Goal: Task Accomplishment & Management: Use online tool/utility

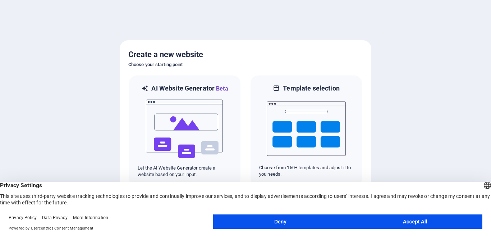
click at [382, 220] on button "Accept All" at bounding box center [414, 222] width 135 height 14
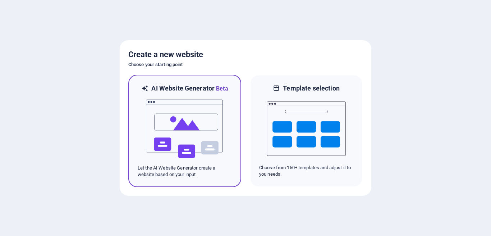
click at [212, 120] on img at bounding box center [184, 129] width 79 height 72
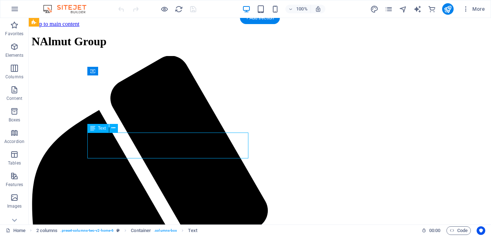
click at [141, 148] on div "Drag here to replace the existing content. Press “Ctrl” if you want to create a…" at bounding box center [260, 121] width 462 height 207
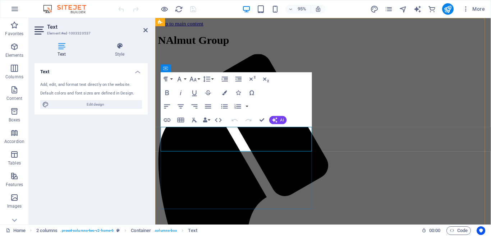
drag, startPoint x: 262, startPoint y: 151, endPoint x: 152, endPoint y: 130, distance: 111.6
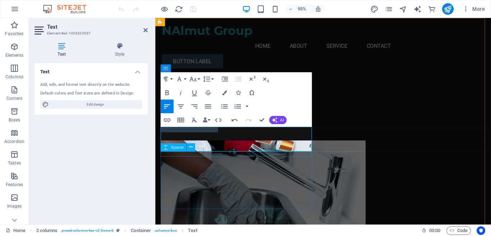
scroll to position [965, 1]
click at [296, 138] on div "Welcome to NALMUT Group NALMUT Maintenance is a professional property and facil…" at bounding box center [241, 106] width 161 height 63
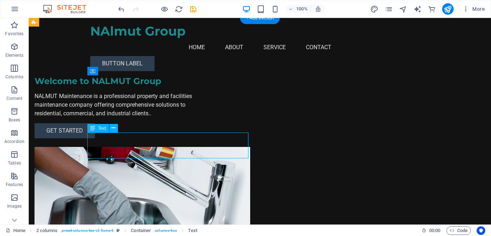
drag, startPoint x: 203, startPoint y: 151, endPoint x: 181, endPoint y: 149, distance: 22.7
click at [181, 118] on div "NALMUT Maintenance is a professional property and facilities maintenance compan…" at bounding box center [114, 105] width 161 height 26
click at [193, 118] on div "NALMUT Maintenance is a professional property and facilities maintenance compan…" at bounding box center [114, 105] width 161 height 26
click at [68, 138] on div "Welcome to NALMUT Group NALMUT Maintenance is a professional property and facil…" at bounding box center [114, 106] width 161 height 63
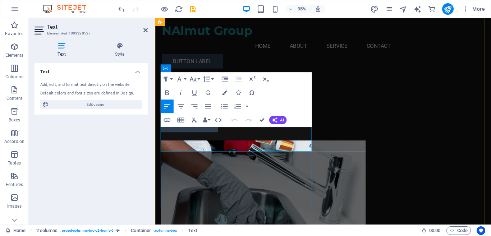
click at [195, 118] on p "NALMUT Maintenance is a professional property and facilities maintenance compan…" at bounding box center [241, 105] width 161 height 26
click at [272, 119] on icon "button" at bounding box center [274, 119] width 5 height 5
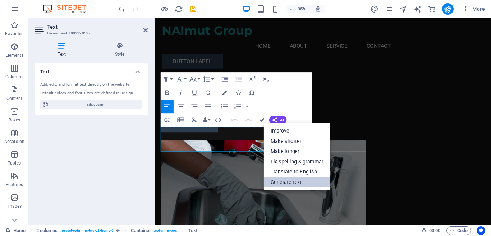
click at [301, 179] on link "Generate text" at bounding box center [297, 182] width 66 height 10
select select "English"
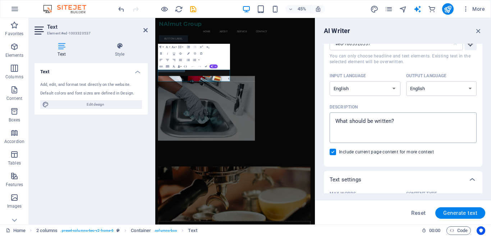
scroll to position [36, 0]
type textarea "x"
click at [397, 126] on textarea "Description x ​" at bounding box center [403, 126] width 140 height 23
type textarea "a"
type textarea "x"
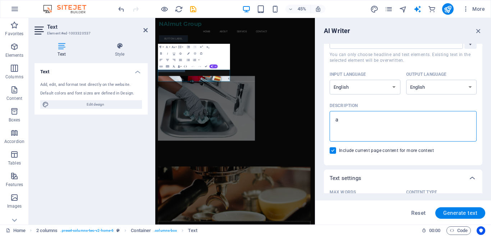
type textarea "a"
type textarea "x"
type textarea "a d"
type textarea "x"
type textarea "a de"
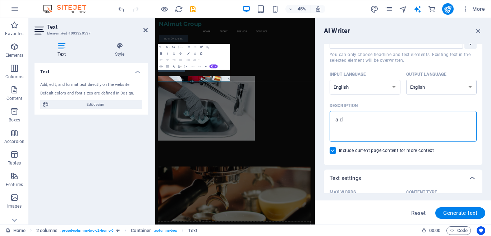
type textarea "x"
type textarea "a des"
type textarea "x"
type textarea "a desc"
type textarea "x"
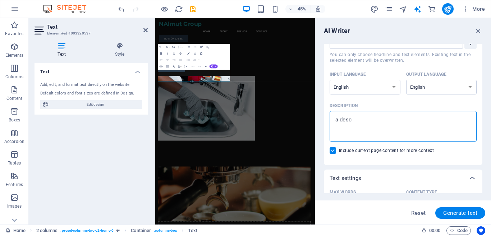
type textarea "a descr"
type textarea "x"
type textarea "a descri"
type textarea "x"
type textarea "a descrip"
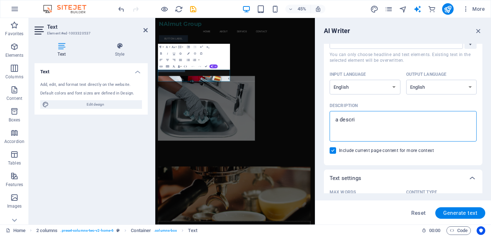
type textarea "x"
type textarea "a descript"
type textarea "x"
type textarea "a descripti"
type textarea "x"
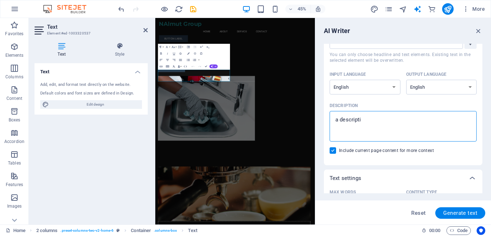
type textarea "a descriptio"
type textarea "x"
type textarea "a description"
type textarea "x"
type textarea "a description"
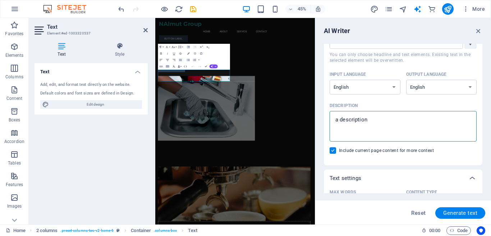
type textarea "x"
type textarea "a description o"
type textarea "x"
type textarea "a description of"
type textarea "x"
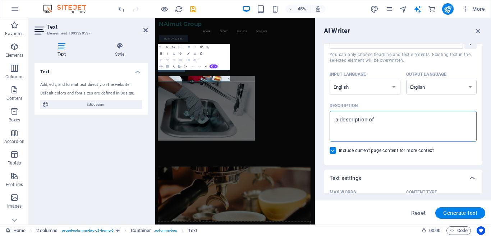
type textarea "a description of"
type textarea "x"
type textarea "a description of a"
type textarea "x"
type textarea "a description of a"
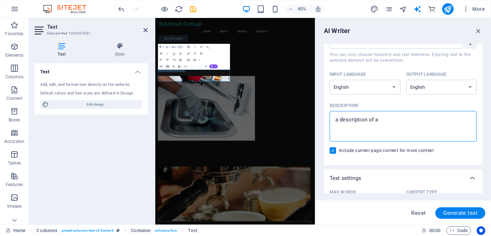
type textarea "x"
type textarea "a description of a c"
type textarea "x"
type textarea "a description of a co"
type textarea "x"
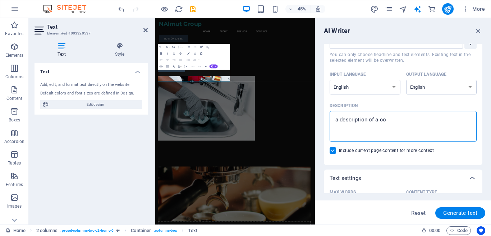
type textarea "a description of a com"
type textarea "x"
type textarea "a description of a comp"
type textarea "x"
type textarea "a description of a compa"
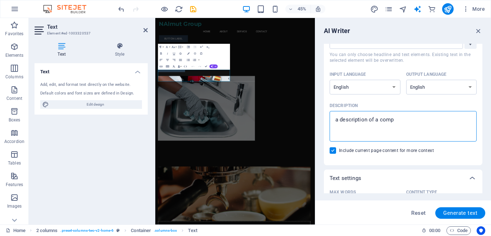
type textarea "x"
type textarea "a description of a compan"
type textarea "x"
type textarea "a description of a company"
type textarea "x"
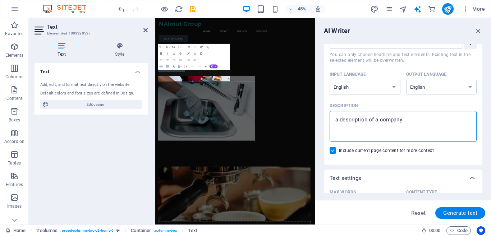
type textarea "a description of a company"
type textarea "x"
type textarea "a description of a company d"
type textarea "x"
type textarea "a description of a company de"
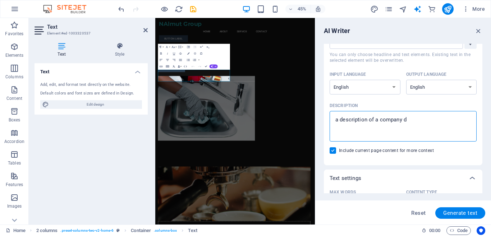
type textarea "x"
type textarea "a description of a company dea"
type textarea "x"
type textarea "a description of a company deal"
type textarea "x"
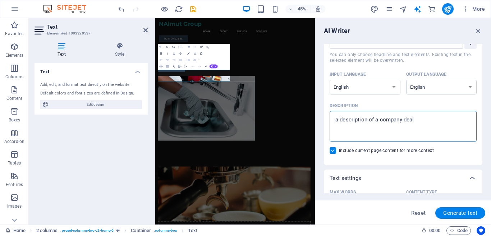
type textarea "a description of a company deals"
type textarea "x"
type textarea "a description of a company deals"
type textarea "x"
type textarea "a description of a company deals w"
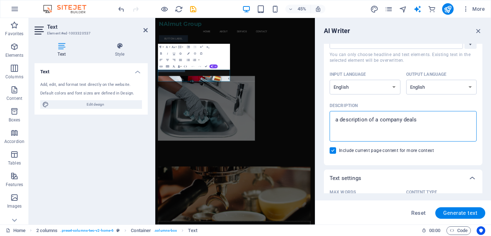
type textarea "x"
type textarea "a description of a company deals wi"
type textarea "x"
type textarea "a description of a company deals wit"
type textarea "x"
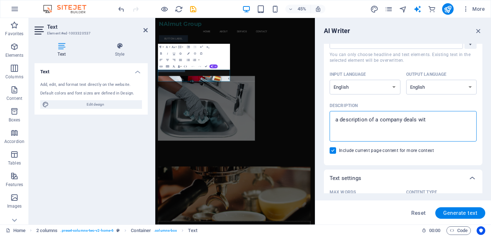
type textarea "a description of a company deals with"
type textarea "x"
type textarea "a description of a company deals with"
type textarea "x"
type textarea "a description of a company deals with l"
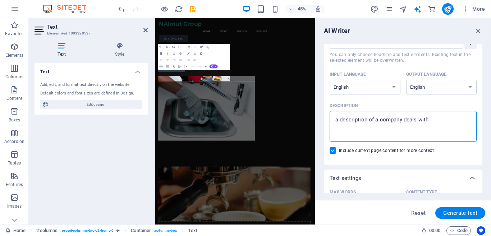
type textarea "x"
type textarea "a description of a company deals with la"
type textarea "x"
type textarea "a description of a company deals with [PERSON_NAME]"
type textarea "x"
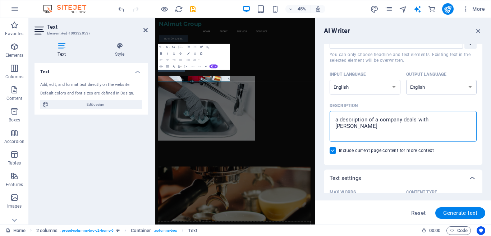
type textarea "a description of a company deals with laun"
type textarea "x"
type textarea "a description of a company deals with laund"
type textarea "x"
type textarea "a description of a company deals with [PERSON_NAME]"
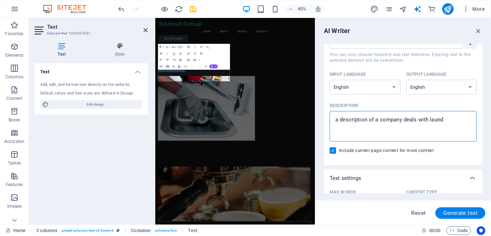
type textarea "x"
type textarea "a description of a company deals with laundry"
type textarea "x"
type textarea "a description of a company deals with laundry"
type textarea "x"
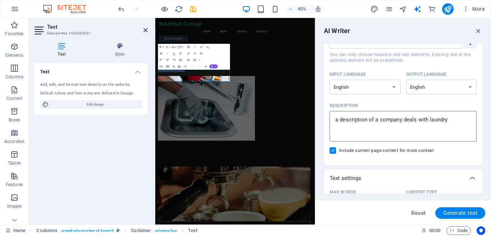
type textarea "a description of a company deals with laundry ,"
type textarea "x"
type textarea "a description of a company deals with laundry ,c"
type textarea "x"
type textarea "a description of a company deals with laundry ,ca"
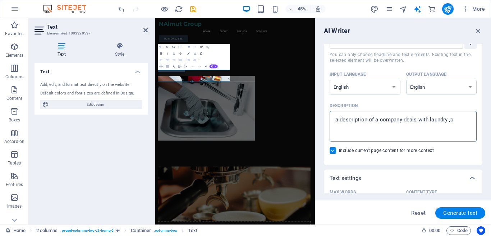
type textarea "x"
type textarea "a description of a company deals with laundry ,car"
type textarea "x"
type textarea "a description of a company deals with laundry ,car"
type textarea "x"
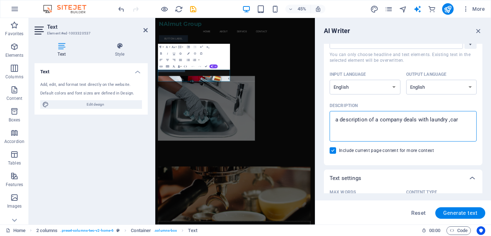
type textarea "a description of a company deals with laundry ,car w"
type textarea "x"
type textarea "a description of a company deals with laundry ,car wa"
type textarea "x"
type textarea "a description of a company deals with laundry ,car was"
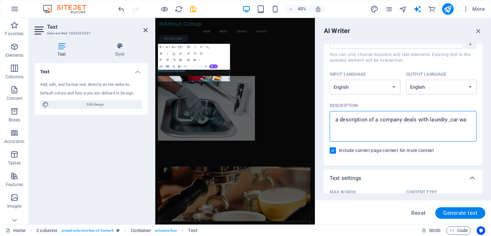
type textarea "x"
type textarea "a description of a company deals with laundry ,car wash"
type textarea "x"
type textarea "a description of a company deals with laundry ,car wash"
type textarea "x"
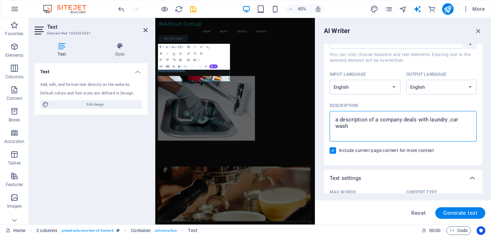
type textarea "a description of a company deals with laundry ,car wash a"
type textarea "x"
type textarea "a description of a company deals with laundry ,car wash an"
type textarea "x"
type textarea "a description of a company deals with laundry ,car wash and"
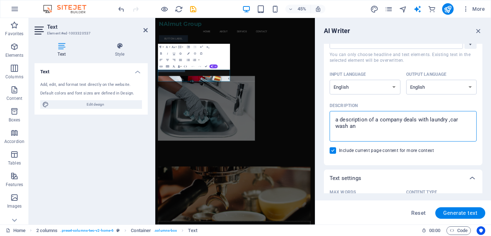
type textarea "x"
type textarea "a description of a company deals with laundry ,car wash and"
type textarea "x"
type textarea "a description of a company deals with laundry ,car wash and m"
type textarea "x"
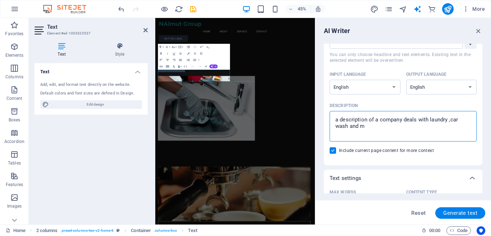
type textarea "a description of a company deals with laundry ,car wash and ma"
type textarea "x"
type textarea "a description of a company deals with laundry ,car wash and mai"
type textarea "x"
type textarea "a description of a company deals with laundry ,car wash and main"
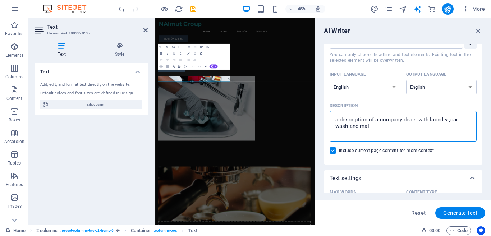
type textarea "x"
type textarea "a description of a company deals with laundry ,car wash and maina"
type textarea "x"
type textarea "a description of a company deals with laundry ,car wash and mainat"
type textarea "x"
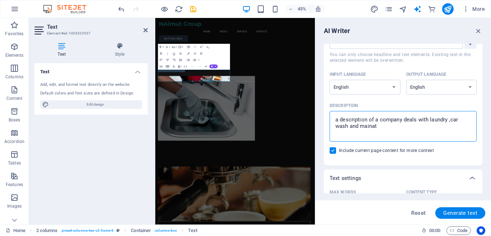
type textarea "a description of a company deals with laundry ,car wash and mainata"
type textarea "x"
type textarea "a description of a company deals with laundry ,car wash and mainatan"
type textarea "x"
type textarea "a description of a company deals with laundry ,car wash and mainata"
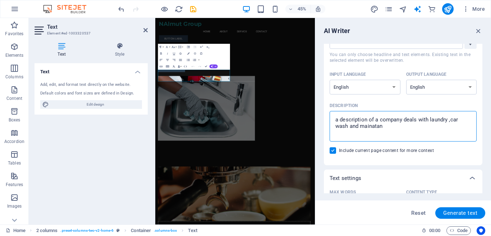
type textarea "x"
type textarea "a description of a company deals with laundry ,car wash and mainat"
type textarea "x"
type textarea "a description of a company deals with laundry ,car wash and maina"
type textarea "x"
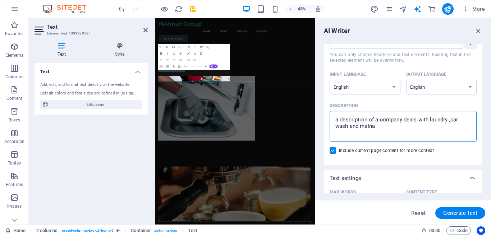
type textarea "a description of a company deals with laundry ,car wash and main"
type textarea "x"
type textarea "a description of a company deals with laundry ,car wash and maint"
type textarea "x"
type textarea "a description of a company deals with laundry ,car wash and mainte"
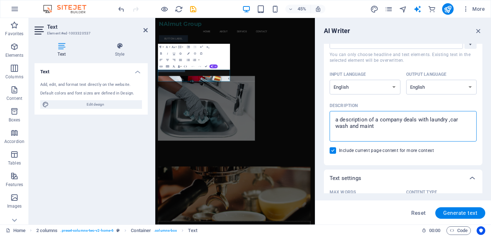
type textarea "x"
type textarea "a description of a company deals with laundry ,car wash and mainten"
type textarea "x"
type textarea "a description of a company deals with laundry ,car wash and maintena"
type textarea "x"
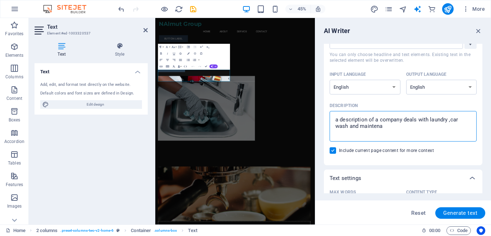
type textarea "a description of a company deals with laundry ,car wash and maintenan"
type textarea "x"
type textarea "a description of a company deals with laundry ,car wash and maintenanc"
type textarea "x"
type textarea "a description of a company deals with laundry ,car wash and maintenance"
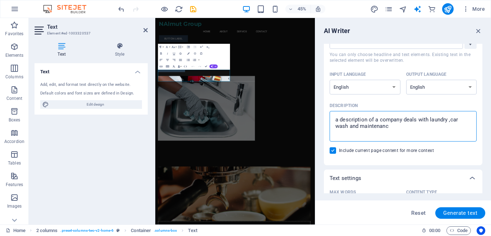
type textarea "x"
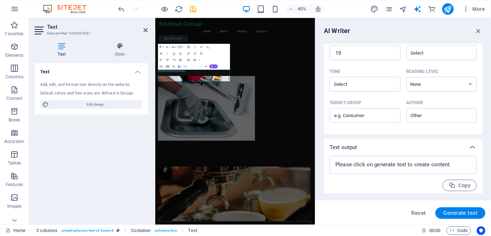
scroll to position [192, 0]
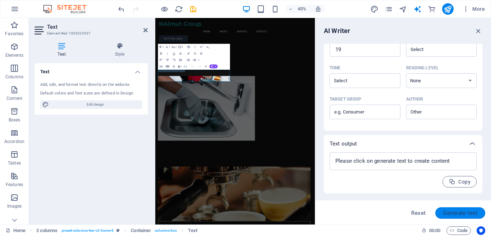
type textarea "a description of a company deals with laundry ,car wash and maintenance"
click at [457, 209] on button "Generate text" at bounding box center [460, 212] width 50 height 11
type textarea "x"
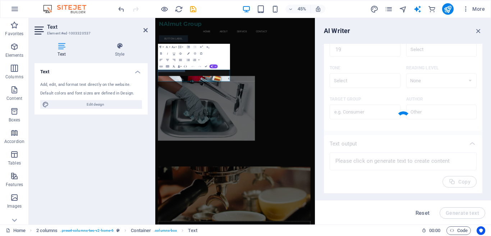
type textarea "x"
type textarea "NALMUT Group offers expert laundry, car wash, and maintenance services, ensurin…"
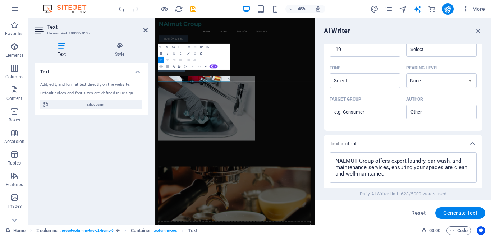
scroll to position [241, 0]
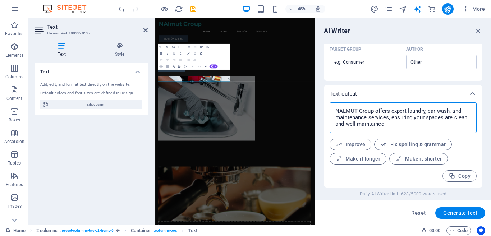
drag, startPoint x: 390, startPoint y: 125, endPoint x: 332, endPoint y: 107, distance: 60.1
click at [332, 107] on div "NALMUT Group offers expert laundry, car wash, and maintenance services, ensurin…" at bounding box center [403, 117] width 147 height 31
type textarea "x"
click at [460, 174] on span "Copy" at bounding box center [459, 176] width 22 height 7
type textarea "x"
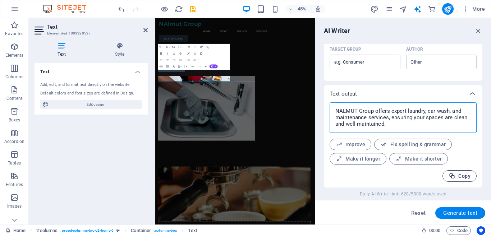
type textarea "x"
click at [478, 33] on icon "button" at bounding box center [478, 31] width 8 height 8
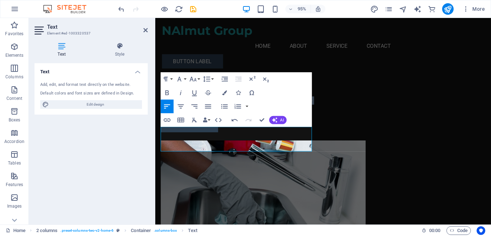
drag, startPoint x: 224, startPoint y: 152, endPoint x: 153, endPoint y: 128, distance: 74.3
click at [267, 138] on div "Welcome to NALMUT Group NALMUT Group offers expert laundry, car wash, and maint…" at bounding box center [241, 106] width 161 height 63
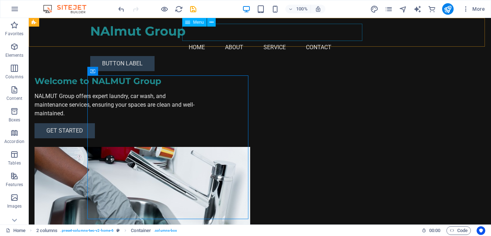
click at [323, 39] on nav "Home About Service Contact" at bounding box center [259, 47] width 339 height 17
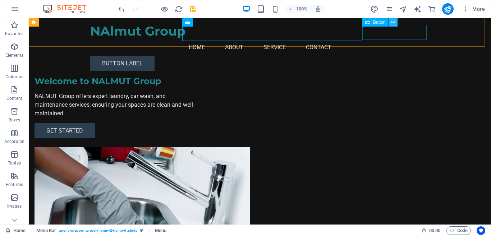
click at [391, 23] on icon at bounding box center [393, 23] width 4 height 8
click at [340, 39] on nav "Home About Service Contact" at bounding box center [259, 47] width 339 height 17
click at [208, 22] on button at bounding box center [211, 22] width 9 height 9
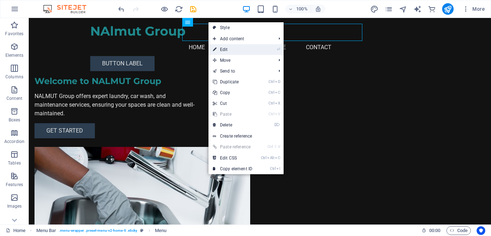
click at [276, 48] on li "⏎ Edit" at bounding box center [245, 49] width 75 height 11
drag, startPoint x: 233, startPoint y: 49, endPoint x: 103, endPoint y: 34, distance: 131.4
click at [233, 49] on link "⏎ Edit" at bounding box center [232, 49] width 48 height 11
select select
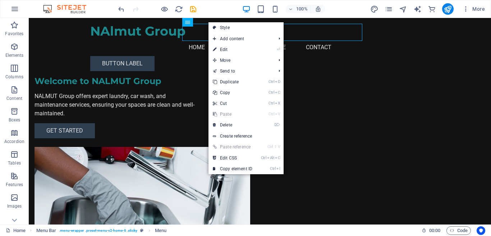
select select
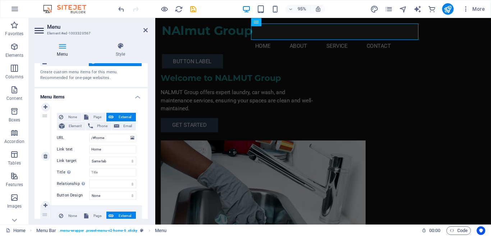
scroll to position [36, 0]
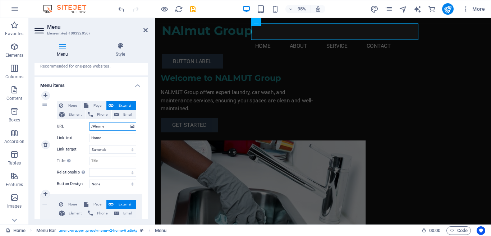
click at [108, 129] on input "/#home" at bounding box center [112, 126] width 47 height 9
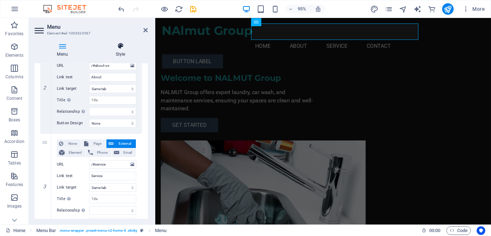
scroll to position [184, 0]
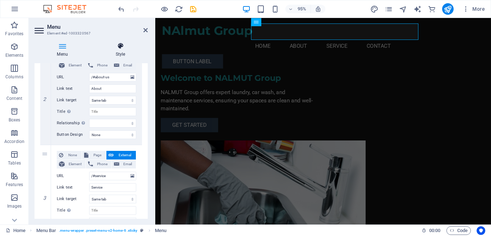
click at [121, 46] on icon at bounding box center [120, 45] width 55 height 7
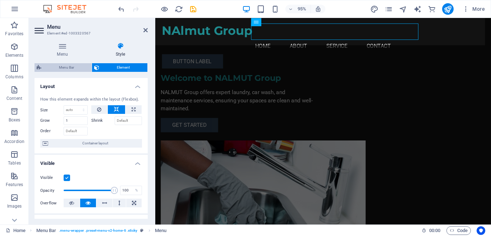
click at [78, 69] on span "Menu Bar" at bounding box center [66, 67] width 46 height 9
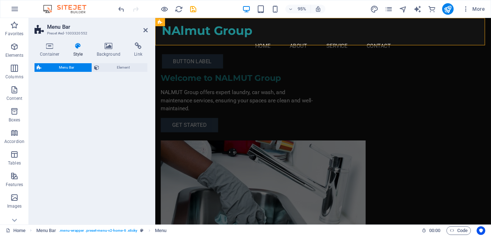
select select "rem"
select select "preset-menu-v2-home-6"
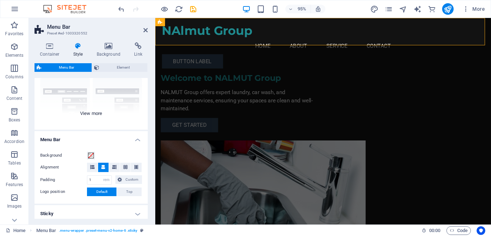
scroll to position [68, 0]
click at [142, 30] on header "Menu Bar Preset #ed-1003320552" at bounding box center [90, 27] width 113 height 19
click at [145, 30] on icon at bounding box center [145, 30] width 4 height 6
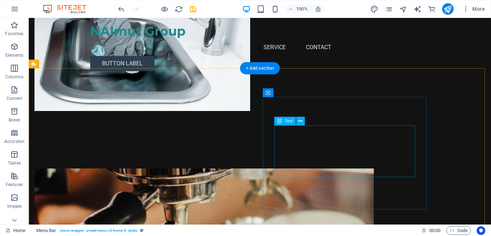
scroll to position [216, 0]
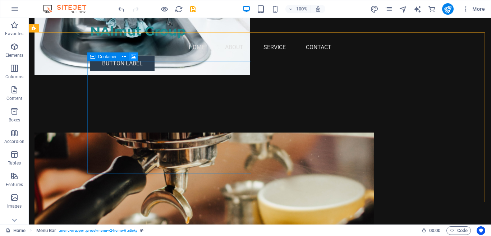
click at [131, 56] on icon at bounding box center [133, 57] width 5 height 8
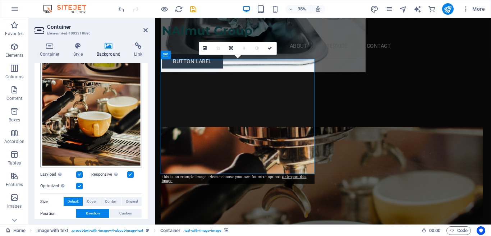
scroll to position [108, 0]
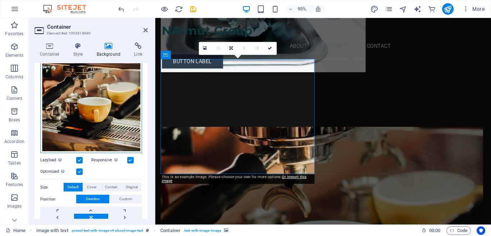
click at [103, 80] on div "Drag files here, click to choose files or select files from Files or our free s…" at bounding box center [91, 86] width 102 height 134
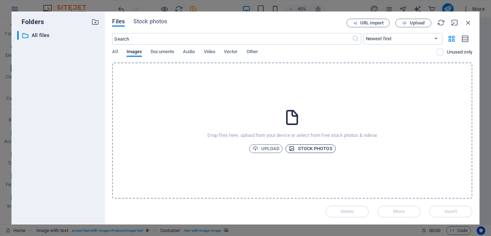
click at [293, 148] on icon "button" at bounding box center [292, 149] width 6 height 6
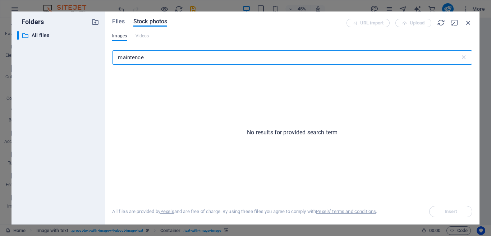
click at [154, 65] on div "maintence ​" at bounding box center [292, 58] width 360 height 23
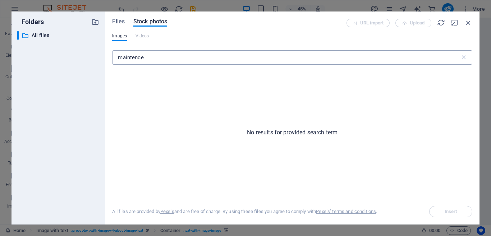
click at [153, 58] on input "maintence" at bounding box center [285, 57] width 347 height 14
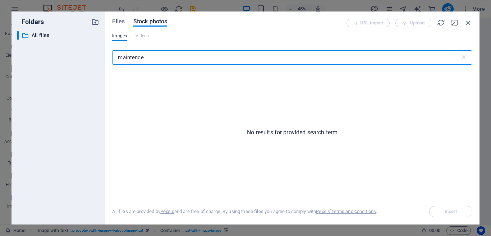
click at [153, 58] on input "maintence" at bounding box center [285, 57] width 347 height 14
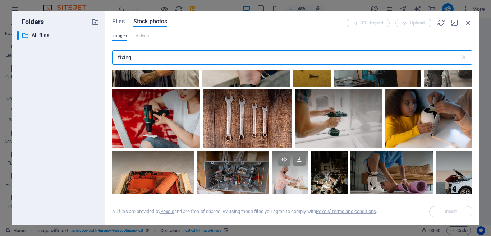
scroll to position [1258, 0]
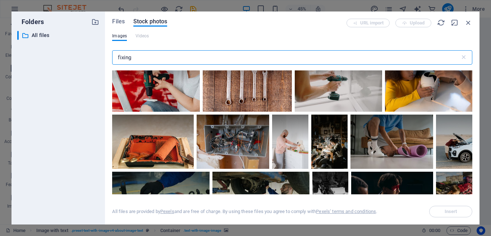
click at [147, 57] on input "fixing" at bounding box center [285, 57] width 347 height 14
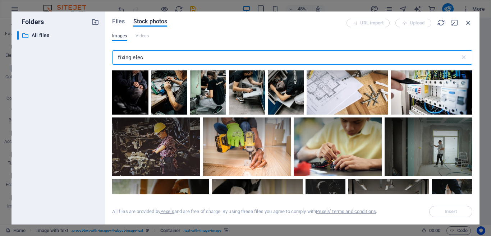
scroll to position [36, 0]
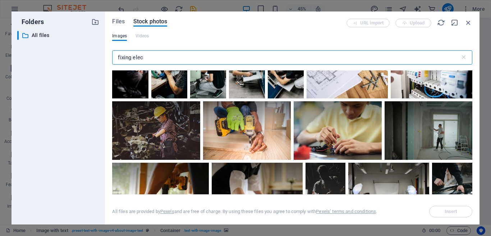
type input "fixing elec"
click at [391, 66] on div at bounding box center [432, 50] width 82 height 32
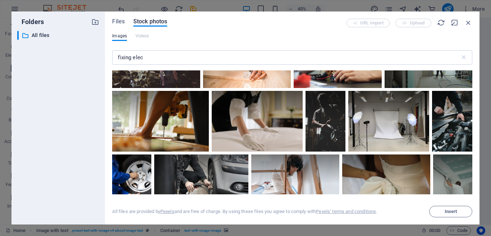
scroll to position [144, 0]
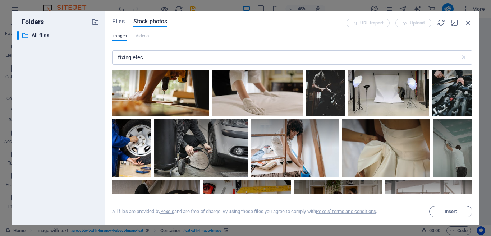
click at [346, 112] on div at bounding box center [325, 85] width 40 height 60
click at [441, 215] on button "Insert" at bounding box center [450, 211] width 43 height 11
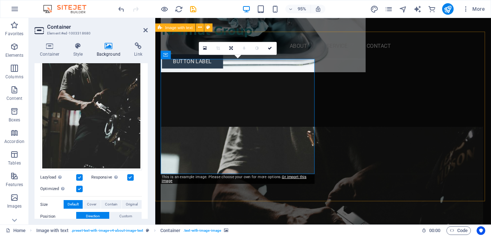
scroll to position [252, 0]
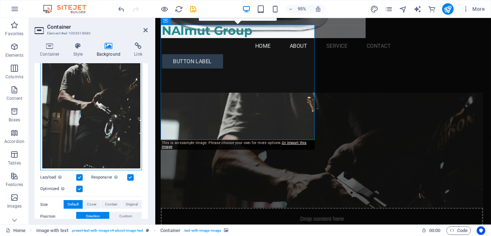
click at [105, 88] on div "Drag files here, click to choose files or select files from Files or our free s…" at bounding box center [91, 95] width 102 height 152
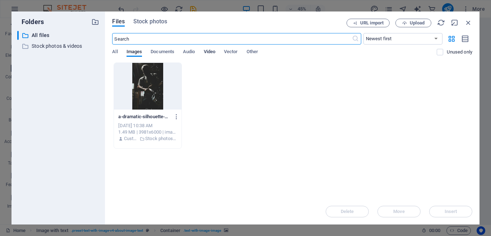
click at [208, 54] on span "Video" at bounding box center [209, 52] width 11 height 10
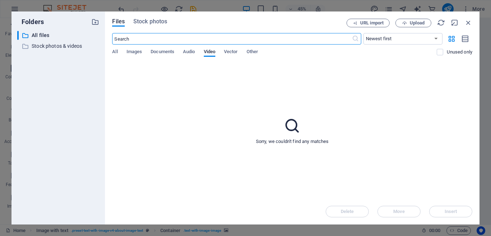
click at [170, 42] on input "text" at bounding box center [231, 38] width 239 height 11
type input "fixing"
click at [144, 26] on button "Stock photos" at bounding box center [150, 23] width 34 height 8
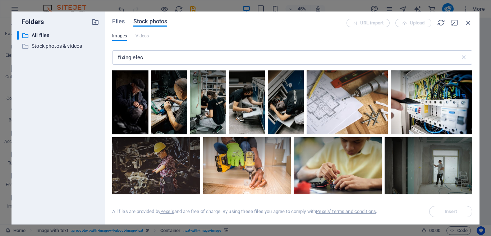
click at [144, 20] on span "Stock photos" at bounding box center [150, 21] width 34 height 9
click at [144, 36] on span "Videos" at bounding box center [142, 36] width 14 height 9
click at [144, 37] on span "Videos" at bounding box center [142, 36] width 14 height 9
click at [141, 38] on span "Videos" at bounding box center [142, 36] width 14 height 9
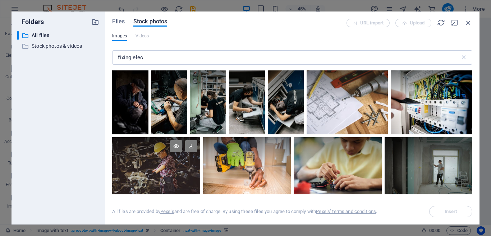
scroll to position [36, 0]
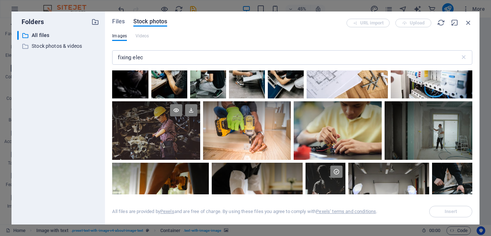
click at [200, 155] on div at bounding box center [156, 130] width 88 height 59
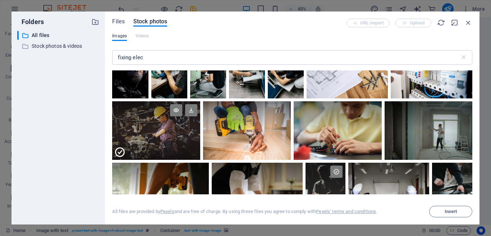
click at [200, 150] on div at bounding box center [156, 145] width 88 height 29
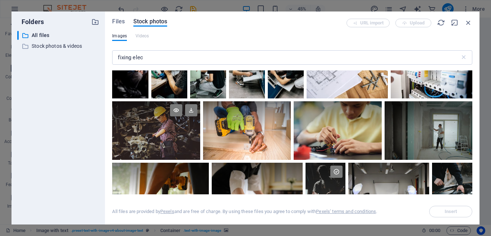
click at [391, 98] on div at bounding box center [432, 66] width 82 height 64
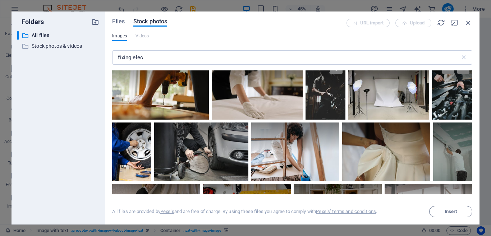
scroll to position [180, 0]
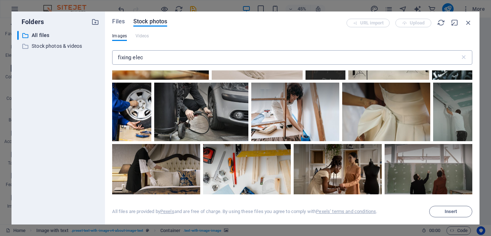
click at [149, 63] on input "fixing elec" at bounding box center [285, 57] width 347 height 14
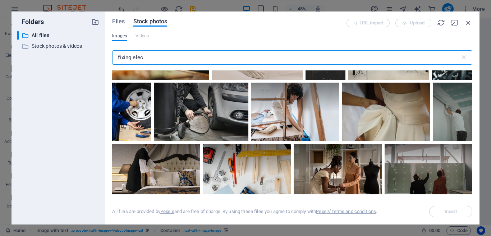
click at [149, 63] on input "fixing elec" at bounding box center [285, 57] width 347 height 14
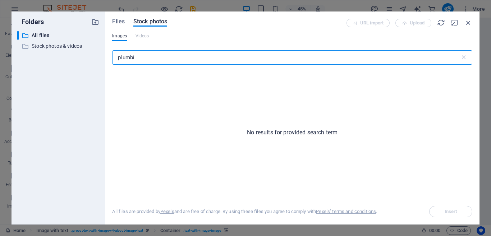
click at [149, 63] on input "plumbi" at bounding box center [285, 57] width 347 height 14
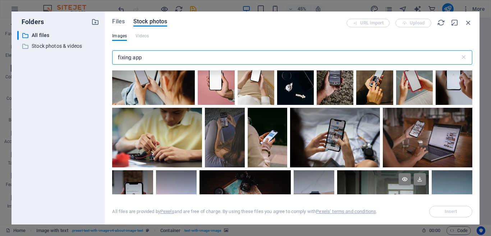
scroll to position [323, 0]
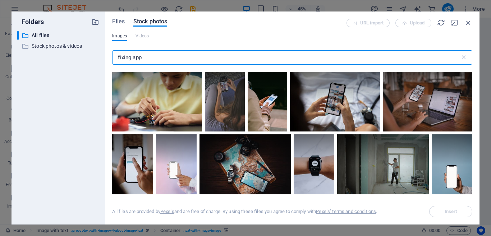
click at [147, 58] on input "fixing app" at bounding box center [285, 57] width 347 height 14
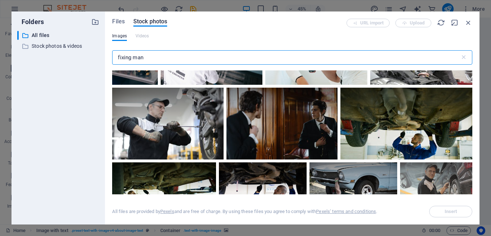
scroll to position [252, 0]
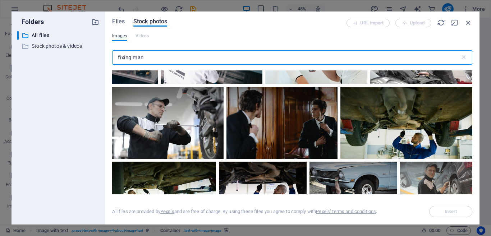
click at [143, 62] on input "fixing man" at bounding box center [285, 57] width 347 height 14
type input "fixing elec"
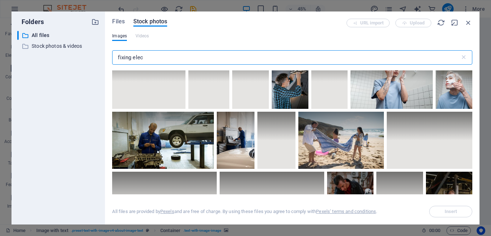
scroll to position [2156, 0]
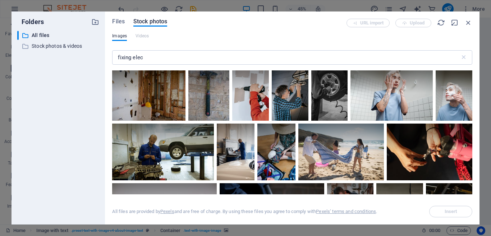
click at [447, 207] on button "Insert" at bounding box center [450, 211] width 43 height 11
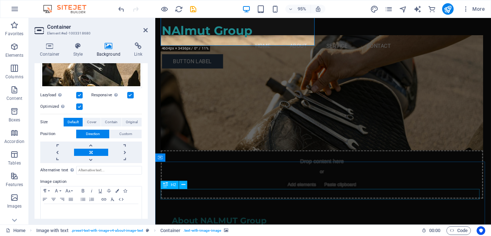
scroll to position [359, 0]
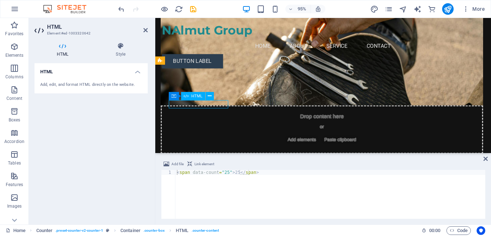
drag, startPoint x: 207, startPoint y: 108, endPoint x: 201, endPoint y: 107, distance: 5.8
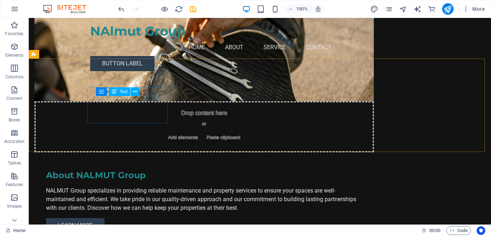
click at [120, 96] on div "Container Text" at bounding box center [120, 91] width 48 height 9
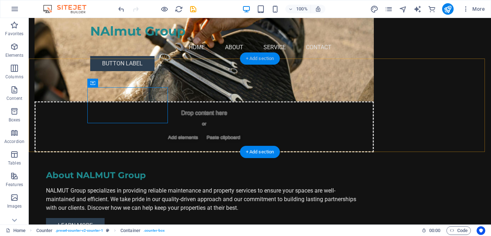
click at [248, 62] on div "+ Add section" at bounding box center [260, 58] width 40 height 12
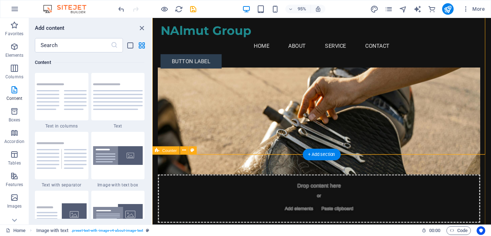
scroll to position [314, 0]
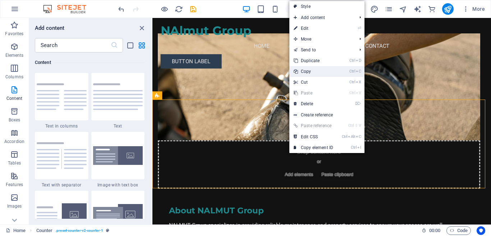
drag, startPoint x: 303, startPoint y: 74, endPoint x: 145, endPoint y: 66, distance: 157.9
click at [303, 74] on link "Ctrl C Copy" at bounding box center [313, 71] width 48 height 11
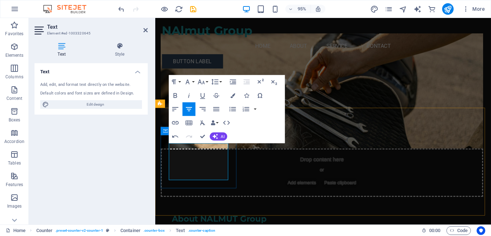
drag, startPoint x: 222, startPoint y: 174, endPoint x: 168, endPoint y: 151, distance: 58.6
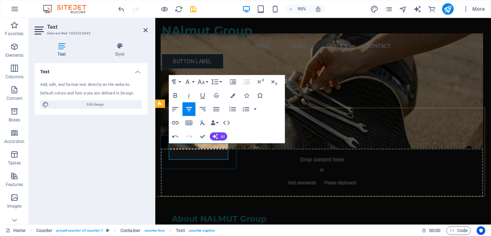
drag, startPoint x: 204, startPoint y: 153, endPoint x: 187, endPoint y: 153, distance: 16.9
click at [175, 94] on icon "button" at bounding box center [176, 95] width 4 height 5
click at [193, 84] on button "Font Family" at bounding box center [189, 82] width 13 height 14
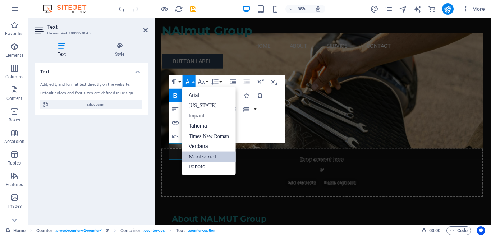
scroll to position [0, 0]
click at [203, 114] on link "Impact" at bounding box center [209, 116] width 54 height 10
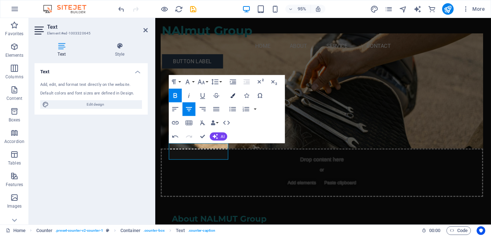
click at [231, 95] on icon "button" at bounding box center [232, 95] width 5 height 5
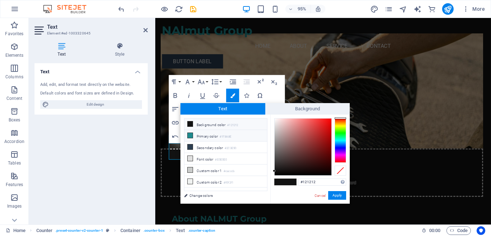
click at [191, 133] on icon at bounding box center [190, 135] width 5 height 5
type input "#1f8a8e"
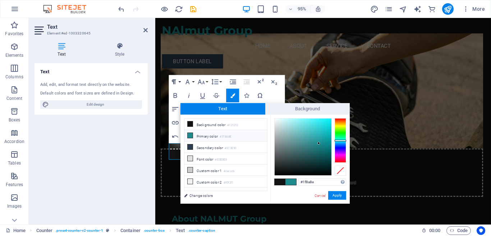
click at [181, 82] on button "Paragraph Format" at bounding box center [175, 82] width 13 height 14
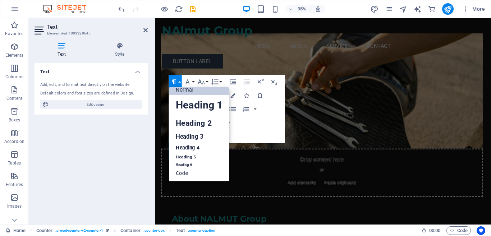
scroll to position [6, 0]
click at [189, 101] on link "Heading 1" at bounding box center [199, 105] width 60 height 20
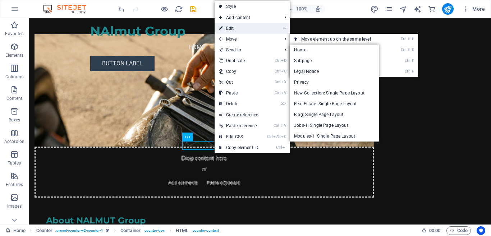
click at [237, 28] on link "⏎ Edit" at bounding box center [239, 28] width 48 height 11
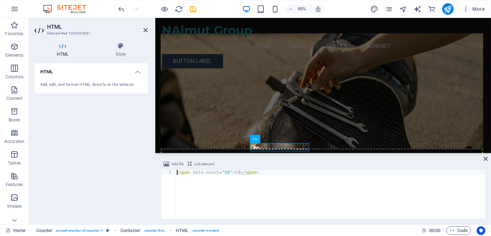
click at [225, 172] on div "< span data-count = "50" > 50 </ span >" at bounding box center [330, 199] width 310 height 59
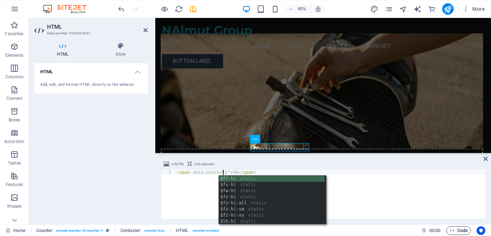
type textarea "<span data-count="1">50</span>"
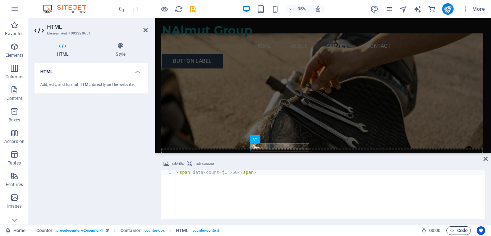
click at [464, 229] on span "Code" at bounding box center [459, 230] width 18 height 9
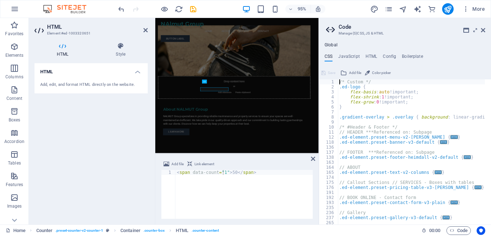
scroll to position [292, 0]
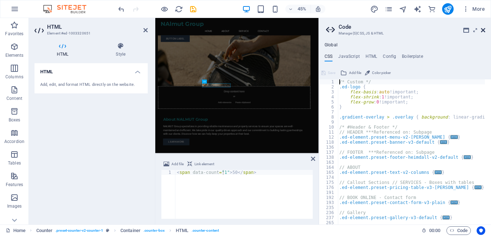
click at [483, 31] on icon at bounding box center [483, 30] width 4 height 6
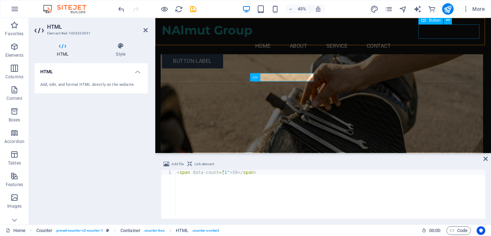
scroll to position [379, 0]
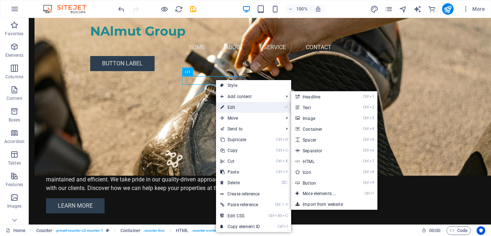
click at [231, 109] on link "⏎ Edit" at bounding box center [240, 107] width 48 height 11
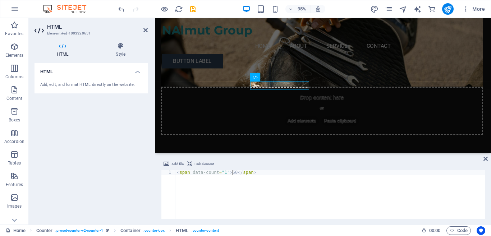
click at [234, 171] on div "< span data-count = "1" > 50 </ span >" at bounding box center [330, 199] width 310 height 59
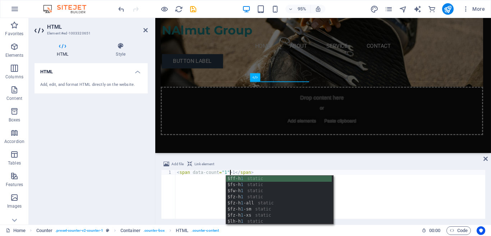
scroll to position [0, 4]
type textarea "<span data-count="1">1</span>"
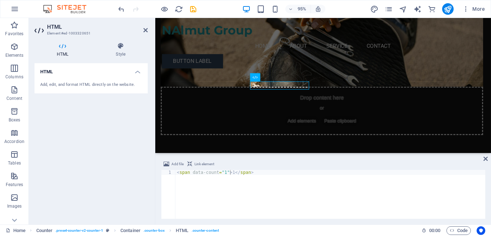
click at [268, 169] on div "Add file Link element" at bounding box center [323, 165] width 324 height 10
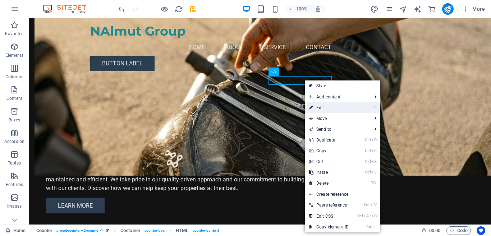
click at [323, 110] on link "⏎ Edit" at bounding box center [329, 107] width 48 height 11
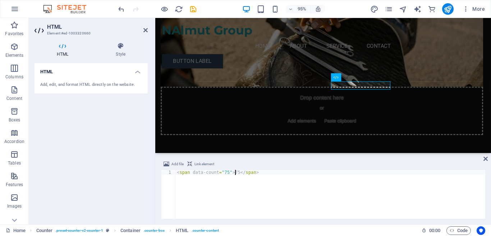
click at [235, 172] on div "< span data-count = "75" > 75 </ span >" at bounding box center [330, 199] width 310 height 59
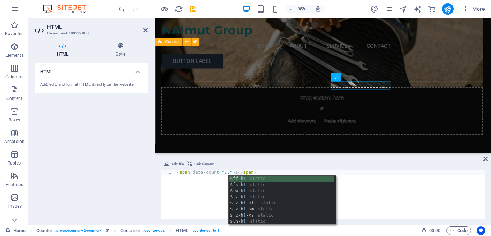
type textarea "<span data-count="75">1</span>"
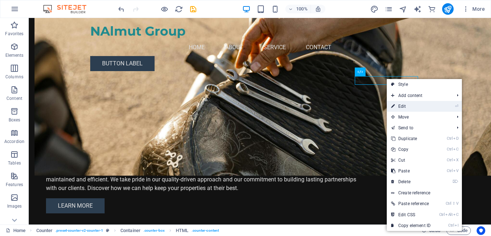
click at [405, 103] on link "⏎ Edit" at bounding box center [411, 106] width 48 height 11
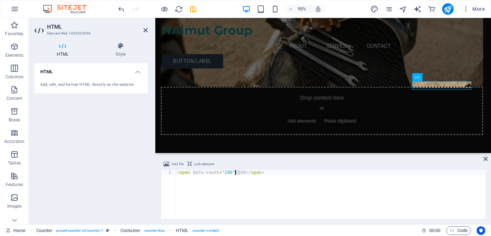
drag, startPoint x: 239, startPoint y: 172, endPoint x: 234, endPoint y: 172, distance: 5.0
click at [234, 172] on div "< span data-count = "100" > 100 </ span >" at bounding box center [330, 199] width 310 height 59
type textarea "<span data-count="100">4+</span>"
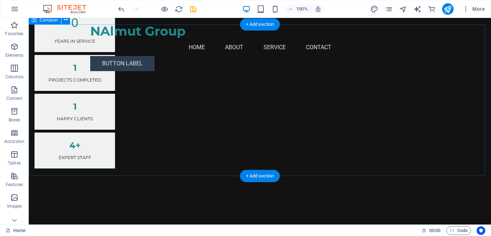
scroll to position [667, 0]
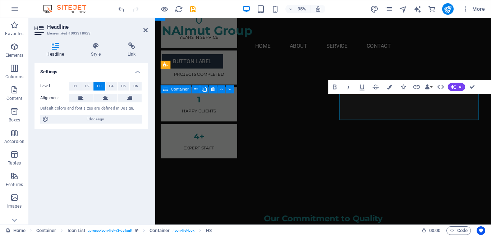
scroll to position [675, 0]
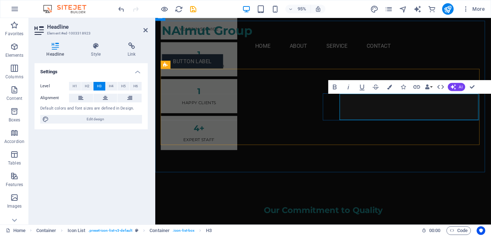
drag, startPoint x: 376, startPoint y: 108, endPoint x: 396, endPoint y: 102, distance: 21.0
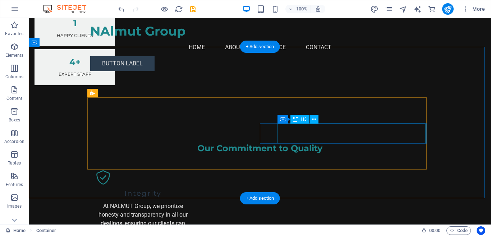
scroll to position [631, 0]
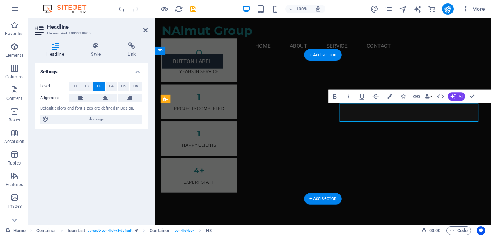
scroll to position [639, 0]
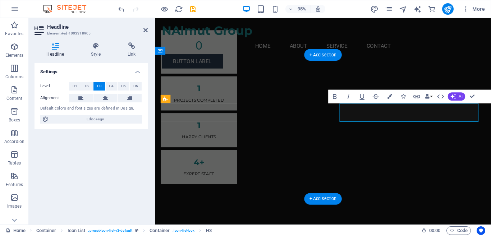
drag, startPoint x: 419, startPoint y: 117, endPoint x: 409, endPoint y: 118, distance: 9.7
drag, startPoint x: 421, startPoint y: 116, endPoint x: 355, endPoint y: 115, distance: 66.1
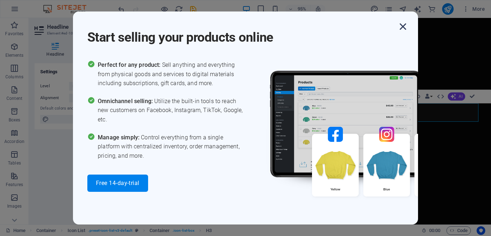
click at [402, 22] on icon "button" at bounding box center [402, 26] width 13 height 13
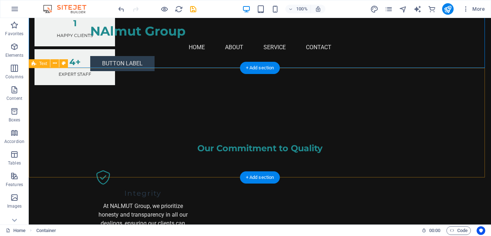
scroll to position [774, 0]
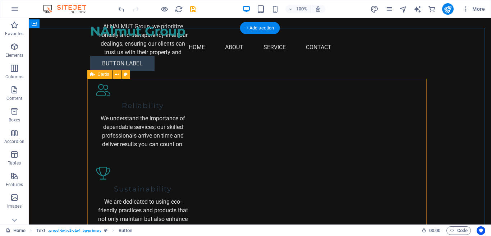
scroll to position [954, 0]
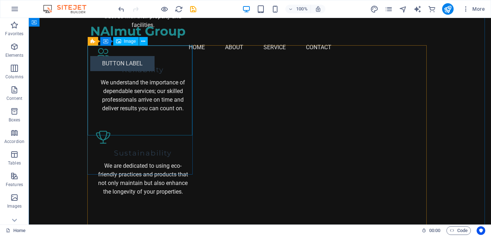
click at [126, 39] on span "Image" at bounding box center [130, 41] width 12 height 4
click at [125, 41] on span "Image" at bounding box center [130, 41] width 12 height 4
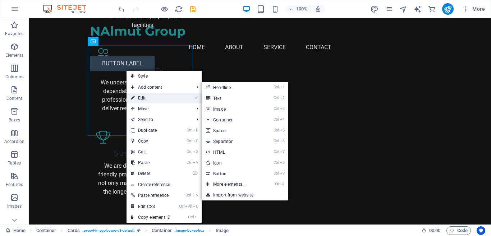
click at [154, 96] on link "⏎ Edit" at bounding box center [150, 98] width 48 height 11
select select "vw"
select select "px"
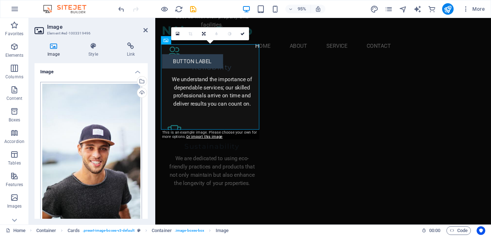
scroll to position [36, 0]
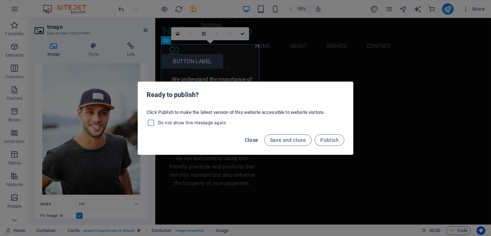
click at [259, 141] on button "Close" at bounding box center [251, 139] width 19 height 11
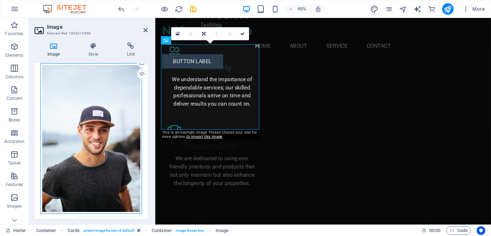
click at [101, 127] on div "Drag files here, click to choose files or select files from Files or our free s…" at bounding box center [91, 138] width 102 height 151
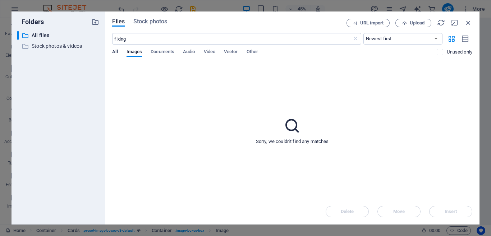
click at [116, 51] on span "All" at bounding box center [114, 52] width 5 height 10
click at [251, 54] on span "Other" at bounding box center [252, 52] width 11 height 10
click at [136, 52] on span "Images" at bounding box center [134, 52] width 16 height 10
click at [115, 56] on button "All" at bounding box center [114, 53] width 5 height 8
click at [406, 24] on icon "button" at bounding box center [404, 23] width 5 height 5
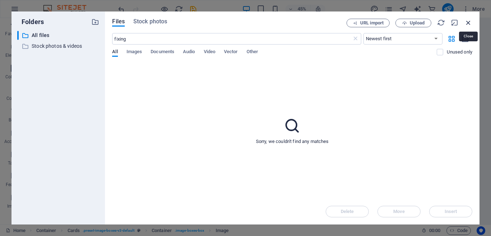
click at [469, 22] on icon "button" at bounding box center [468, 23] width 8 height 8
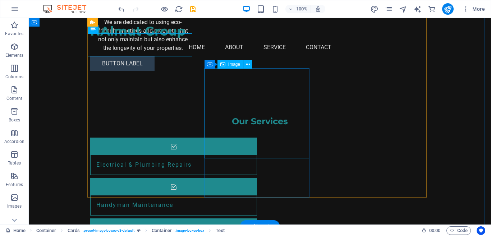
scroll to position [1062, 0]
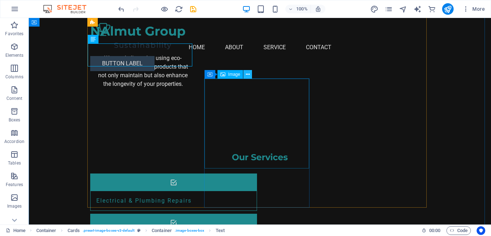
click at [249, 75] on icon at bounding box center [248, 75] width 4 height 8
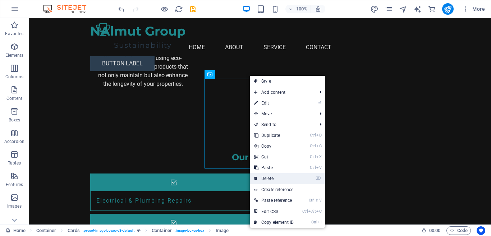
click at [280, 178] on link "⌦ Delete" at bounding box center [274, 178] width 48 height 11
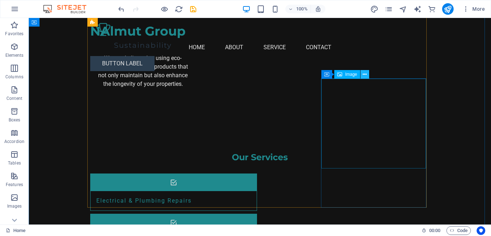
click at [365, 77] on icon at bounding box center [365, 75] width 4 height 8
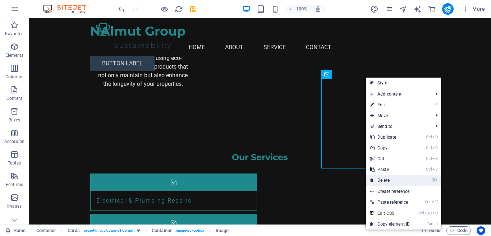
click at [387, 179] on link "⌦ Delete" at bounding box center [390, 180] width 48 height 11
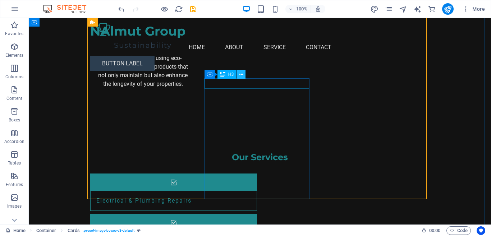
click at [241, 76] on icon at bounding box center [241, 75] width 4 height 8
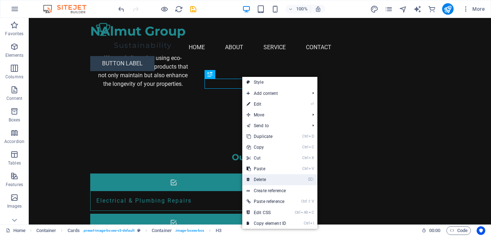
click at [265, 182] on link "⌦ Delete" at bounding box center [266, 179] width 48 height 11
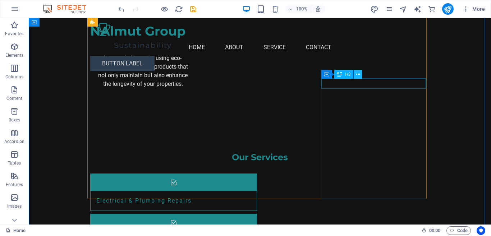
click at [358, 77] on icon at bounding box center [358, 75] width 4 height 8
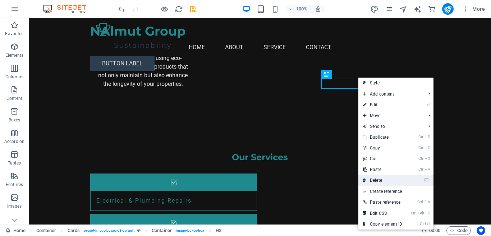
click at [382, 176] on link "⌦ Delete" at bounding box center [382, 180] width 48 height 11
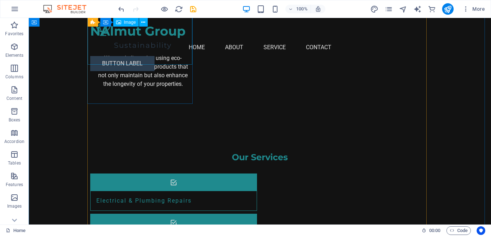
scroll to position [990, 0]
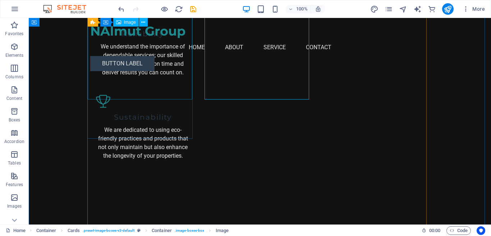
select select "vw"
select select "px"
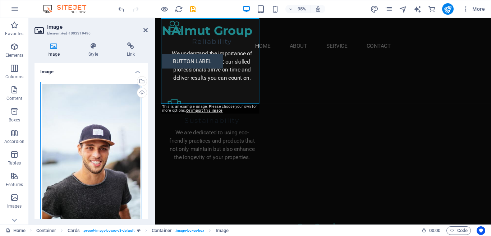
click at [104, 105] on div "Drag files here, click to choose files or select files from Files or our free s…" at bounding box center [91, 157] width 102 height 151
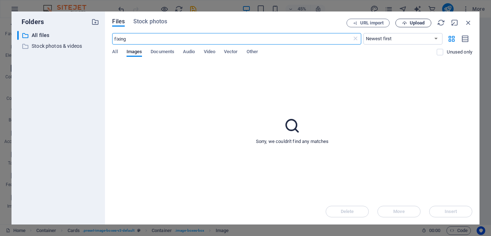
click at [422, 23] on span "Upload" at bounding box center [417, 23] width 15 height 4
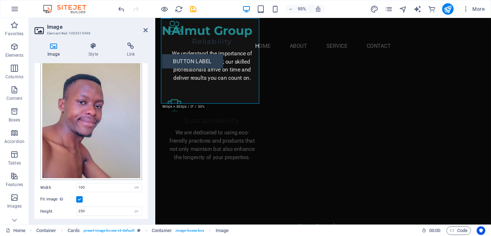
scroll to position [72, 0]
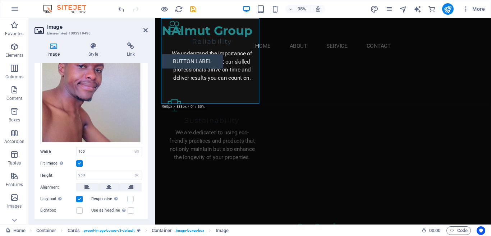
click at [78, 163] on label at bounding box center [79, 163] width 6 height 6
click at [0, 0] on input "Fit image Automatically fit image to a fixed width and height" at bounding box center [0, 0] width 0 height 0
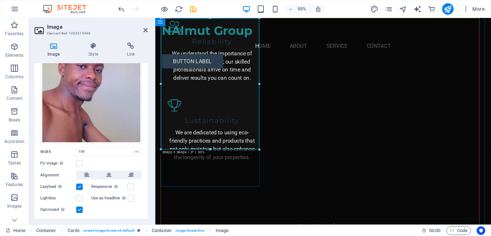
drag, startPoint x: 365, startPoint y: 166, endPoint x: 216, endPoint y: 132, distance: 153.0
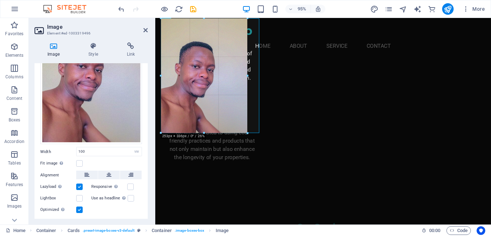
drag, startPoint x: 210, startPoint y: 147, endPoint x: 62, endPoint y: 112, distance: 152.5
type input "254"
select select "px"
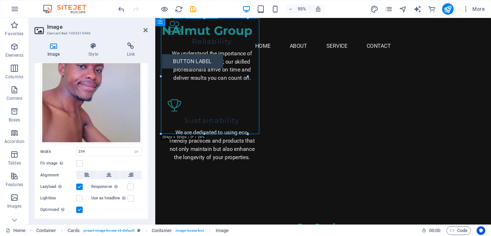
drag, startPoint x: 215, startPoint y: 93, endPoint x: 233, endPoint y: 98, distance: 18.5
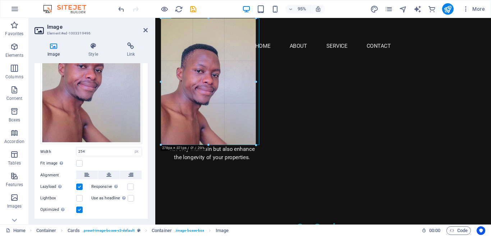
drag, startPoint x: 248, startPoint y: 75, endPoint x: 258, endPoint y: 77, distance: 9.8
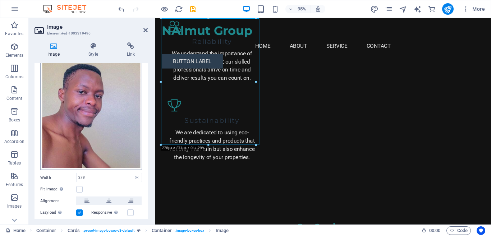
scroll to position [36, 0]
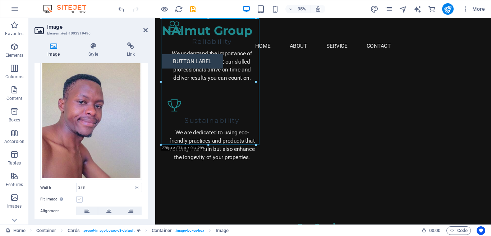
click at [80, 198] on label at bounding box center [79, 199] width 6 height 6
click at [0, 0] on input "Fit image Automatically fit image to a fixed width and height" at bounding box center [0, 0] width 0 height 0
drag, startPoint x: 198, startPoint y: 130, endPoint x: 217, endPoint y: 132, distance: 19.9
drag, startPoint x: 216, startPoint y: 128, endPoint x: 228, endPoint y: 129, distance: 11.5
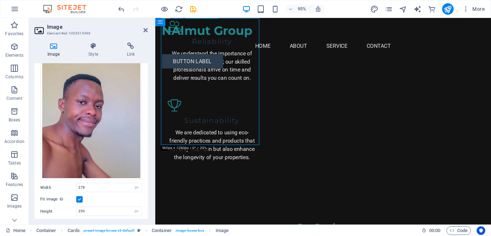
drag, startPoint x: 228, startPoint y: 129, endPoint x: 253, endPoint y: 132, distance: 25.3
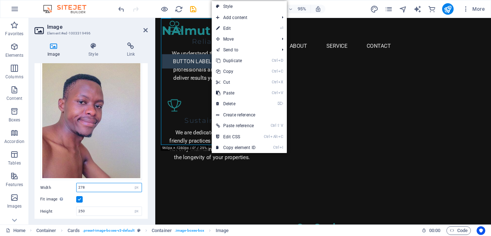
click at [106, 189] on input "278" at bounding box center [109, 187] width 65 height 9
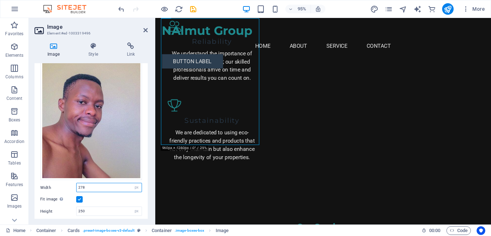
click at [106, 189] on input "278" at bounding box center [109, 187] width 65 height 9
drag, startPoint x: 106, startPoint y: 188, endPoint x: 76, endPoint y: 186, distance: 30.2
click at [76, 186] on div "350 Default auto px rem % em vh vw" at bounding box center [109, 187] width 66 height 9
click at [91, 187] on input "450" at bounding box center [109, 187] width 65 height 9
click at [95, 197] on div "Fit image Automatically fit image to a fixed width and height" at bounding box center [91, 199] width 102 height 9
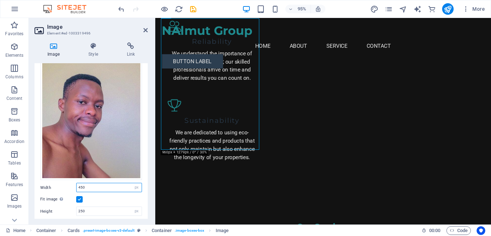
click at [97, 185] on input "450" at bounding box center [109, 187] width 65 height 9
type input "550"
click at [103, 201] on div "Fit image Automatically fit image to a fixed width and height" at bounding box center [91, 199] width 102 height 9
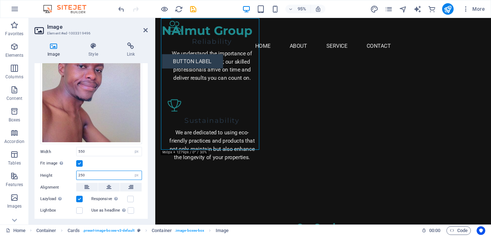
click at [95, 174] on input "250" at bounding box center [109, 175] width 65 height 9
click at [95, 174] on input "350" at bounding box center [109, 175] width 65 height 9
click at [95, 174] on input "450" at bounding box center [109, 175] width 65 height 9
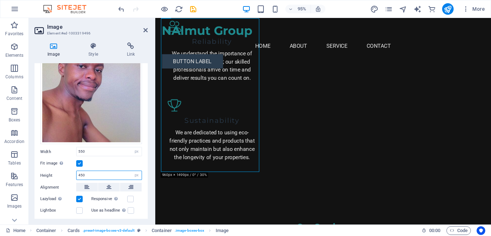
click at [95, 174] on input "450" at bounding box center [109, 175] width 65 height 9
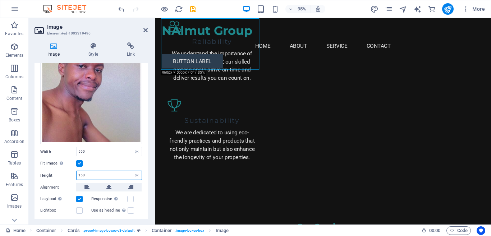
click at [95, 174] on input "150" at bounding box center [109, 175] width 65 height 9
click at [95, 173] on input "200" at bounding box center [109, 175] width 65 height 9
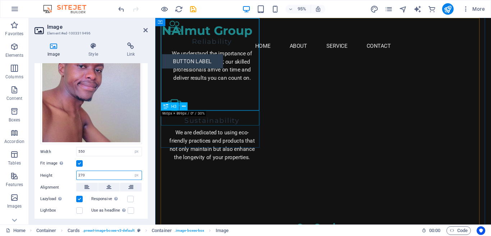
type input "270"
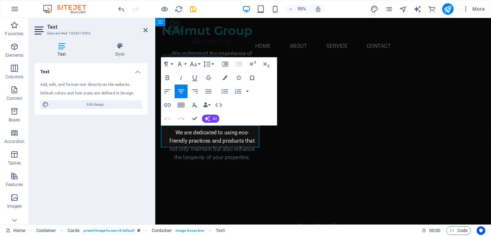
drag, startPoint x: 231, startPoint y: 145, endPoint x: 174, endPoint y: 138, distance: 57.5
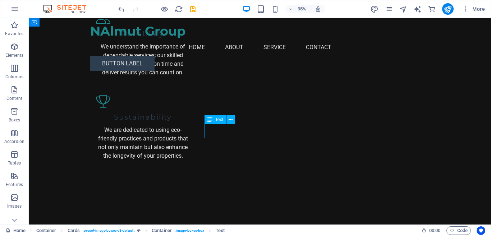
scroll to position [981, 0]
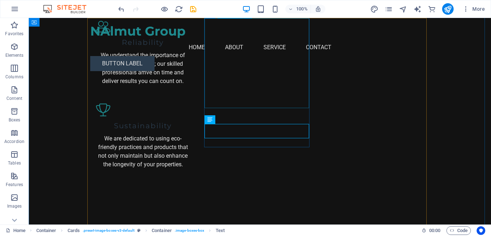
select select "vw"
select select "px"
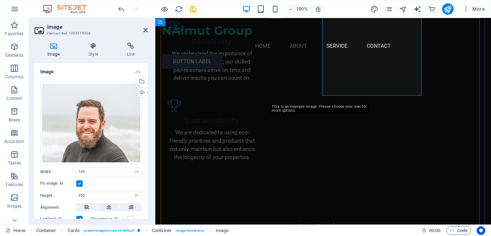
scroll to position [990, 0]
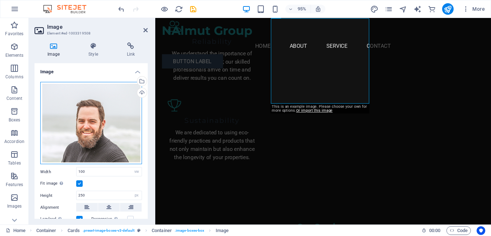
click at [110, 96] on div "Drag files here, click to choose files or select files from Files or our free s…" at bounding box center [91, 123] width 102 height 83
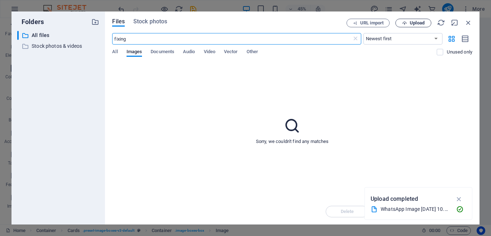
click at [410, 24] on span "Upload" at bounding box center [417, 23] width 15 height 4
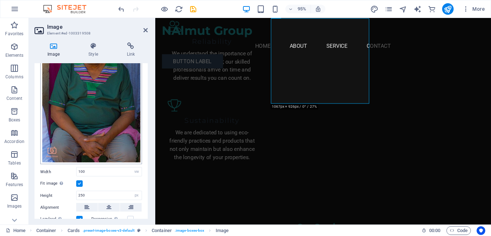
scroll to position [108, 0]
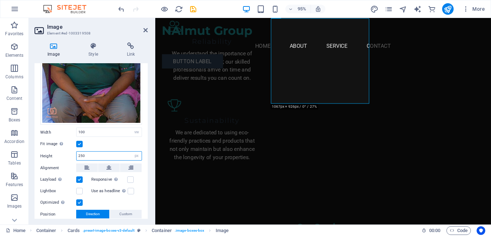
click at [85, 153] on input "250" at bounding box center [109, 156] width 65 height 9
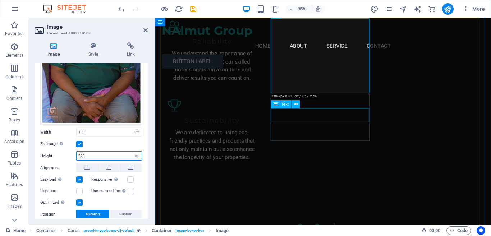
type input "220"
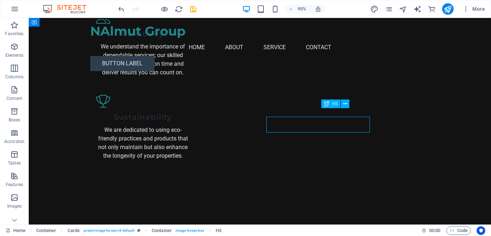
scroll to position [981, 0]
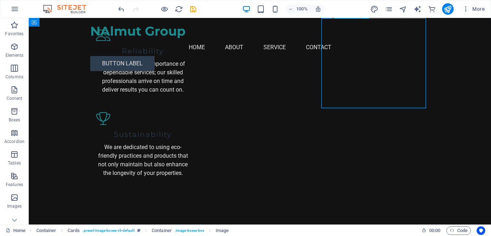
scroll to position [990, 0]
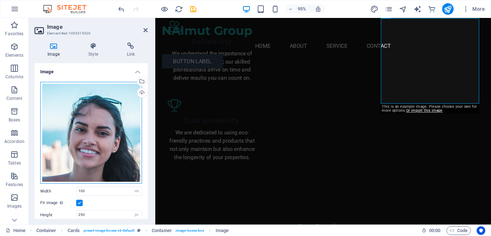
click at [104, 120] on div "Drag files here, click to choose files or select files from Files or our free s…" at bounding box center [91, 133] width 102 height 102
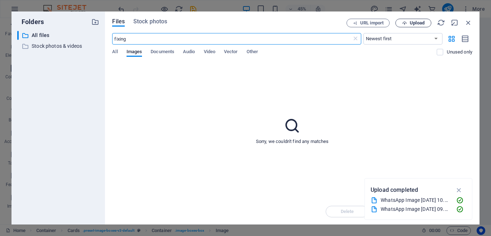
click at [401, 20] on button "Upload" at bounding box center [413, 23] width 36 height 9
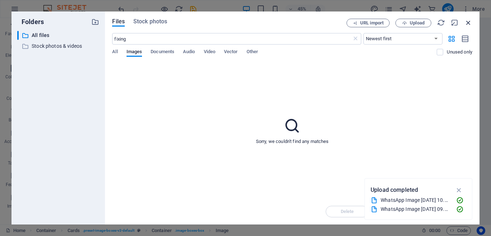
click at [470, 23] on icon "button" at bounding box center [468, 23] width 8 height 8
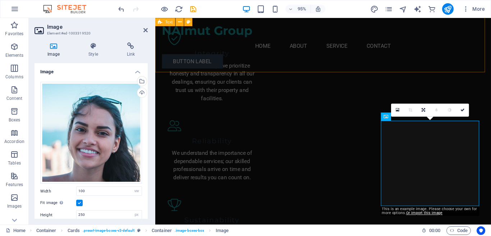
scroll to position [882, 0]
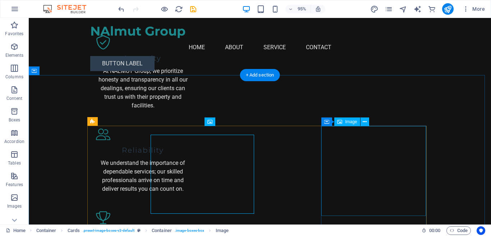
scroll to position [874, 0]
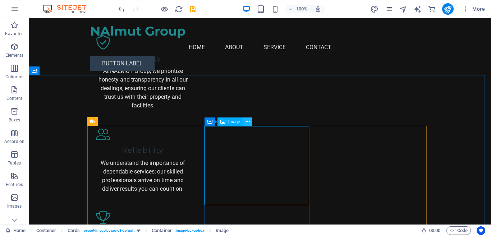
click at [249, 123] on icon at bounding box center [248, 122] width 4 height 8
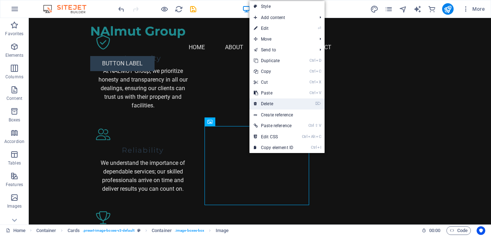
click at [262, 104] on link "⌦ Delete" at bounding box center [273, 103] width 48 height 11
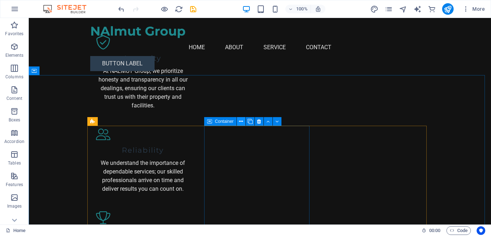
click at [242, 120] on icon at bounding box center [241, 122] width 4 height 8
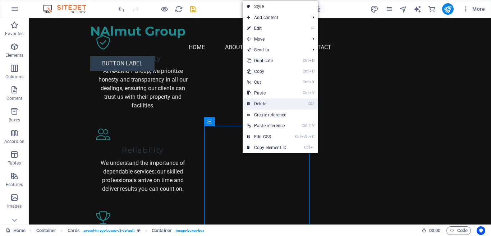
click at [253, 106] on link "⌦ Delete" at bounding box center [267, 103] width 48 height 11
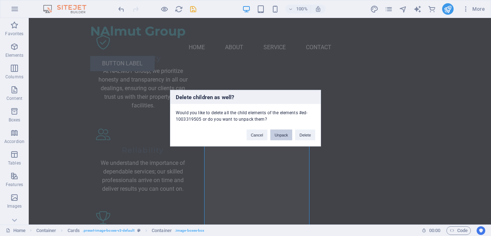
drag, startPoint x: 271, startPoint y: 132, endPoint x: 243, endPoint y: 114, distance: 33.1
click at [271, 132] on button "Unpack" at bounding box center [281, 134] width 22 height 11
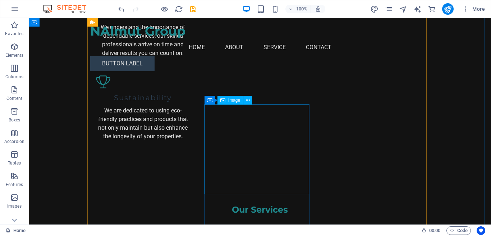
scroll to position [1053, 0]
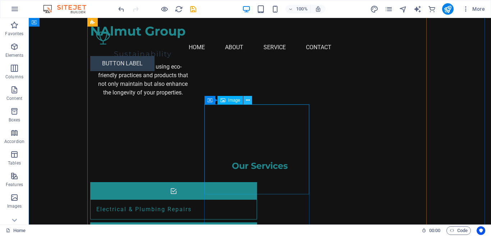
click at [246, 101] on icon at bounding box center [248, 101] width 4 height 8
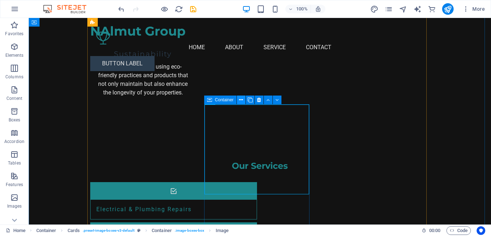
click at [240, 101] on icon at bounding box center [241, 100] width 4 height 8
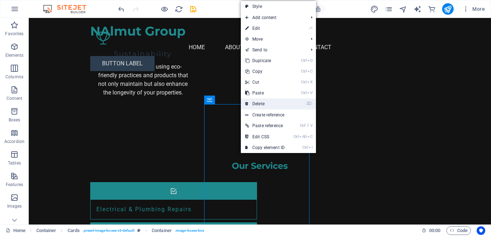
click at [245, 104] on link "⌦ Delete" at bounding box center [265, 103] width 48 height 11
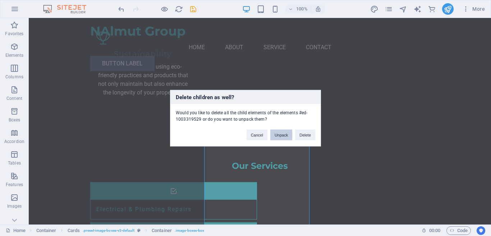
drag, startPoint x: 278, startPoint y: 134, endPoint x: 248, endPoint y: 116, distance: 35.5
click at [278, 134] on button "Unpack" at bounding box center [281, 134] width 22 height 11
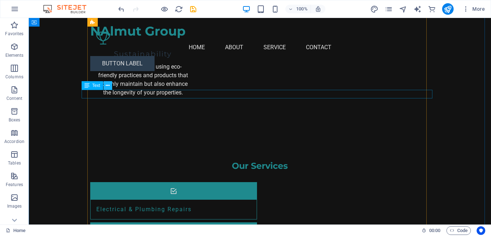
click at [111, 88] on button at bounding box center [107, 85] width 9 height 9
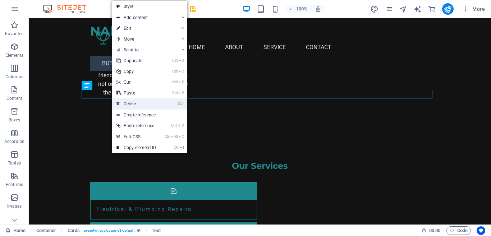
click at [127, 100] on link "⌦ Delete" at bounding box center [136, 103] width 48 height 11
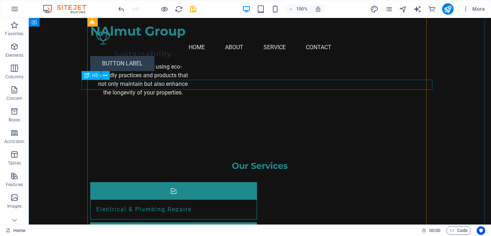
click at [108, 76] on button at bounding box center [105, 75] width 9 height 9
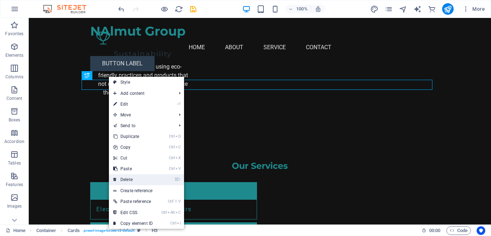
click at [130, 176] on link "⌦ Delete" at bounding box center [133, 179] width 48 height 11
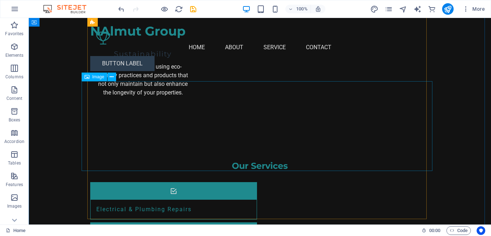
click at [111, 78] on icon at bounding box center [112, 77] width 4 height 8
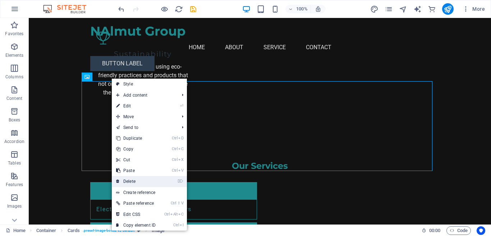
click at [128, 179] on link "⌦ Delete" at bounding box center [136, 181] width 48 height 11
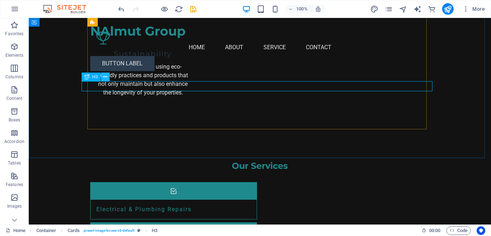
click at [105, 80] on icon at bounding box center [105, 77] width 4 height 8
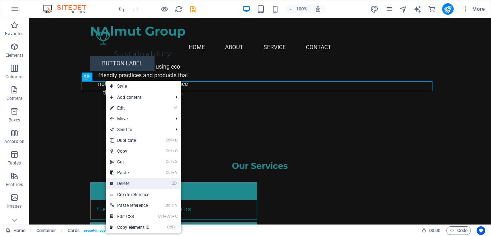
drag, startPoint x: 123, startPoint y: 182, endPoint x: 99, endPoint y: 146, distance: 43.3
click at [123, 182] on link "⌦ Delete" at bounding box center [130, 183] width 48 height 11
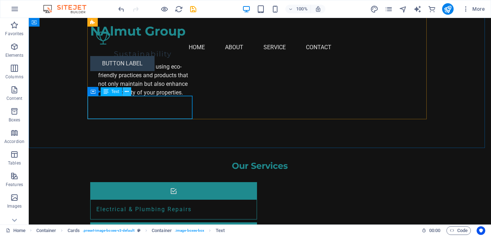
click at [126, 92] on icon at bounding box center [127, 92] width 4 height 8
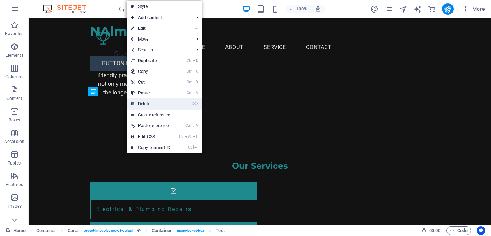
click at [139, 107] on link "⌦ Delete" at bounding box center [150, 103] width 48 height 11
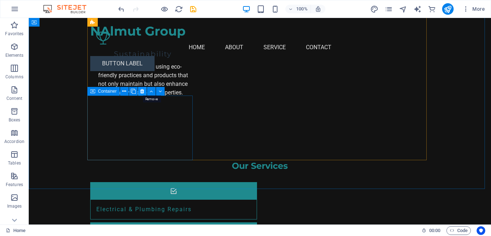
click at [139, 90] on button at bounding box center [142, 91] width 9 height 9
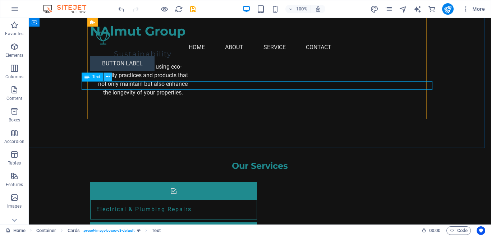
click at [109, 79] on icon at bounding box center [108, 77] width 4 height 8
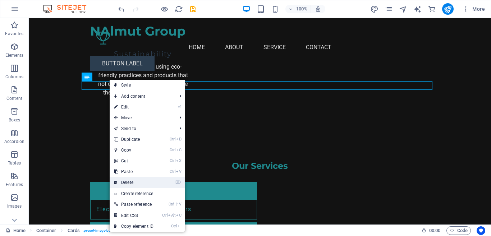
click at [134, 179] on link "⌦ Delete" at bounding box center [134, 182] width 48 height 11
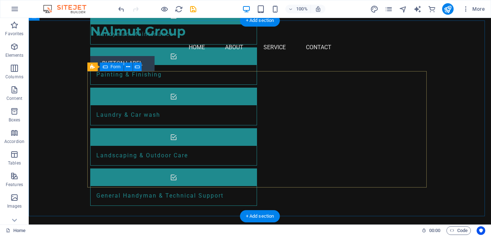
scroll to position [1305, 0]
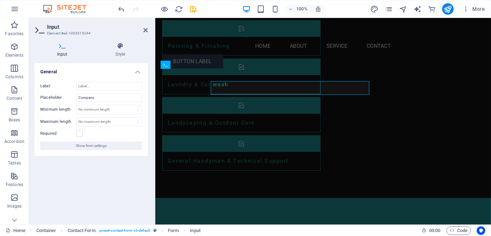
click at [125, 78] on div "Label Placeholder Company Minimum length No minimum length chars Maximum length…" at bounding box center [90, 116] width 113 height 80
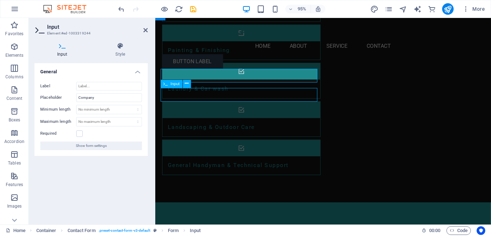
scroll to position [1305, 0]
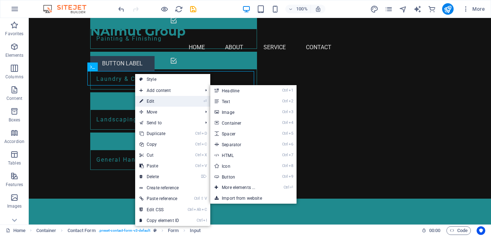
click at [158, 101] on link "⏎ Edit" at bounding box center [159, 101] width 48 height 11
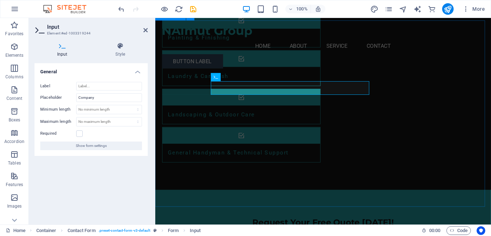
scroll to position [1292, 0]
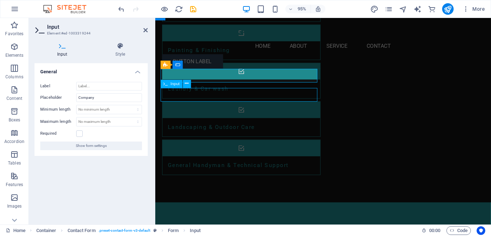
scroll to position [1305, 0]
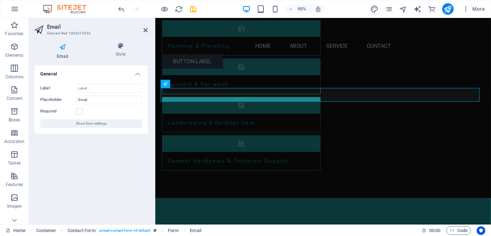
scroll to position [1292, 0]
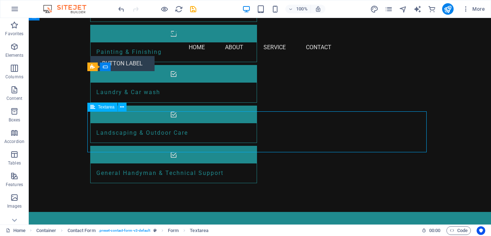
scroll to position [1305, 0]
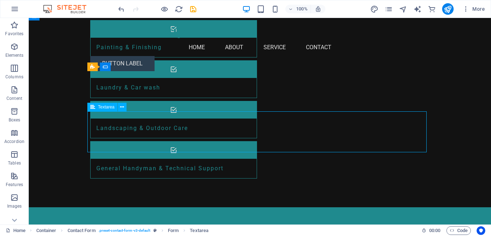
scroll to position [1292, 0]
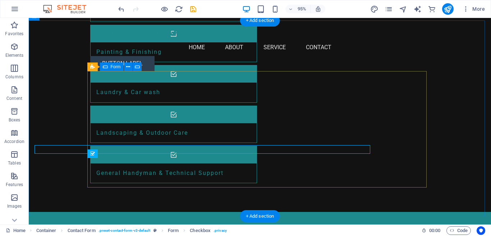
scroll to position [1305, 0]
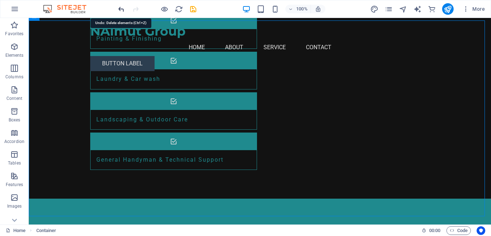
click at [123, 13] on icon "undo" at bounding box center [121, 9] width 8 height 8
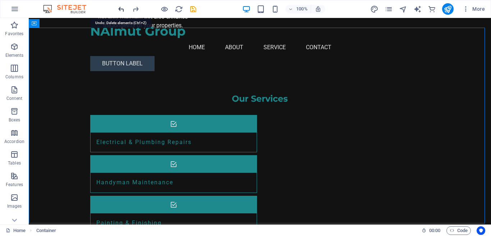
scroll to position [1017, 0]
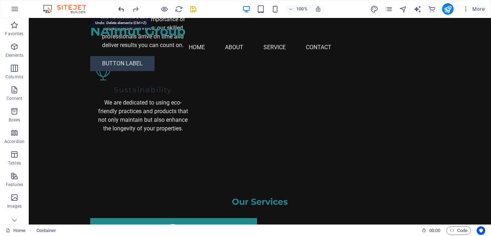
click at [123, 13] on icon "undo" at bounding box center [121, 9] width 8 height 8
click at [135, 8] on icon "redo" at bounding box center [136, 9] width 8 height 8
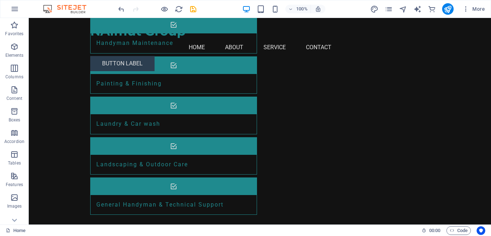
scroll to position [1282, 0]
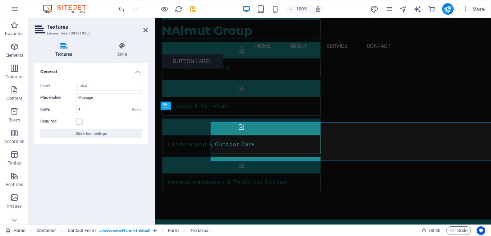
scroll to position [1269, 0]
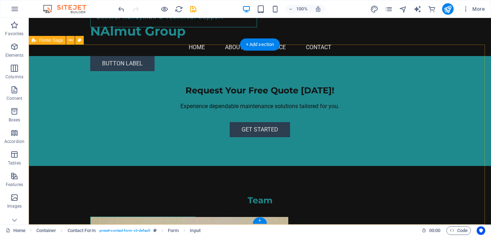
scroll to position [1456, 0]
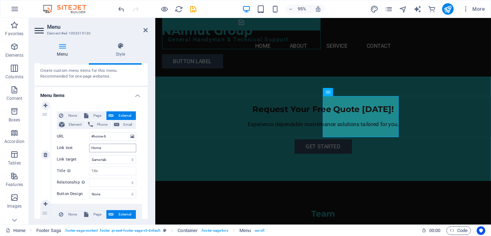
scroll to position [36, 0]
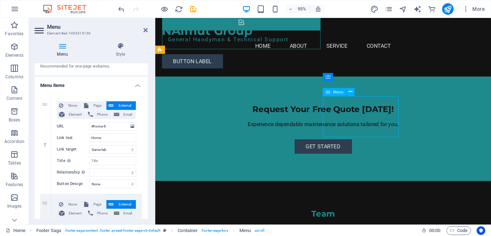
drag, startPoint x: 352, startPoint y: 137, endPoint x: 346, endPoint y: 123, distance: 14.8
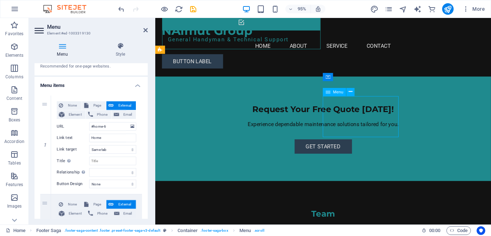
click at [349, 93] on icon at bounding box center [351, 91] width 4 height 7
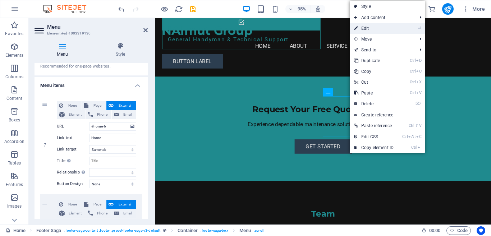
click at [365, 31] on link "⏎ Edit" at bounding box center [374, 28] width 48 height 11
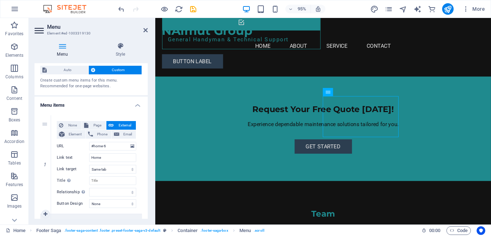
scroll to position [0, 0]
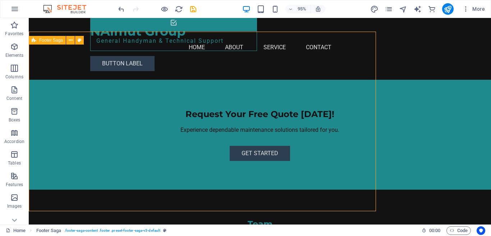
scroll to position [1456, 0]
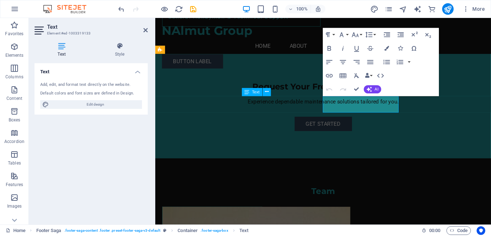
scroll to position [1432, 0]
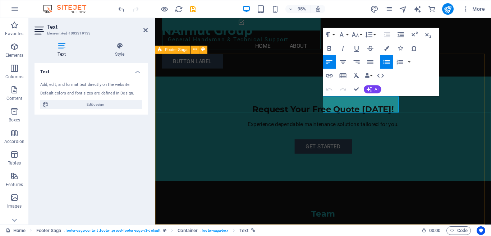
drag, startPoint x: 367, startPoint y: 114, endPoint x: 330, endPoint y: 102, distance: 38.4
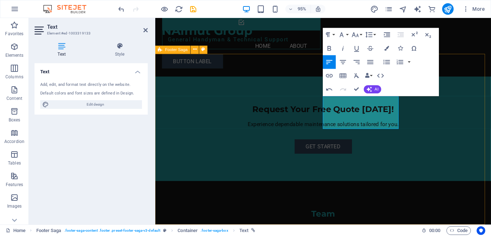
scroll to position [104, 3]
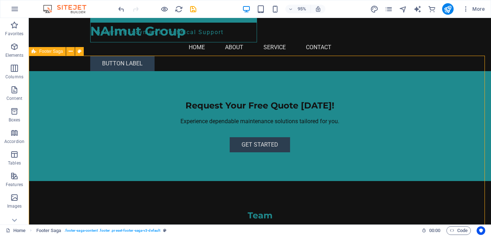
scroll to position [1445, 0]
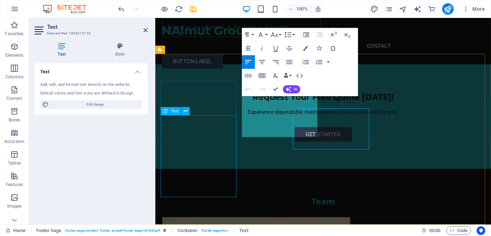
scroll to position [1432, 0]
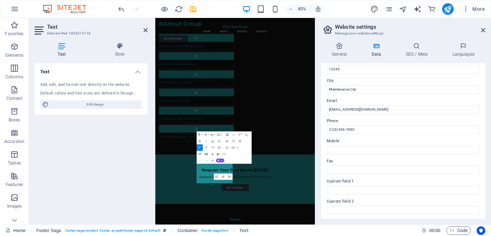
scroll to position [144, 0]
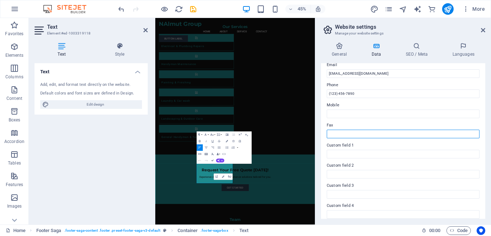
click at [354, 137] on input "Fax" at bounding box center [403, 134] width 153 height 9
paste input "Fax: [PHONE_NUMBER]"
click at [337, 135] on input "Fax: [PHONE_NUMBER]" at bounding box center [403, 134] width 153 height 9
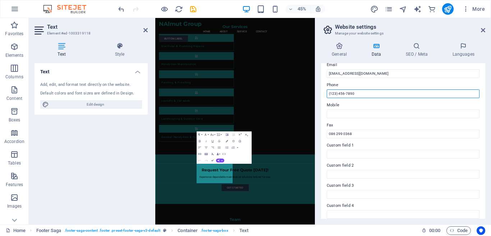
drag, startPoint x: 336, startPoint y: 95, endPoint x: 331, endPoint y: 95, distance: 5.4
click at [331, 95] on input "(123) 456-7890" at bounding box center [403, 93] width 153 height 9
click at [337, 94] on input "[PHONE_NUMBER]" at bounding box center [403, 93] width 153 height 9
click at [345, 94] on input "[PHONE_NUMBER]" at bounding box center [403, 93] width 153 height 9
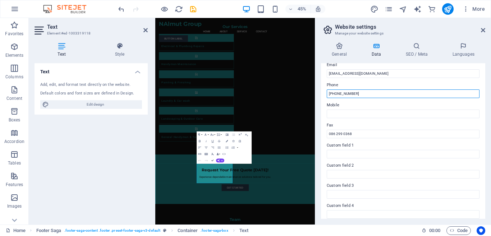
drag, startPoint x: 351, startPoint y: 94, endPoint x: 364, endPoint y: 96, distance: 13.0
click at [364, 96] on input "[PHONE_NUMBER]" at bounding box center [403, 93] width 153 height 9
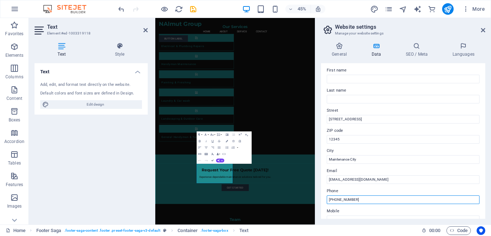
scroll to position [36, 0]
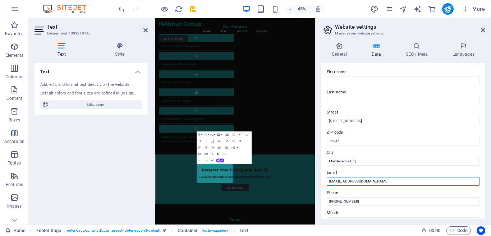
drag, startPoint x: 370, startPoint y: 182, endPoint x: 329, endPoint y: 180, distance: 41.0
click at [329, 180] on input "[EMAIL_ADDRESS][DOMAIN_NAME]" at bounding box center [403, 181] width 153 height 9
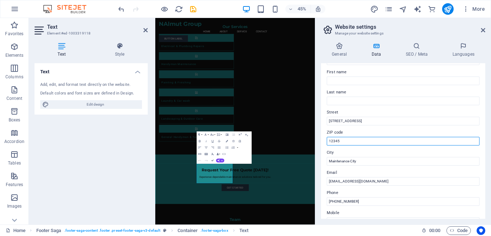
drag, startPoint x: 342, startPoint y: 143, endPoint x: 329, endPoint y: 143, distance: 12.9
click at [329, 143] on input "12345" at bounding box center [403, 141] width 153 height 9
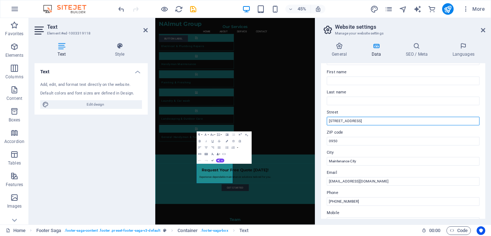
drag, startPoint x: 376, startPoint y: 121, endPoint x: 326, endPoint y: 124, distance: 50.0
click at [326, 124] on div "Contact data for this website. This can be used everywhere on the website and w…" at bounding box center [403, 141] width 164 height 156
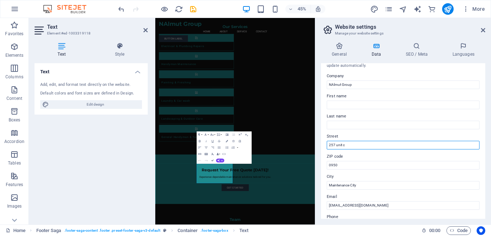
scroll to position [0, 0]
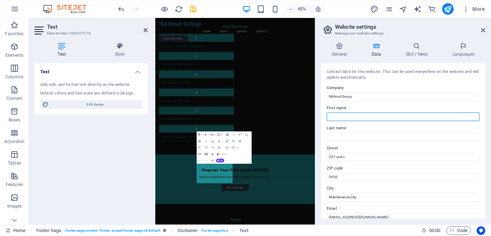
click at [359, 116] on input "First name" at bounding box center [403, 116] width 153 height 9
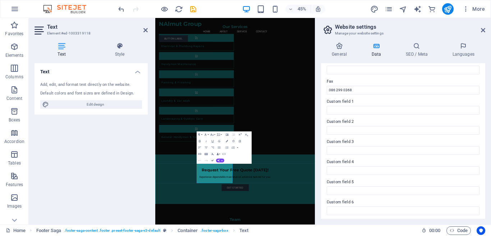
scroll to position [190, 0]
click at [347, 52] on h4 "General" at bounding box center [341, 49] width 40 height 15
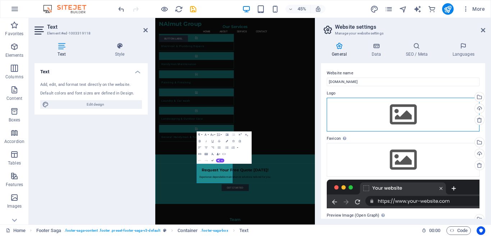
click at [392, 112] on div "Drag files here, click to choose files or select files from Files or our free s…" at bounding box center [403, 115] width 153 height 34
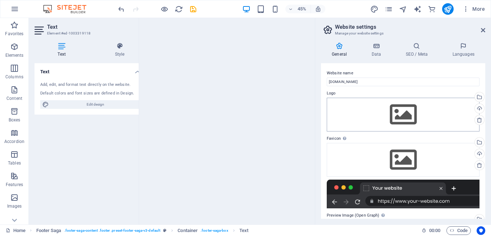
scroll to position [5270, 0]
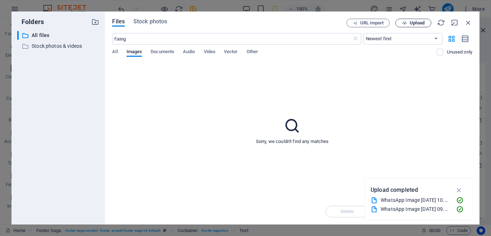
click at [404, 24] on icon "button" at bounding box center [404, 23] width 5 height 5
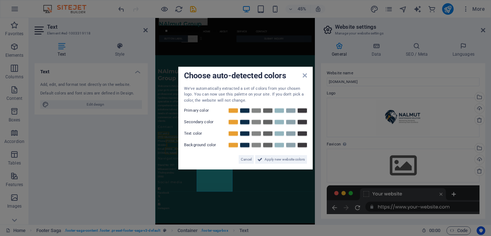
scroll to position [1189, 0]
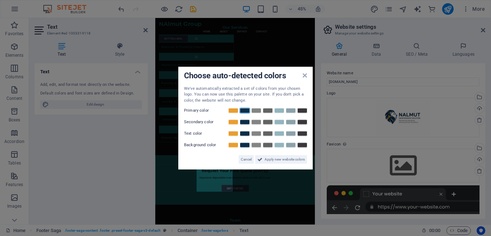
click at [241, 111] on link at bounding box center [244, 111] width 11 height 6
click at [235, 112] on link at bounding box center [233, 111] width 11 height 6
click at [305, 77] on icon at bounding box center [305, 75] width 4 height 6
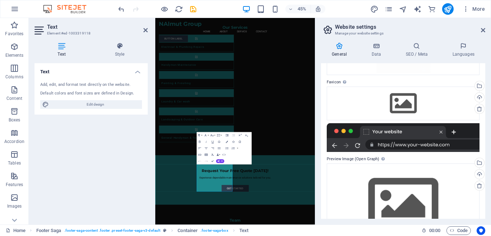
scroll to position [72, 0]
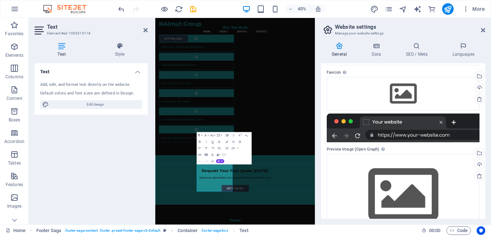
click at [396, 136] on div at bounding box center [403, 128] width 153 height 29
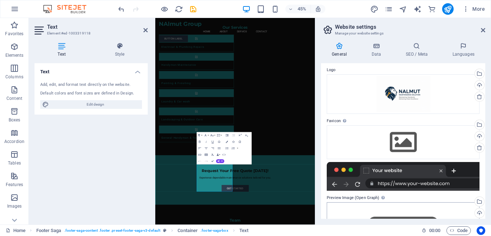
scroll to position [0, 0]
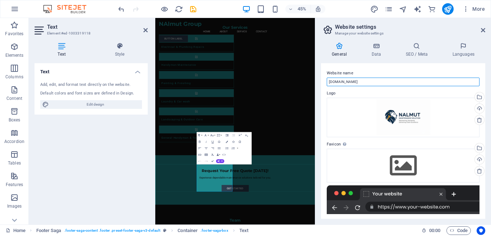
click at [330, 78] on input "[DOMAIN_NAME]" at bounding box center [403, 82] width 153 height 9
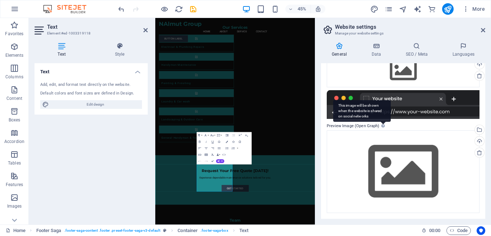
scroll to position [59, 0]
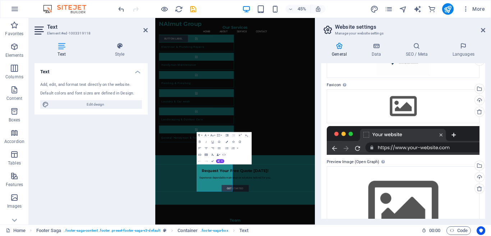
click at [330, 85] on label "Favicon Set the favicon of your website here. A favicon is a small icon shown i…" at bounding box center [403, 85] width 153 height 9
click at [387, 104] on div "Drag files here, click to choose files or select files from Files or our free s…" at bounding box center [403, 106] width 153 height 34
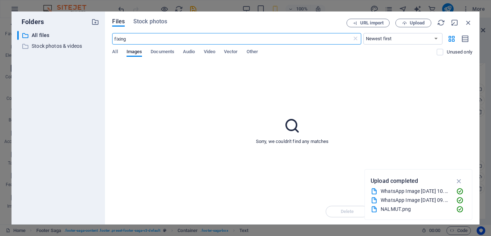
click at [395, 207] on div "NALMUT.png" at bounding box center [416, 209] width 70 height 8
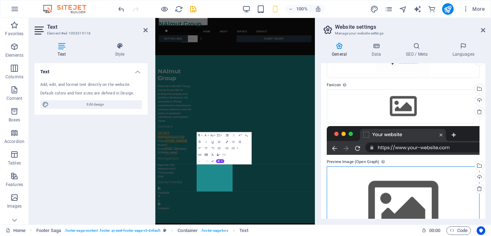
click at [391, 209] on div "Drag files here, click to choose files or select files from Files or our free s…" at bounding box center [403, 207] width 153 height 82
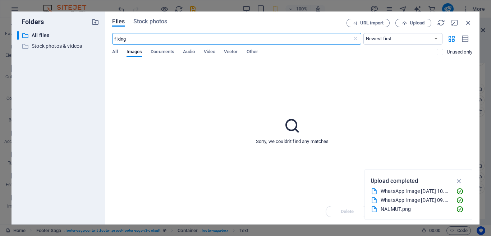
click at [391, 210] on div "NALMUT.png" at bounding box center [416, 209] width 70 height 8
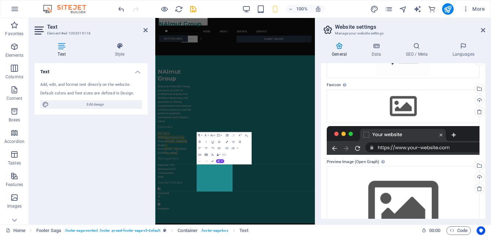
scroll to position [1189, 0]
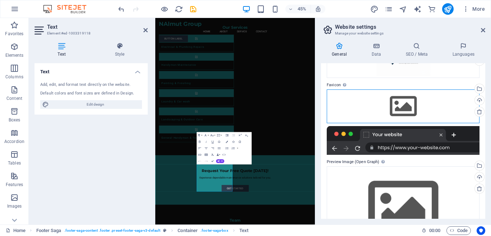
click at [376, 112] on div "Drag files here, click to choose files or select files from Files or our free s…" at bounding box center [403, 106] width 153 height 34
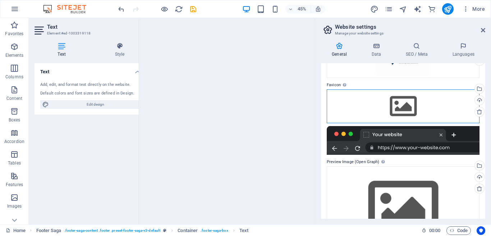
scroll to position [5270, 0]
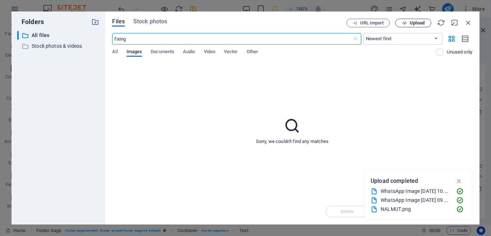
click at [405, 24] on icon "button" at bounding box center [404, 23] width 5 height 5
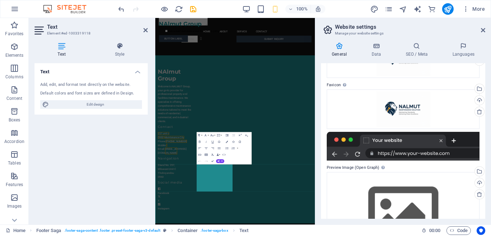
scroll to position [1189, 0]
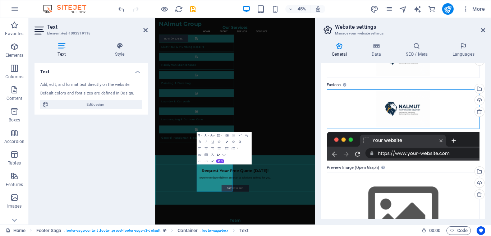
click at [404, 109] on div "Drag files here, click to choose files or select files from Files or our free s…" at bounding box center [403, 109] width 153 height 40
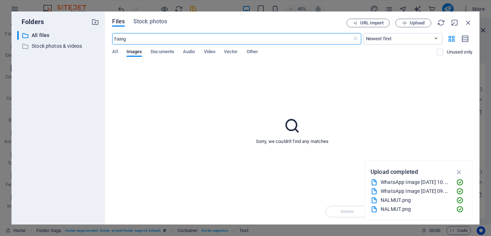
scroll to position [5270, 0]
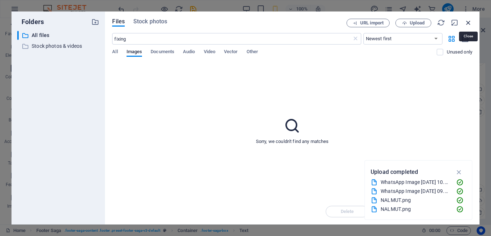
click at [465, 22] on icon "button" at bounding box center [468, 23] width 8 height 8
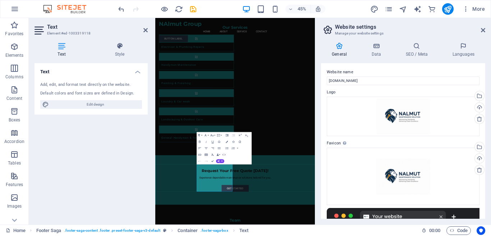
scroll to position [0, 0]
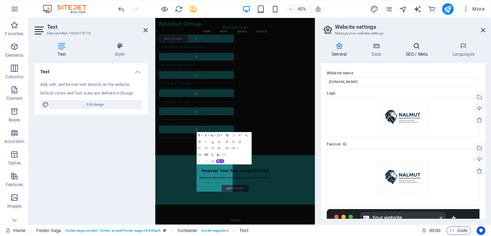
click at [418, 47] on icon at bounding box center [417, 45] width 44 height 7
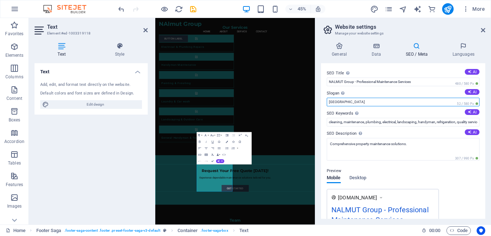
drag, startPoint x: 357, startPoint y: 103, endPoint x: 318, endPoint y: 102, distance: 39.2
click at [318, 102] on div "General Data SEO / Meta Languages Website name [DOMAIN_NAME] Logo Drag files he…" at bounding box center [403, 131] width 176 height 188
paste input "Maintaining Standards, Delivering Clean Excellence"
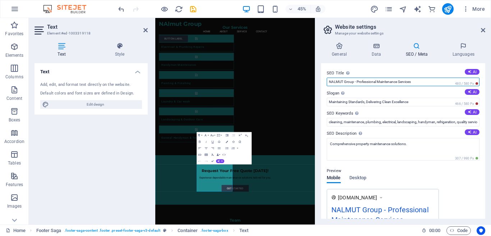
click at [398, 82] on input "NALMUT Group - Professional Maintenance Services" at bounding box center [403, 82] width 153 height 9
click at [376, 82] on input "NALMUT Group - Professional Maintenance Services" at bounding box center [403, 82] width 153 height 9
drag, startPoint x: 325, startPoint y: 132, endPoint x: 351, endPoint y: 131, distance: 25.5
click at [351, 131] on div "SEO Title The title of your website - make it something that stands out in sear…" at bounding box center [403, 141] width 164 height 156
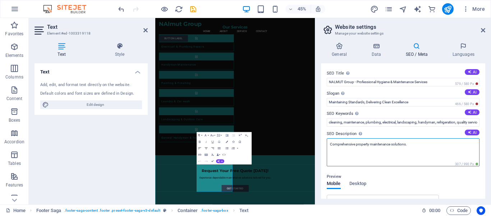
drag, startPoint x: 409, startPoint y: 145, endPoint x: 322, endPoint y: 144, distance: 87.3
click at [322, 144] on div "SEO Title The title of your website - make it something that stands out in sear…" at bounding box center [403, 130] width 164 height 135
paste textarea "NALMUT Cleaning & Maintenance offers professional cleaning, repairs & facility …"
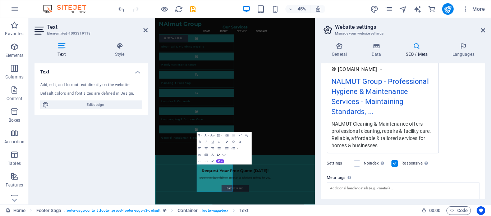
scroll to position [144, 0]
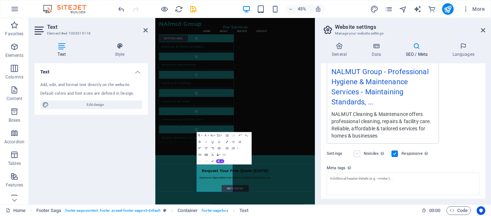
click at [358, 153] on label at bounding box center [357, 153] width 6 height 6
click at [0, 0] on input "Noindex Instruct search engines to exclude this website from search results." at bounding box center [0, 0] width 0 height 0
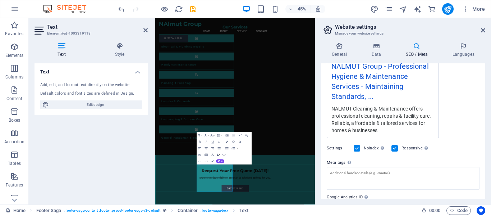
scroll to position [138, 0]
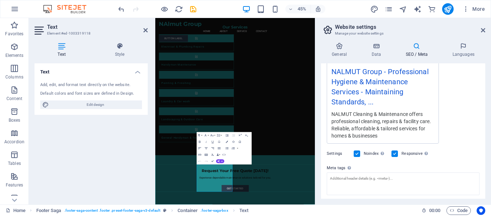
click at [358, 153] on label at bounding box center [357, 153] width 6 height 6
click at [0, 0] on input "Noindex Instruct search engines to exclude this website from search results." at bounding box center [0, 0] width 0 height 0
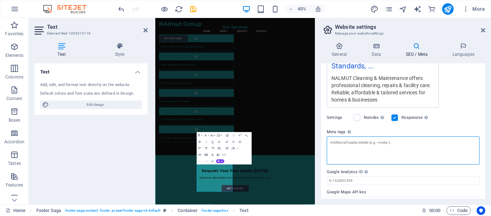
click at [365, 152] on textarea "Meta tags Enter HTML code here that will be placed inside the tags of your webs…" at bounding box center [403, 150] width 153 height 28
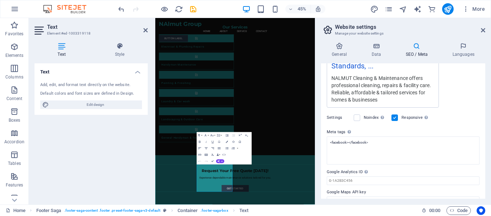
click at [463, 105] on body "NAlmut Group Home Favorites Elements Columns Content Boxes Accordion Tables Fea…" at bounding box center [245, 108] width 491 height 216
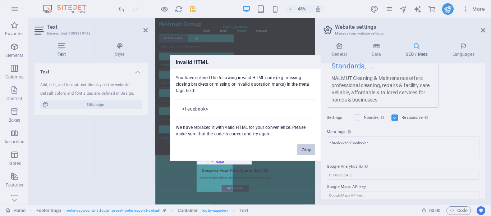
click at [310, 155] on button "Okay" at bounding box center [306, 149] width 18 height 11
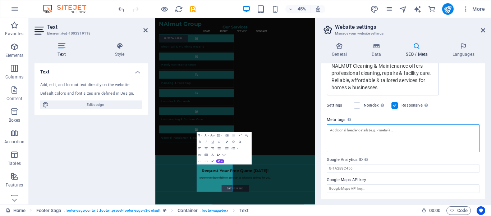
scroll to position [79, 0]
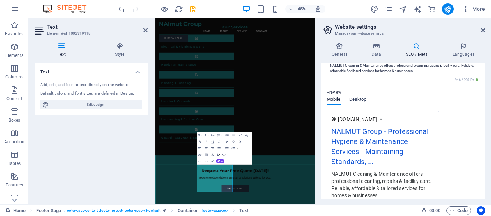
click at [360, 99] on span "Desktop" at bounding box center [357, 100] width 17 height 10
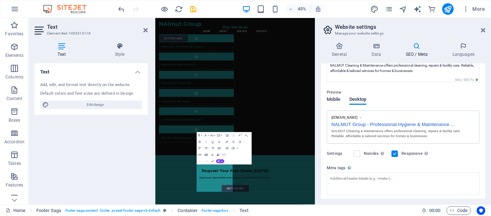
click at [333, 98] on span "Mobile" at bounding box center [334, 100] width 14 height 10
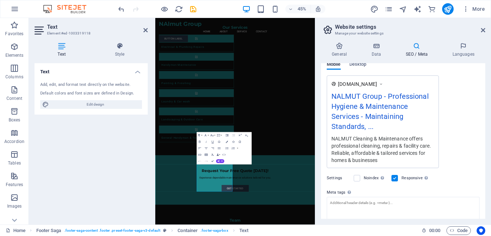
scroll to position [161, 0]
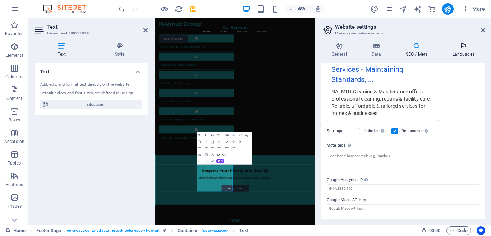
click at [454, 52] on h4 "Languages" at bounding box center [463, 49] width 44 height 15
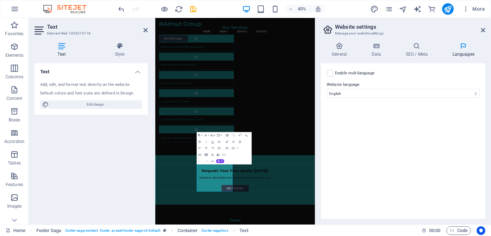
click at [338, 73] on label "Enable multilanguage To disable multilanguage delete all languages until only o…" at bounding box center [355, 73] width 40 height 9
click at [0, 0] on input "Enable multilanguage To disable multilanguage delete all languages until only o…" at bounding box center [0, 0] width 0 height 0
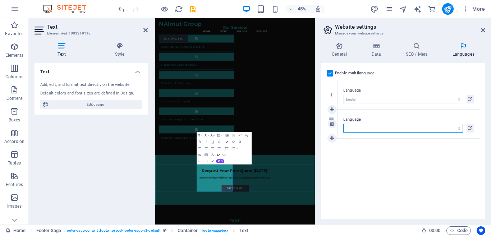
click at [356, 128] on select "Abkhazian Afar Afrikaans Akan Albanian Amharic Arabic Aragonese Armenian Assame…" at bounding box center [403, 128] width 120 height 9
click at [343, 124] on select "Abkhazian Afar Afrikaans Akan Albanian Amharic Arabic Aragonese Armenian Assame…" at bounding box center [403, 128] width 120 height 9
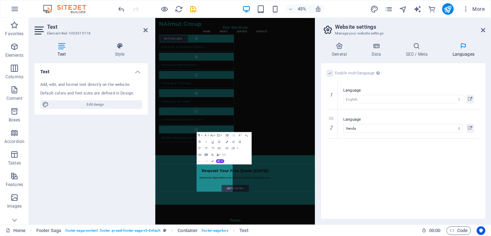
click at [363, 148] on div "Enable multilanguage To disable multilanguage delete all languages until only o…" at bounding box center [403, 141] width 164 height 156
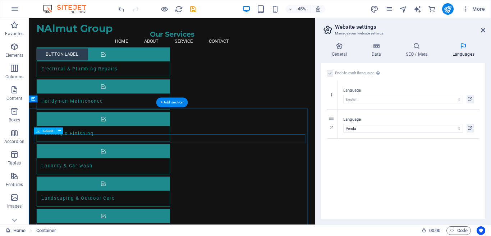
scroll to position [1384, 0]
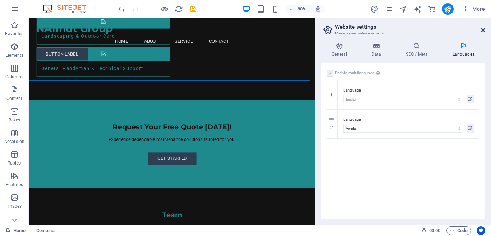
click at [482, 31] on icon at bounding box center [483, 30] width 4 height 6
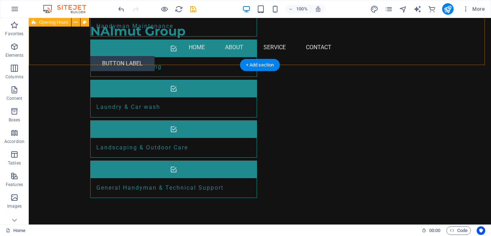
scroll to position [1205, 0]
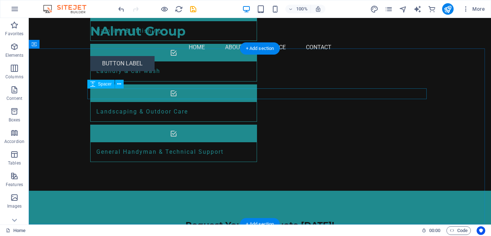
scroll to position [1277, 0]
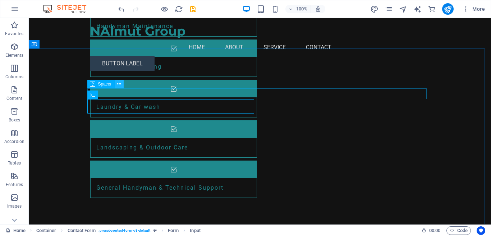
click at [117, 86] on icon at bounding box center [119, 84] width 4 height 8
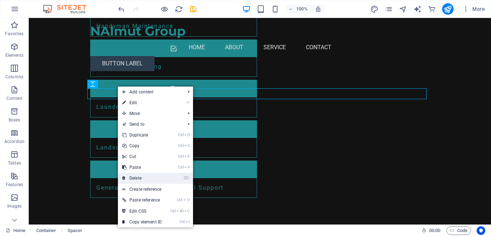
click at [132, 175] on link "⌦ Delete" at bounding box center [142, 178] width 48 height 11
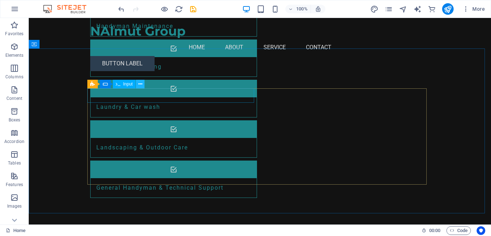
click at [139, 84] on icon at bounding box center [140, 84] width 4 height 8
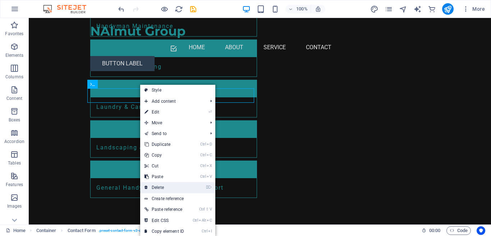
click at [157, 184] on link "⌦ Delete" at bounding box center [164, 187] width 48 height 11
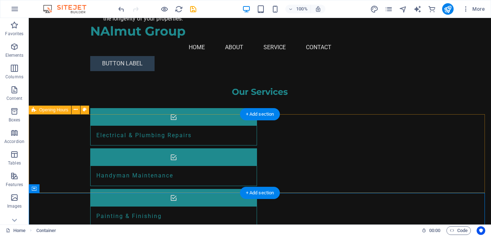
scroll to position [1097, 0]
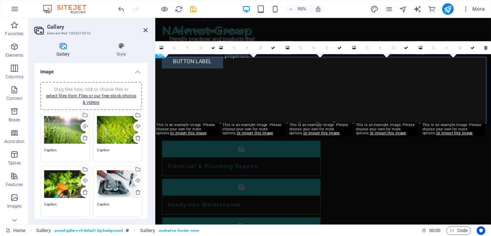
scroll to position [1106, 0]
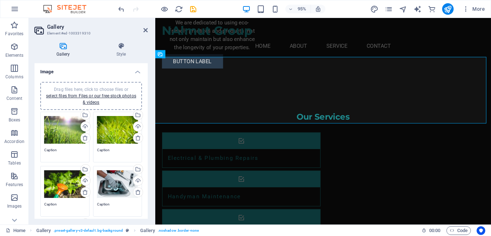
click at [70, 135] on div "Drag files here, click to choose files or select files from Files or our free s…" at bounding box center [64, 130] width 41 height 29
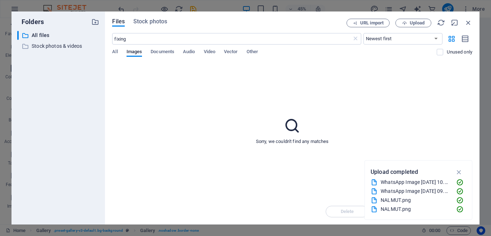
click at [392, 181] on div "WhatsApp Image [DATE] 10.46.08.jpeg" at bounding box center [416, 182] width 70 height 8
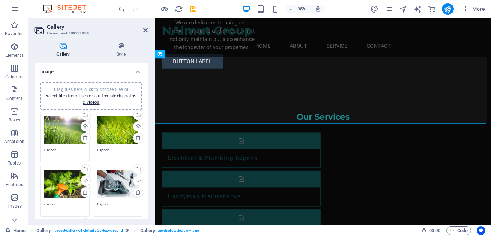
click at [64, 129] on div "Drag files here, click to choose files or select files from Files or our free s…" at bounding box center [64, 130] width 41 height 29
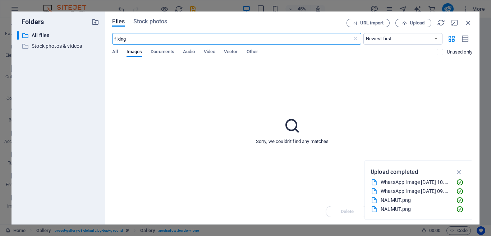
click at [150, 53] on div "All Images Documents Audio Video Vector Other" at bounding box center [274, 56] width 324 height 14
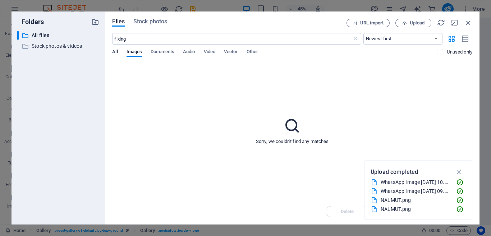
click at [115, 51] on span "All" at bounding box center [114, 52] width 5 height 10
click at [149, 19] on span "Stock photos" at bounding box center [150, 21] width 34 height 9
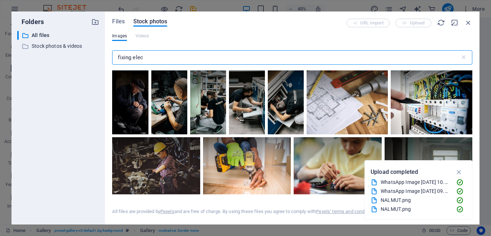
click at [187, 58] on input "fixing elec" at bounding box center [285, 57] width 347 height 14
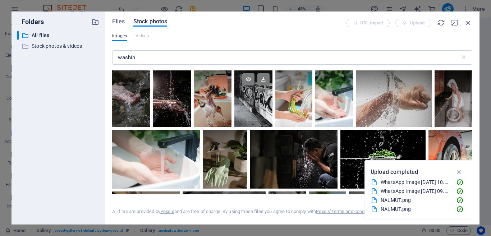
click at [249, 95] on div at bounding box center [253, 84] width 38 height 28
click at [461, 170] on icon "button" at bounding box center [459, 172] width 8 height 8
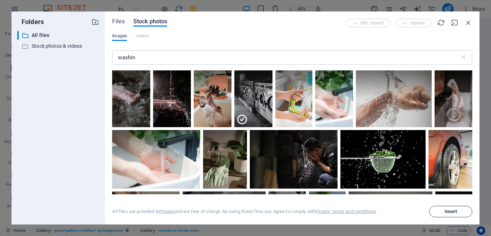
click at [456, 215] on button "Insert" at bounding box center [450, 211] width 43 height 11
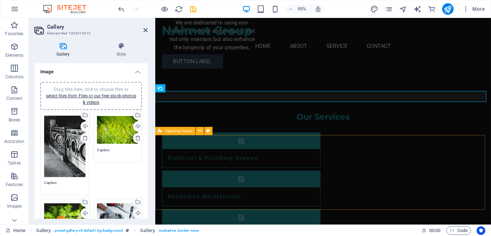
scroll to position [1070, 0]
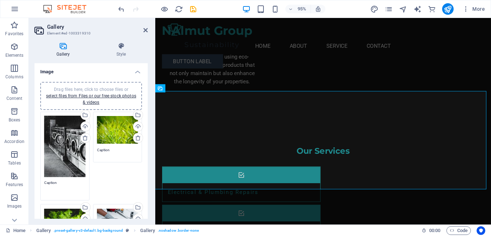
drag, startPoint x: 68, startPoint y: 182, endPoint x: 43, endPoint y: 184, distance: 25.6
click at [43, 184] on div "Drag files here, click to choose files or select files from Files or our free s…" at bounding box center [64, 156] width 53 height 93
click at [104, 137] on div "Drag files here, click to choose files or select files from Files or our free s…" at bounding box center [117, 130] width 41 height 29
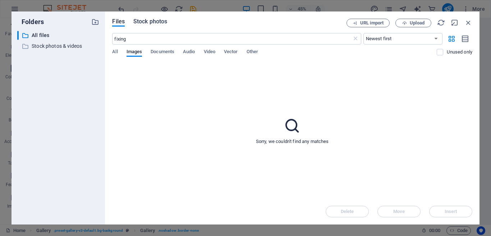
click at [152, 25] on span "Stock photos" at bounding box center [150, 21] width 34 height 9
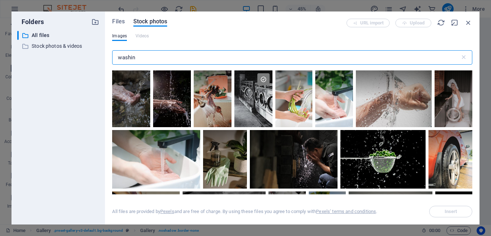
click at [144, 50] on input "washin" at bounding box center [285, 57] width 347 height 14
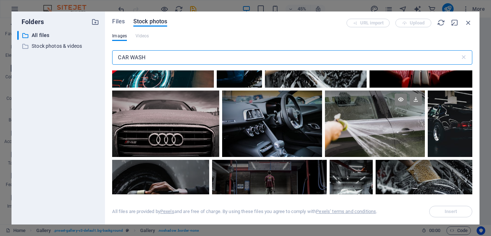
scroll to position [467, 0]
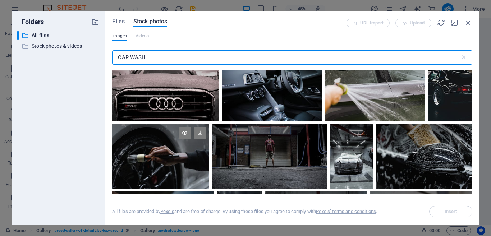
click at [195, 153] on div at bounding box center [160, 140] width 97 height 32
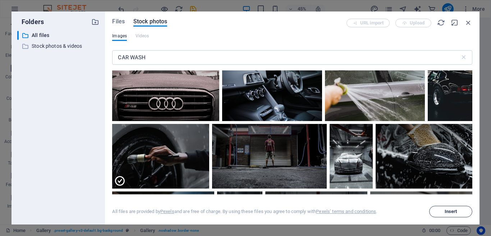
click at [436, 210] on span "Insert" at bounding box center [450, 212] width 37 height 4
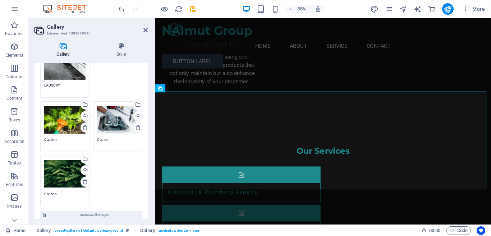
scroll to position [108, 0]
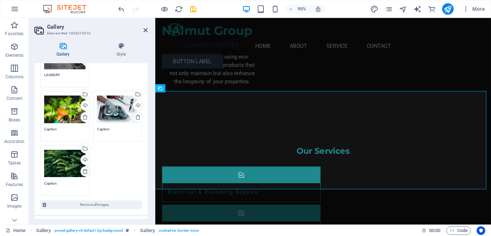
click at [84, 170] on icon at bounding box center [85, 172] width 6 height 6
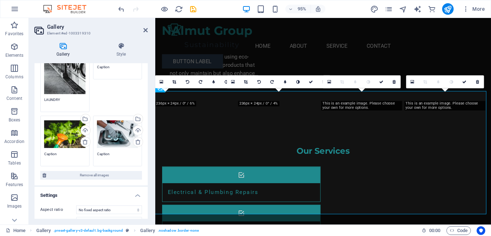
scroll to position [72, 0]
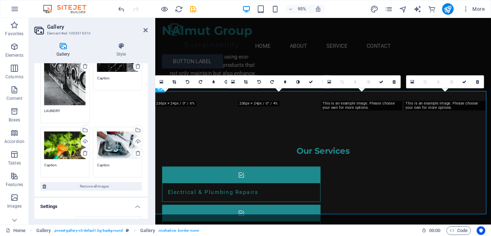
click at [67, 101] on div "Drag files here, click to choose files or select files from Files or our free s…" at bounding box center [64, 75] width 41 height 62
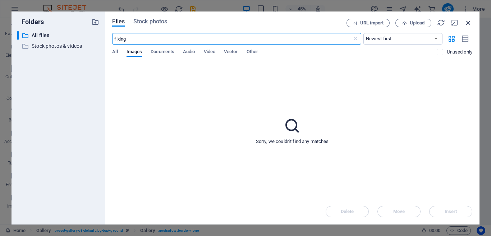
click at [466, 24] on icon "button" at bounding box center [468, 23] width 8 height 8
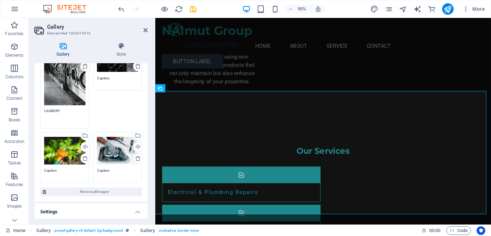
click at [61, 151] on div "Drag files here, click to choose files or select files from Files or our free s…" at bounding box center [64, 150] width 41 height 29
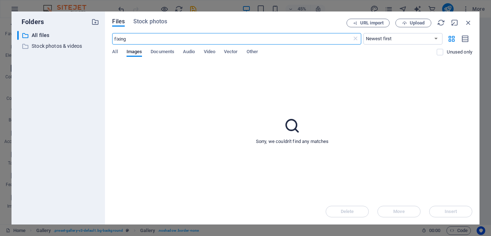
click at [103, 42] on div "Folders ​ All files All files ​ Stock photos & videos Stock photos & videos Fil…" at bounding box center [245, 117] width 468 height 213
click at [137, 24] on span "Stock photos" at bounding box center [150, 21] width 34 height 9
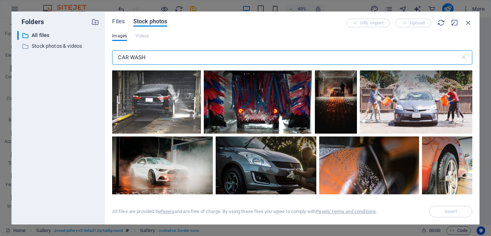
drag, startPoint x: 157, startPoint y: 62, endPoint x: 98, endPoint y: 55, distance: 58.7
click at [98, 55] on div "Folders ​ All files All files ​ Stock photos & videos Stock photos & videos Fil…" at bounding box center [245, 117] width 468 height 213
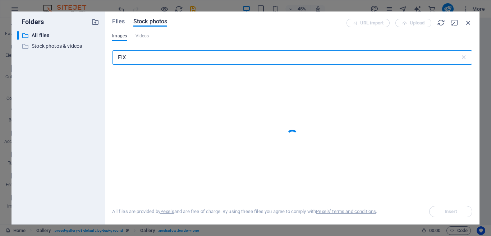
click at [135, 37] on span "Videos" at bounding box center [142, 36] width 14 height 9
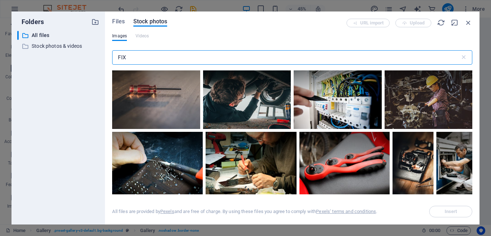
click at [137, 57] on input "FIX" at bounding box center [285, 57] width 347 height 14
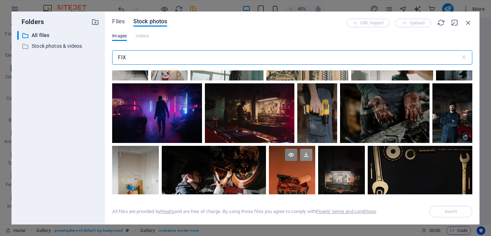
scroll to position [180, 0]
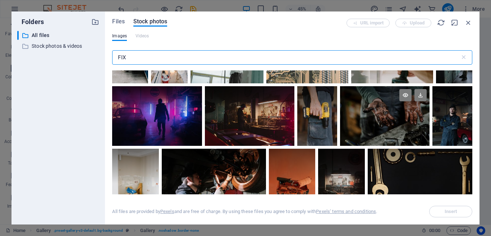
click at [370, 133] on div at bounding box center [384, 116] width 89 height 60
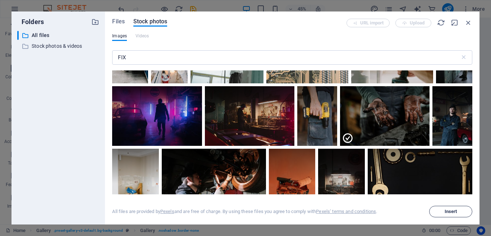
click at [446, 210] on span "Insert" at bounding box center [451, 212] width 13 height 4
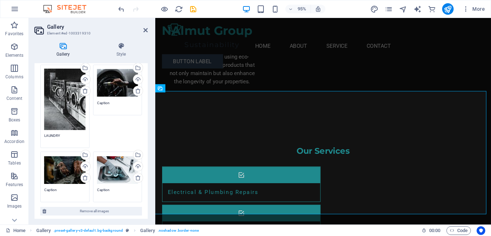
scroll to position [36, 0]
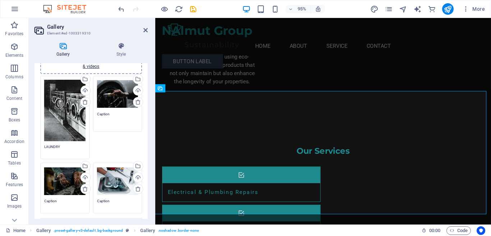
click at [109, 114] on textarea "Caption" at bounding box center [117, 119] width 41 height 16
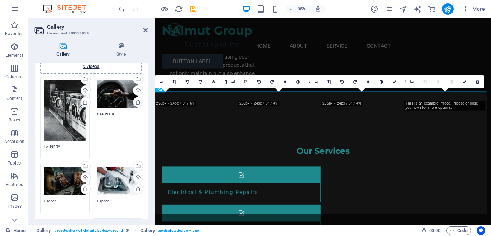
click at [101, 199] on textarea "Caption" at bounding box center [117, 206] width 41 height 16
click at [50, 199] on textarea "Caption" at bounding box center [64, 206] width 41 height 16
click at [57, 201] on textarea "MAINTENANCE" at bounding box center [64, 206] width 41 height 16
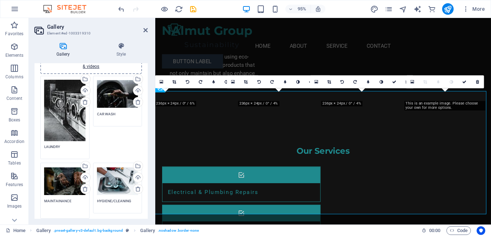
click at [65, 199] on textarea "MAINTAINANCE" at bounding box center [64, 206] width 41 height 16
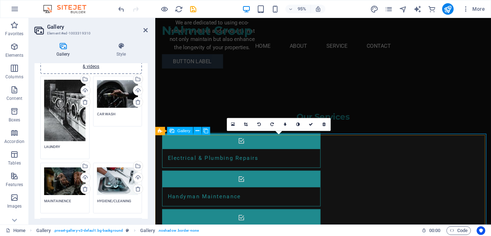
scroll to position [998, 0]
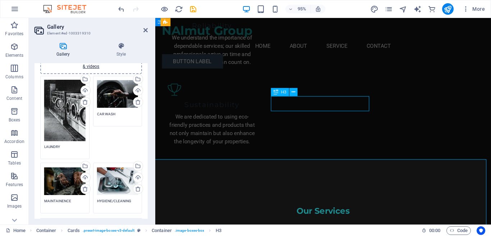
scroll to position [989, 0]
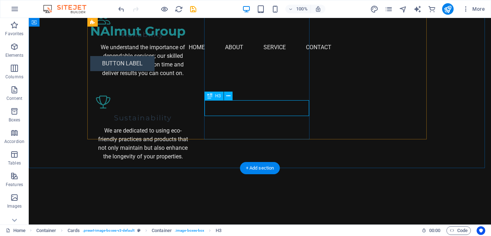
click at [229, 96] on icon at bounding box center [228, 96] width 4 height 8
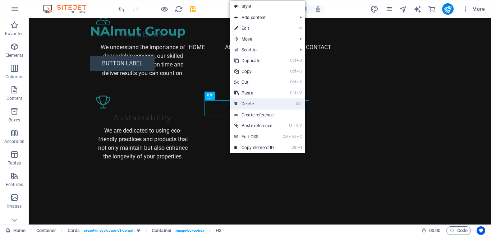
click at [239, 101] on link "⌦ Delete" at bounding box center [254, 103] width 48 height 11
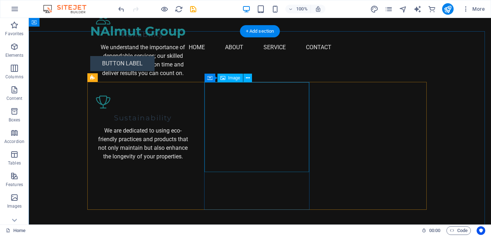
scroll to position [917, 0]
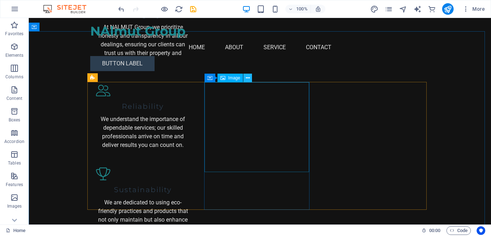
click at [247, 78] on icon at bounding box center [248, 78] width 4 height 8
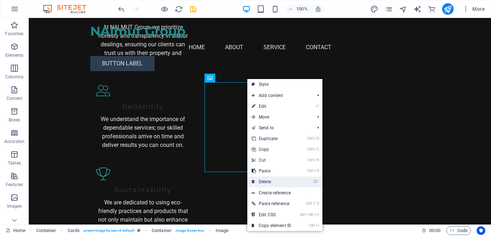
click at [264, 179] on link "⌦ Delete" at bounding box center [271, 181] width 48 height 11
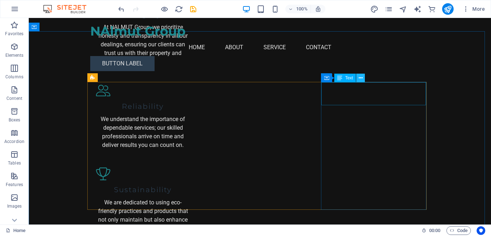
click at [359, 79] on icon at bounding box center [361, 78] width 4 height 8
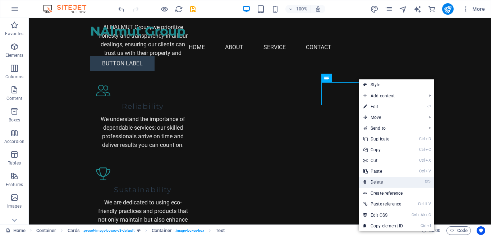
click at [373, 183] on link "⌦ Delete" at bounding box center [383, 182] width 48 height 11
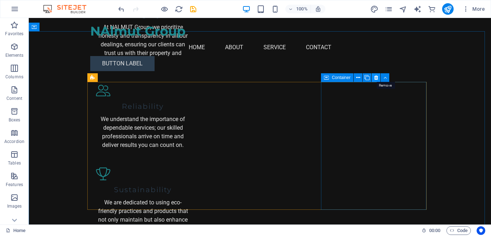
click at [373, 79] on button at bounding box center [376, 77] width 9 height 9
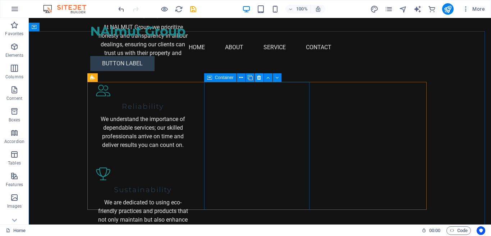
click at [255, 78] on button at bounding box center [259, 77] width 9 height 9
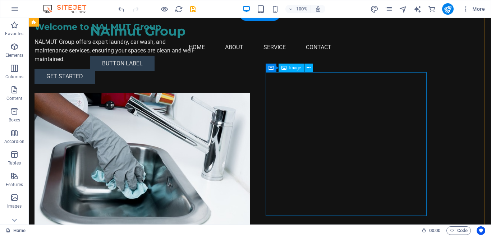
scroll to position [0, 0]
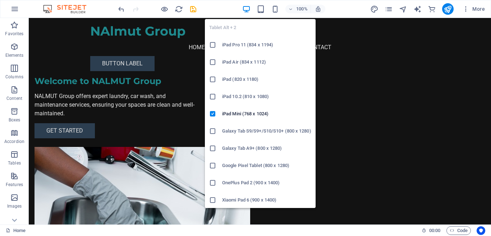
click at [213, 46] on icon at bounding box center [212, 44] width 7 height 7
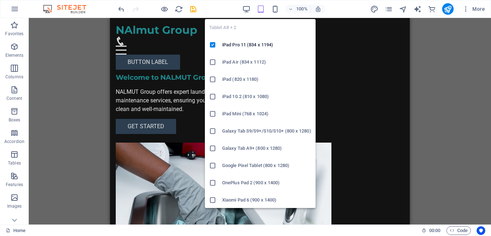
click at [261, 11] on icon "button" at bounding box center [261, 9] width 8 height 8
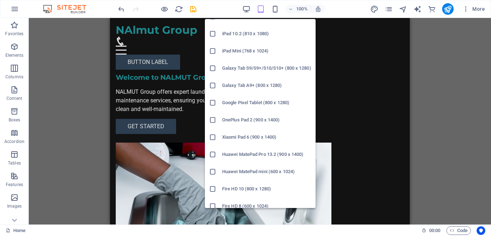
scroll to position [70, 0]
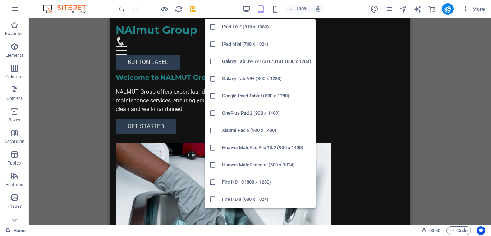
click at [233, 164] on h6 "Huawei MatePad mini (600 x 1024)" at bounding box center [266, 165] width 89 height 9
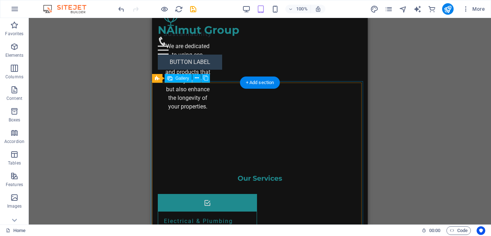
scroll to position [1114, 0]
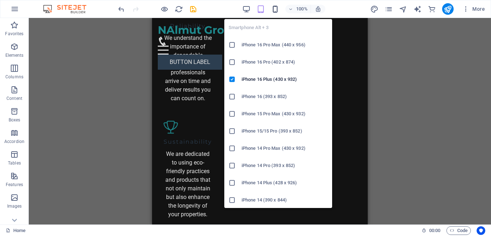
click at [273, 10] on icon "button" at bounding box center [275, 9] width 8 height 8
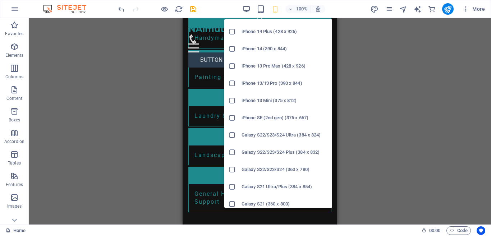
scroll to position [144, 0]
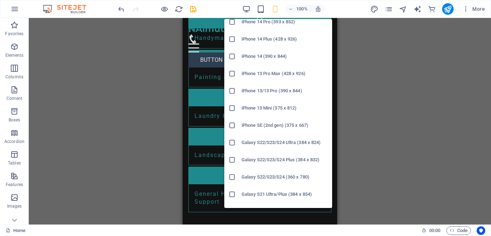
click at [271, 121] on li "iPhone SE (2nd gen) (375 x 667)" at bounding box center [278, 125] width 108 height 17
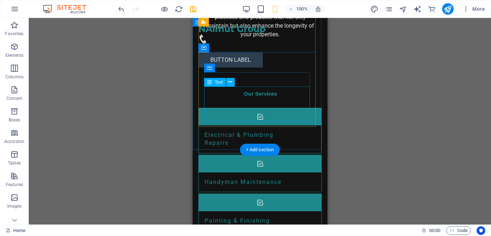
scroll to position [892, 0]
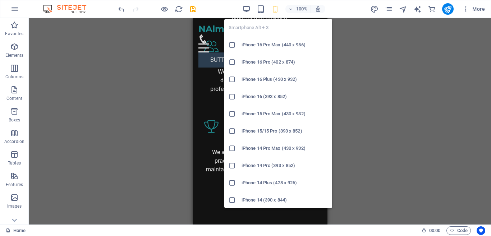
click at [277, 12] on icon "button" at bounding box center [275, 9] width 8 height 8
click at [277, 44] on h6 "iPhone 16 Pro Max (440 x 956)" at bounding box center [284, 45] width 86 height 9
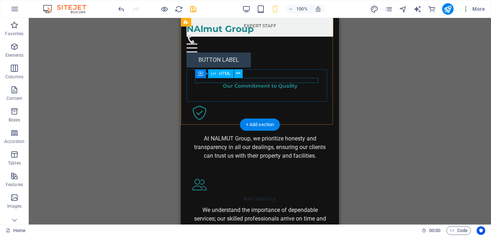
scroll to position [575, 0]
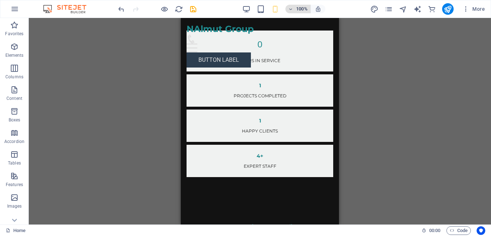
click at [305, 9] on h6 "100%" at bounding box center [301, 9] width 11 height 9
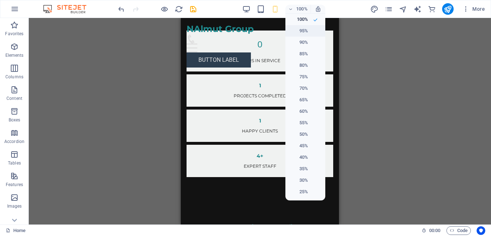
click at [310, 27] on li "95%" at bounding box center [305, 30] width 40 height 11
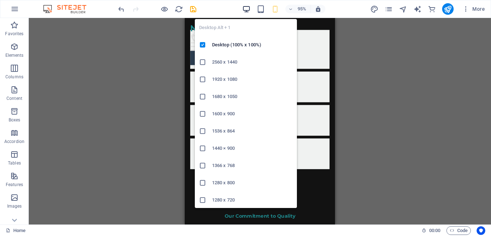
click at [246, 8] on icon "button" at bounding box center [246, 9] width 8 height 8
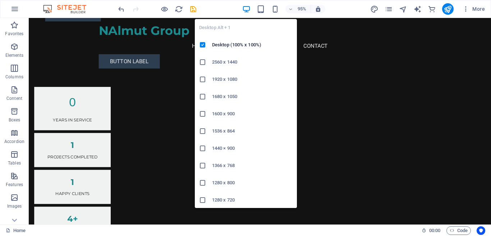
scroll to position [566, 0]
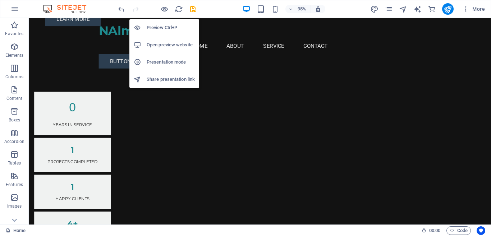
click at [168, 32] on li "Preview Ctrl+P" at bounding box center [164, 27] width 70 height 17
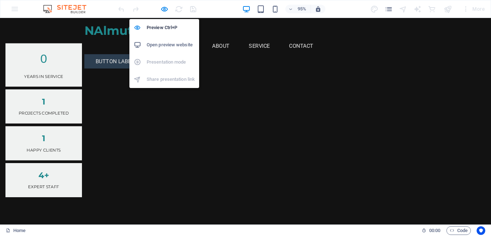
click at [168, 48] on h6 "Open preview website" at bounding box center [171, 45] width 48 height 9
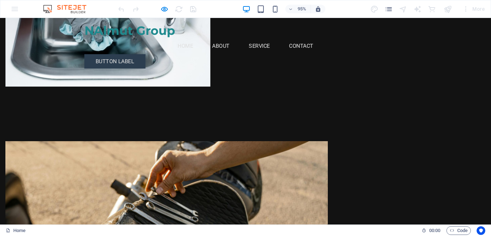
scroll to position [171, 0]
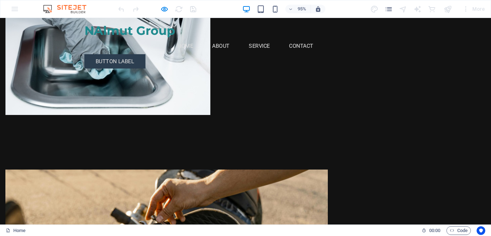
click at [232, 178] on div at bounding box center [175, 234] width 339 height 112
click at [228, 178] on div at bounding box center [175, 234] width 339 height 112
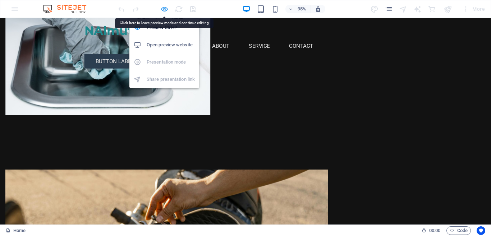
click at [165, 10] on icon "button" at bounding box center [164, 9] width 8 height 8
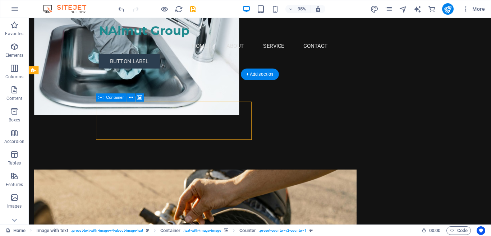
click at [199, 178] on figure at bounding box center [203, 234] width 339 height 112
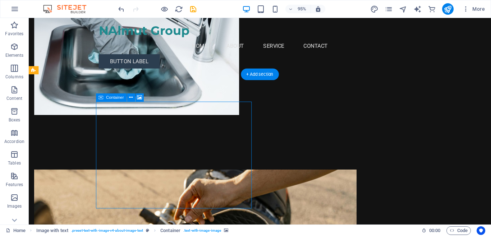
click at [199, 178] on figure at bounding box center [203, 234] width 339 height 112
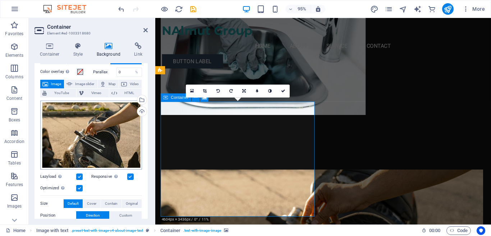
scroll to position [36, 0]
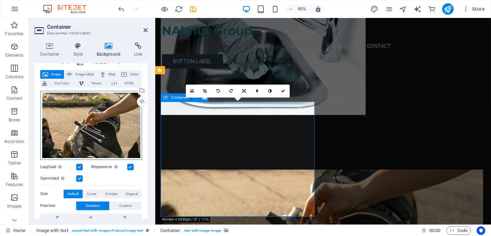
click at [107, 137] on div "Drag files here, click to choose files or select files from Files or our free s…" at bounding box center [91, 125] width 102 height 69
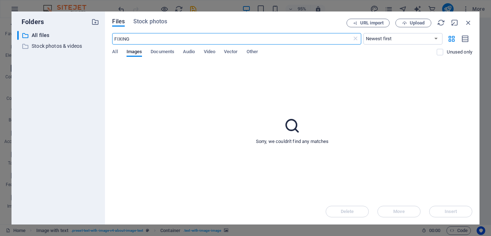
scroll to position [179, 0]
click at [465, 23] on icon "button" at bounding box center [468, 23] width 8 height 8
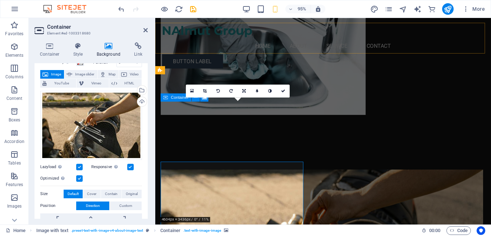
scroll to position [171, 0]
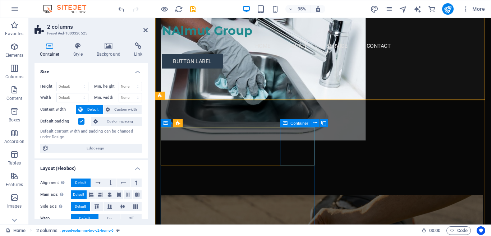
scroll to position [216, 0]
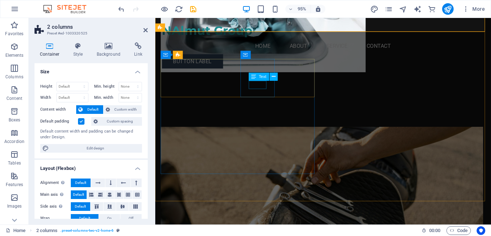
click at [254, 79] on icon at bounding box center [253, 77] width 5 height 8
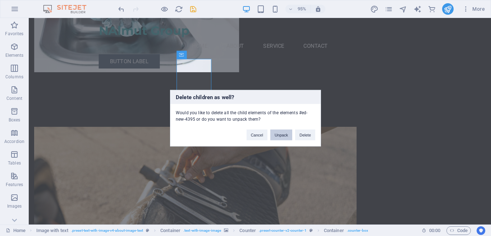
click at [279, 136] on button "Unpack" at bounding box center [281, 134] width 22 height 11
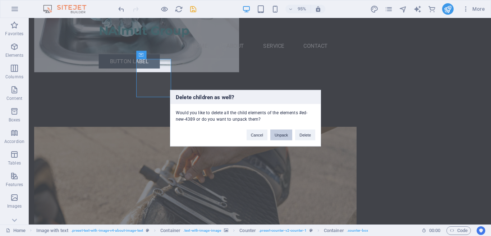
click at [277, 133] on button "Unpack" at bounding box center [281, 134] width 22 height 11
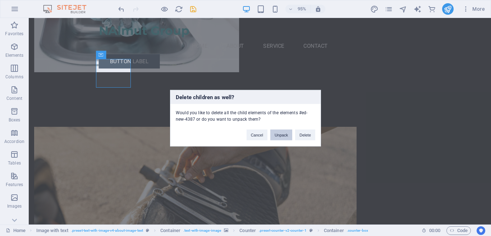
click at [272, 133] on button "Unpack" at bounding box center [281, 134] width 22 height 11
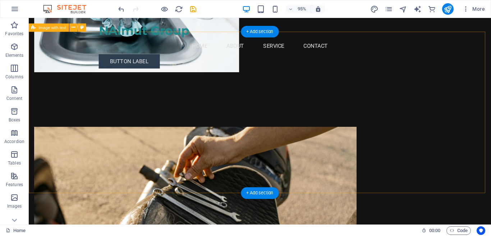
click at [197, 133] on figure at bounding box center [203, 189] width 339 height 112
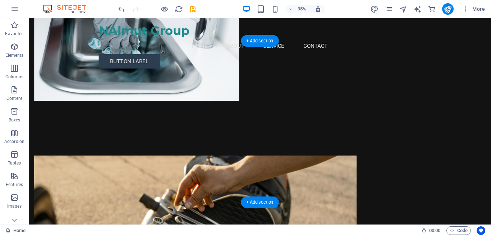
scroll to position [180, 0]
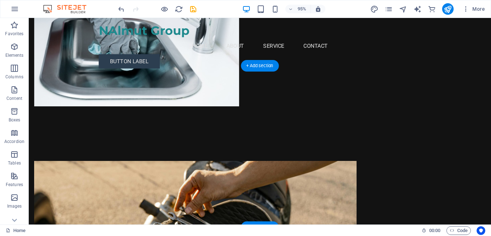
click at [190, 169] on figure at bounding box center [203, 225] width 339 height 112
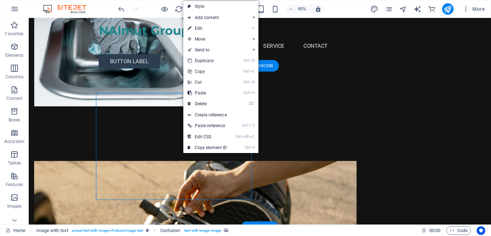
click at [183, 169] on figure at bounding box center [203, 225] width 339 height 112
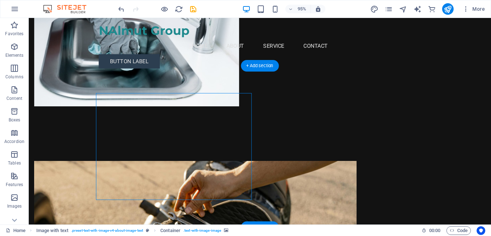
click at [183, 169] on figure at bounding box center [203, 225] width 339 height 112
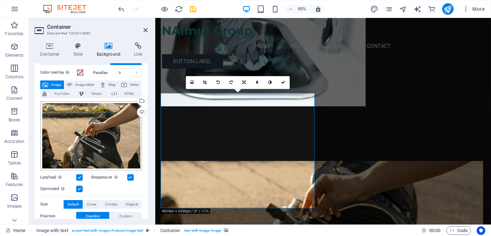
scroll to position [36, 0]
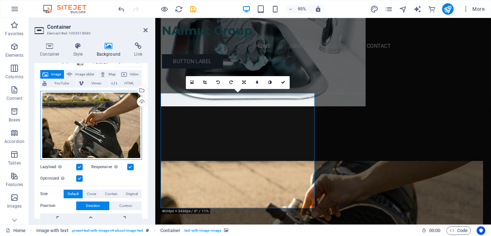
click at [106, 127] on div "Drag files here, click to choose files or select files from Files or our free s…" at bounding box center [91, 125] width 102 height 69
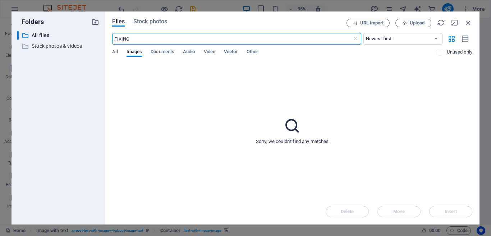
scroll to position [188, 0]
click at [404, 23] on icon "button" at bounding box center [404, 23] width 5 height 5
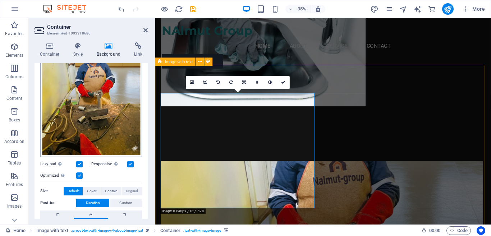
scroll to position [144, 0]
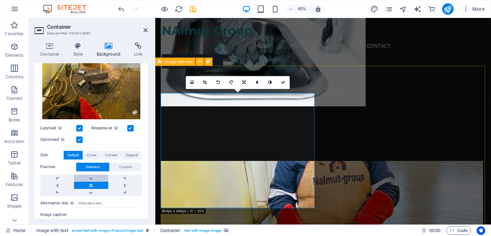
click at [93, 176] on link at bounding box center [91, 178] width 34 height 7
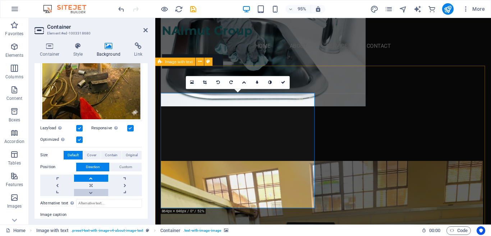
click at [91, 189] on link at bounding box center [91, 192] width 34 height 7
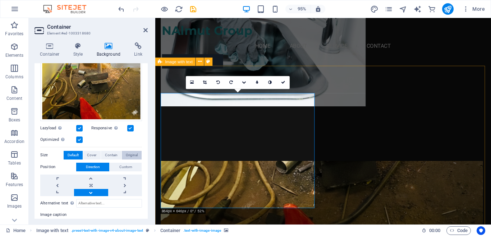
click at [130, 155] on span "Original" at bounding box center [132, 155] width 12 height 9
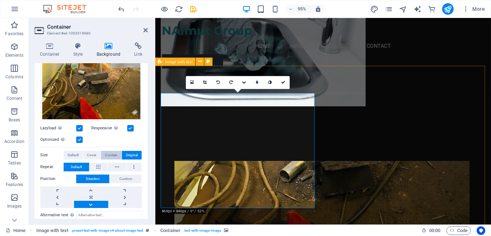
click at [114, 156] on span "Contain" at bounding box center [111, 155] width 13 height 9
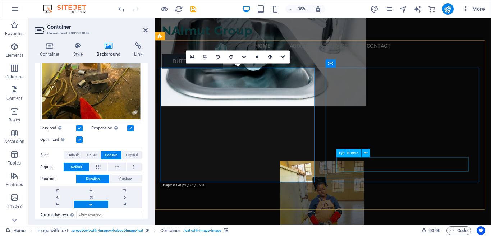
scroll to position [216, 0]
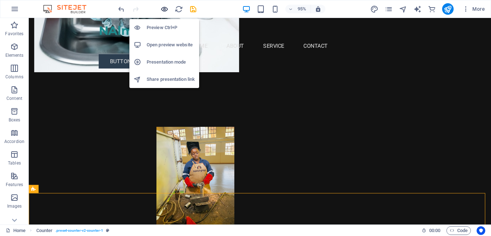
click at [166, 7] on icon "button" at bounding box center [164, 9] width 8 height 8
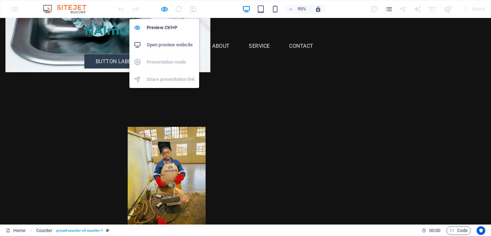
click at [168, 45] on h6 "Open preview website" at bounding box center [171, 45] width 48 height 9
click at [162, 8] on icon "button" at bounding box center [164, 9] width 8 height 8
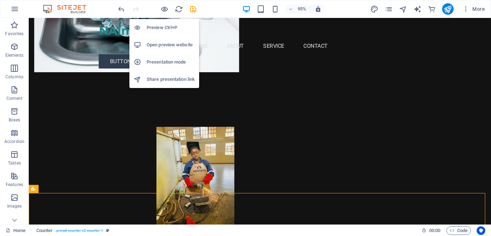
click at [178, 66] on li "Presentation mode" at bounding box center [164, 62] width 70 height 17
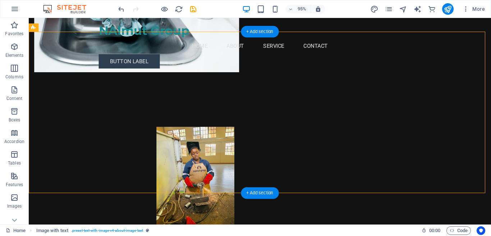
drag, startPoint x: 370, startPoint y: 192, endPoint x: 212, endPoint y: 158, distance: 162.1
click at [212, 158] on div "Years in Service About NALMUT Group NALMUT Group specializes in providing relia…" at bounding box center [272, 235] width 487 height 262
click at [464, 234] on span "Code" at bounding box center [459, 230] width 18 height 9
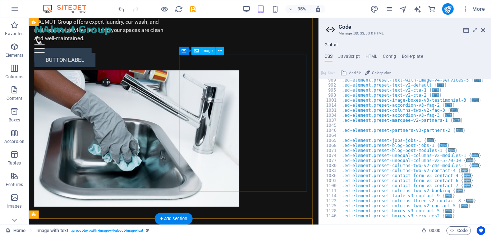
scroll to position [0, 0]
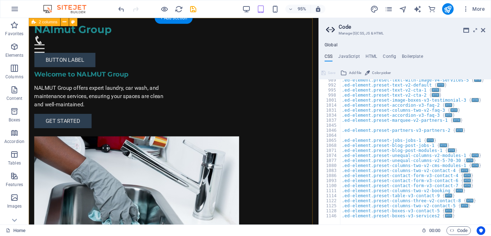
click at [153, 57] on div "Welcome to NALMUT Group NALMUT Group offers expert laundry, car wash, and maint…" at bounding box center [181, 166] width 305 height 297
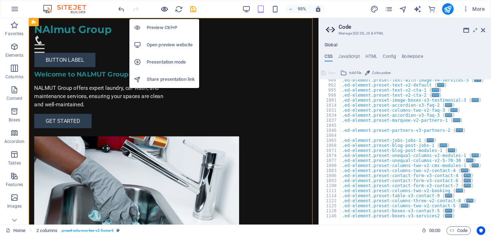
click at [162, 12] on icon "button" at bounding box center [164, 9] width 8 height 8
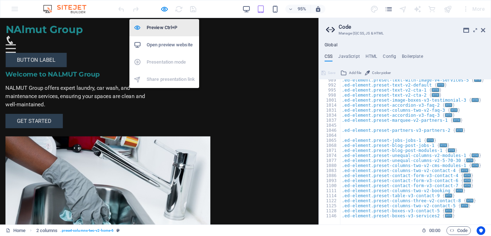
click at [161, 26] on h6 "Preview Ctrl+P" at bounding box center [171, 27] width 48 height 9
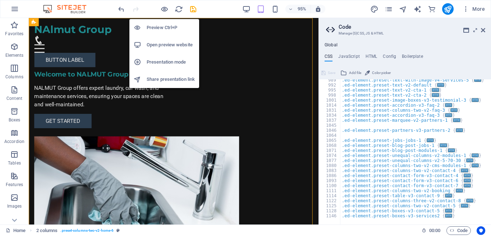
click at [180, 24] on h6 "Preview Ctrl+P" at bounding box center [171, 27] width 48 height 9
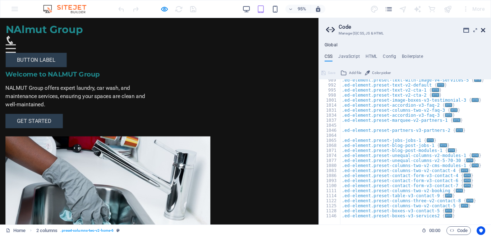
click at [481, 31] on icon at bounding box center [483, 30] width 4 height 6
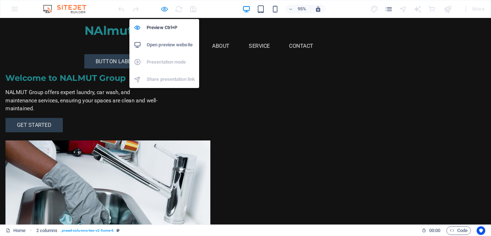
click at [162, 10] on icon "button" at bounding box center [164, 9] width 8 height 8
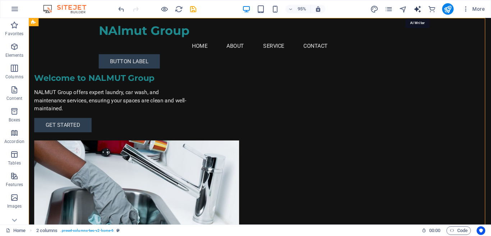
click at [417, 9] on icon "text_generator" at bounding box center [417, 9] width 8 height 8
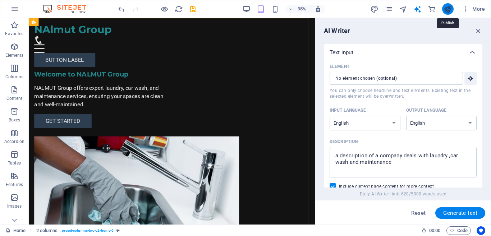
click at [444, 8] on icon "publish" at bounding box center [447, 9] width 8 height 8
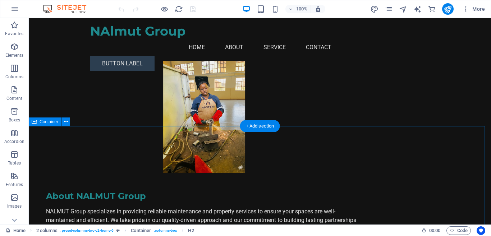
scroll to position [395, 0]
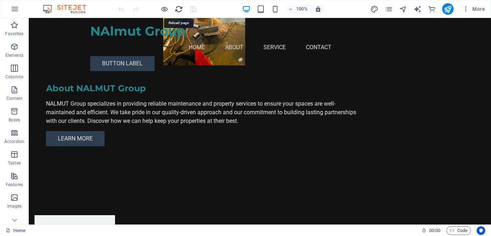
click at [179, 10] on icon "reload" at bounding box center [179, 9] width 8 height 8
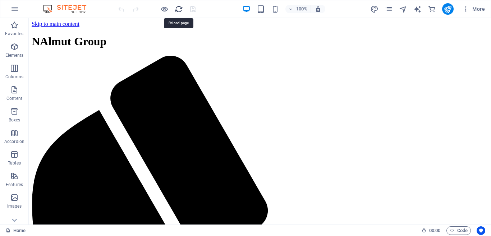
scroll to position [0, 0]
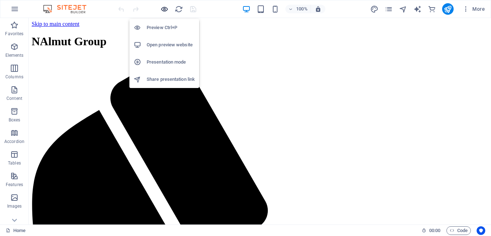
click at [162, 12] on icon "button" at bounding box center [164, 9] width 8 height 8
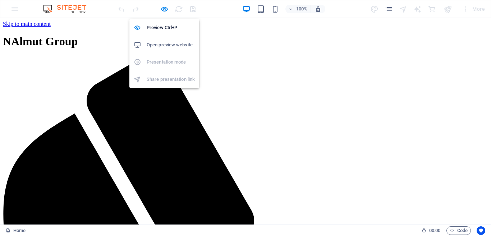
click at [164, 45] on h6 "Open preview website" at bounding box center [171, 45] width 48 height 9
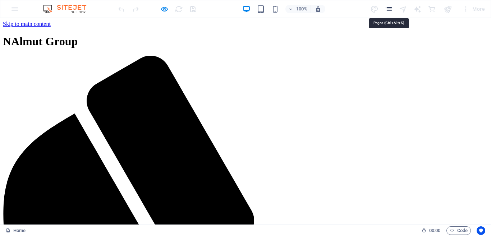
click at [387, 11] on icon "pages" at bounding box center [389, 9] width 8 height 8
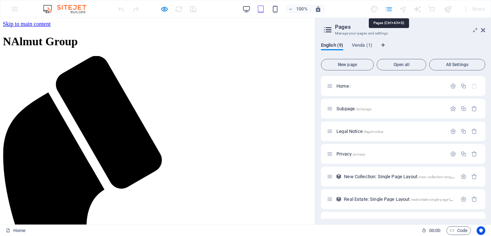
click at [387, 11] on icon "pages" at bounding box center [389, 9] width 8 height 8
click at [485, 31] on icon at bounding box center [483, 30] width 4 height 6
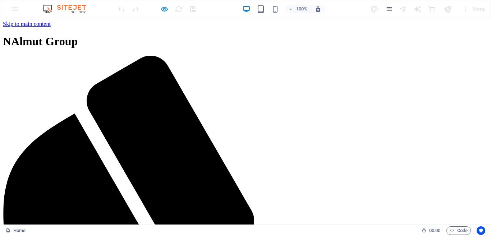
click at [158, 8] on div at bounding box center [157, 8] width 80 height 11
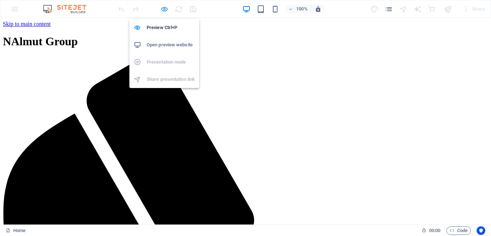
click at [166, 12] on icon "button" at bounding box center [164, 9] width 8 height 8
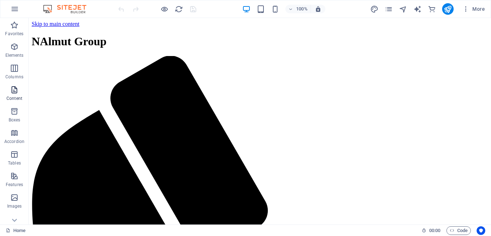
click at [22, 96] on span "Content" at bounding box center [14, 94] width 29 height 17
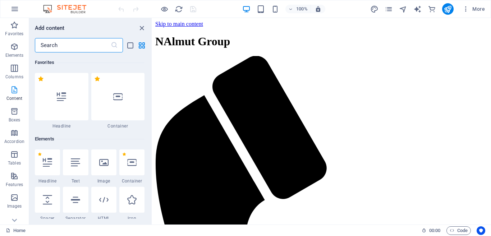
click at [13, 96] on p "Content" at bounding box center [14, 99] width 16 height 6
click at [15, 135] on icon "button" at bounding box center [14, 133] width 9 height 9
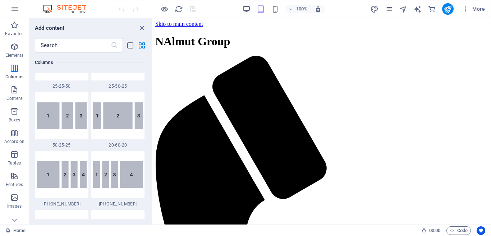
scroll to position [570, 0]
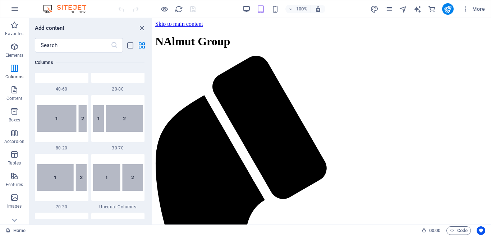
click at [12, 10] on icon "button" at bounding box center [14, 9] width 9 height 9
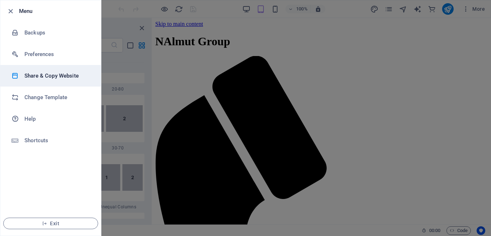
click at [60, 81] on li "Share & Copy Website" at bounding box center [50, 76] width 101 height 22
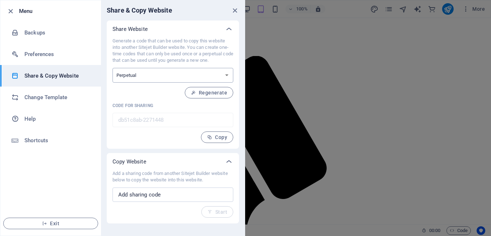
click at [224, 75] on select "One-time Perpetual" at bounding box center [172, 75] width 121 height 15
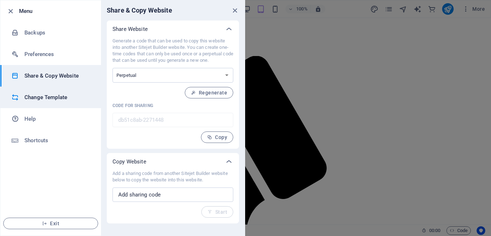
click at [71, 105] on li "Change Template" at bounding box center [50, 98] width 101 height 22
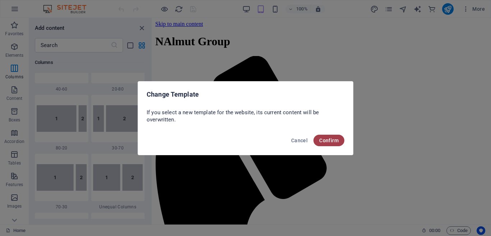
click at [333, 141] on span "Confirm" at bounding box center [328, 141] width 19 height 6
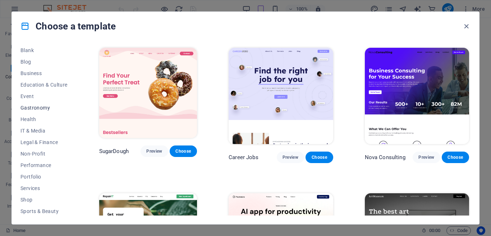
scroll to position [58, 0]
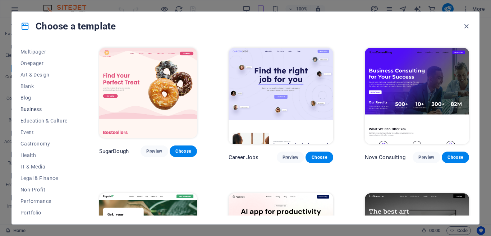
click at [38, 111] on span "Business" at bounding box center [43, 109] width 47 height 6
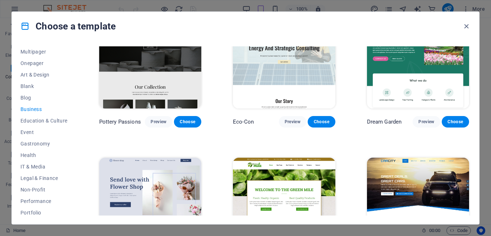
scroll to position [0, 0]
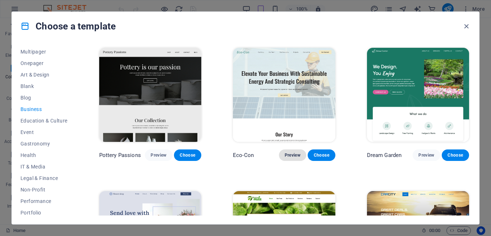
click at [296, 156] on span "Preview" at bounding box center [293, 155] width 16 height 6
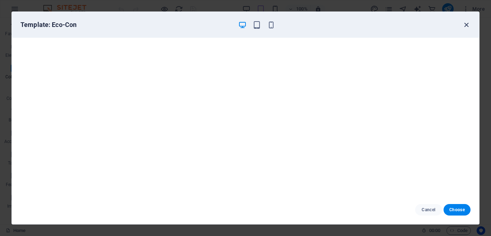
click at [463, 27] on icon "button" at bounding box center [466, 25] width 8 height 8
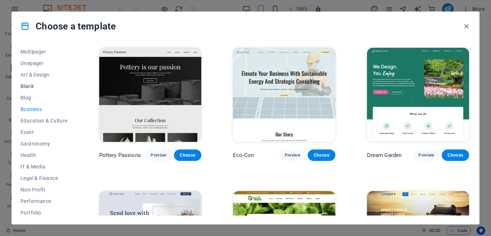
click at [30, 88] on span "Blank" at bounding box center [43, 86] width 47 height 6
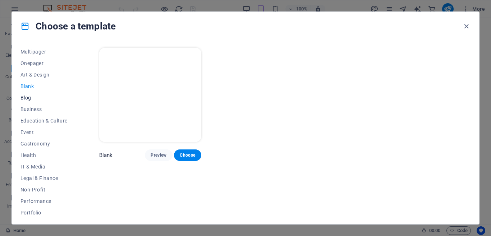
click at [28, 98] on span "Blog" at bounding box center [43, 98] width 47 height 6
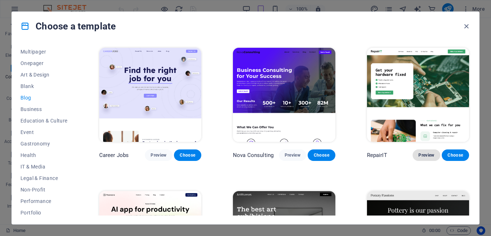
click at [427, 155] on span "Preview" at bounding box center [426, 155] width 16 height 6
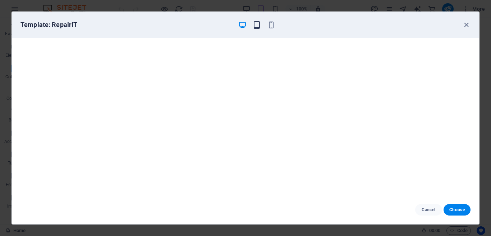
click at [260, 27] on icon "button" at bounding box center [257, 25] width 8 height 8
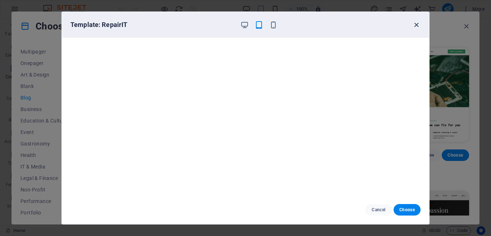
click at [416, 24] on icon "button" at bounding box center [416, 25] width 8 height 8
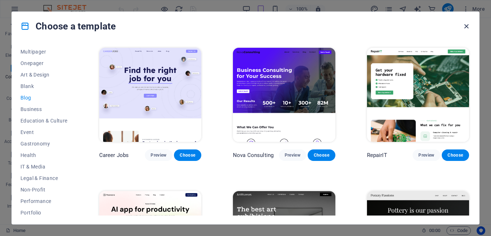
click at [463, 25] on icon "button" at bounding box center [466, 26] width 8 height 8
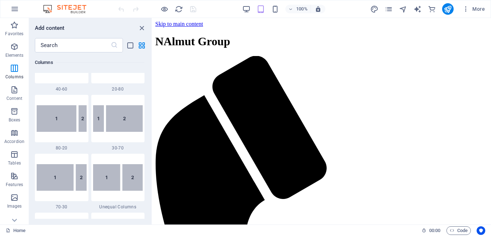
click at [25, 10] on div "100% More" at bounding box center [245, 8] width 490 height 17
click at [10, 9] on button "button" at bounding box center [14, 8] width 17 height 17
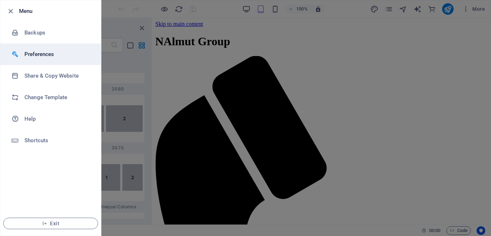
click at [57, 56] on h6 "Preferences" at bounding box center [57, 54] width 66 height 9
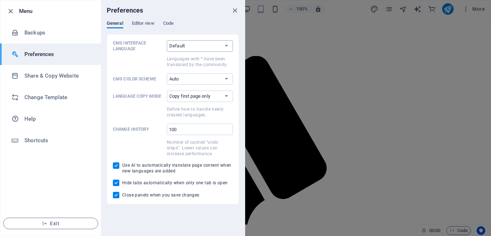
click at [171, 47] on select "Default Deutsch English Español Suomi* Français Magyar Italiano Nederlands Pols…" at bounding box center [200, 45] width 66 height 11
click at [150, 23] on span "Editor view" at bounding box center [143, 24] width 23 height 10
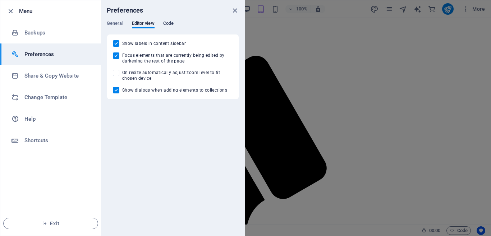
click at [172, 23] on span "Code" at bounding box center [168, 24] width 10 height 10
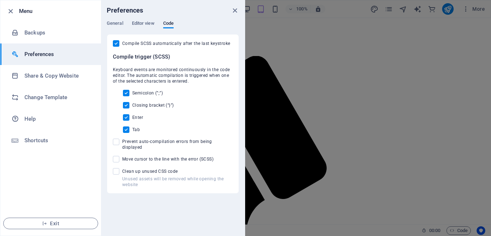
click at [270, 96] on div at bounding box center [245, 118] width 491 height 236
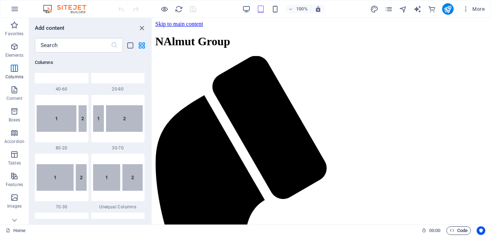
click at [464, 230] on span "Code" at bounding box center [459, 230] width 18 height 9
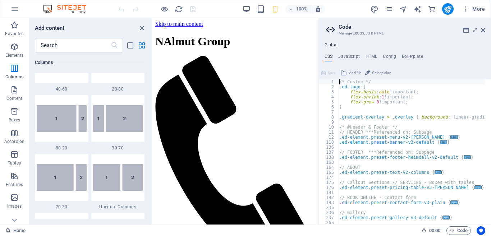
drag, startPoint x: 338, startPoint y: 83, endPoint x: 345, endPoint y: 88, distance: 9.2
click at [345, 88] on div "/* Custom */ 1 2 3 4 5 6 7 8 9 10 11 12 118 136 137 138 163 164 165 174 175 176…" at bounding box center [405, 151] width 172 height 145
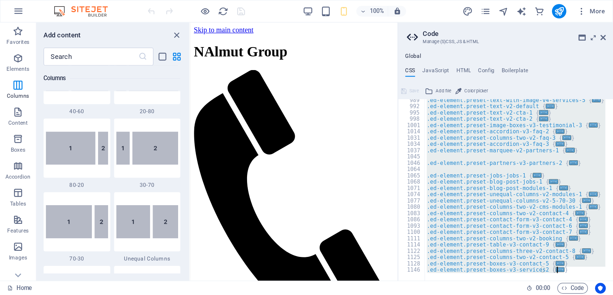
scroll to position [450, 0]
drag, startPoint x: 340, startPoint y: 82, endPoint x: 452, endPoint y: 230, distance: 186.0
click at [452, 225] on div "Home (en) Favorites Elements Columns Content Boxes Accordion Tables Features Im…" at bounding box center [245, 121] width 491 height 207
type textarea "); }"
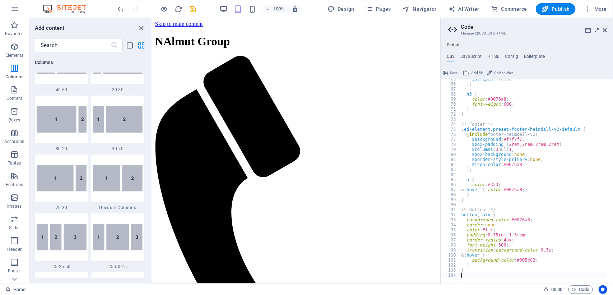
scroll to position [324, 0]
click at [491, 42] on ul "Global" at bounding box center [527, 45] width 172 height 6
click at [491, 56] on h4 "HTML" at bounding box center [494, 58] width 12 height 8
type textarea "<a href="#main-content" class="wv-link-content button">Skip to main content</a>"
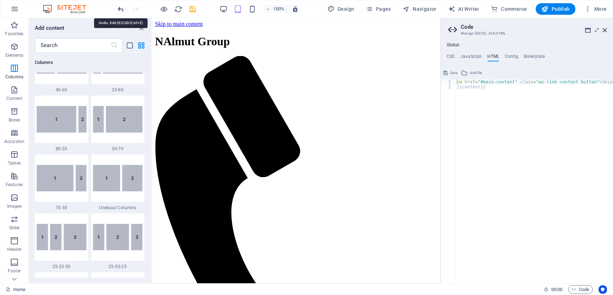
click at [119, 8] on icon "undo" at bounding box center [121, 9] width 8 height 8
type textarea "/* Custom */"
click at [451, 54] on h4 "CSS" at bounding box center [451, 58] width 8 height 8
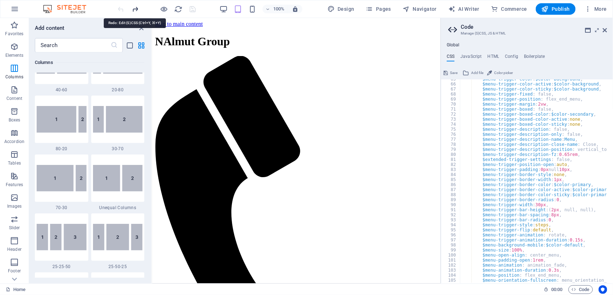
click at [135, 10] on icon "redo" at bounding box center [136, 9] width 8 height 8
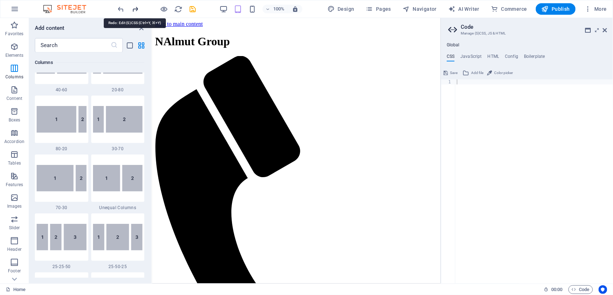
click at [135, 10] on icon "redo" at bounding box center [136, 9] width 8 height 8
type textarea "/* ===== NALMUT Cleaning & Maintenance – Tsebo Style ===== */"
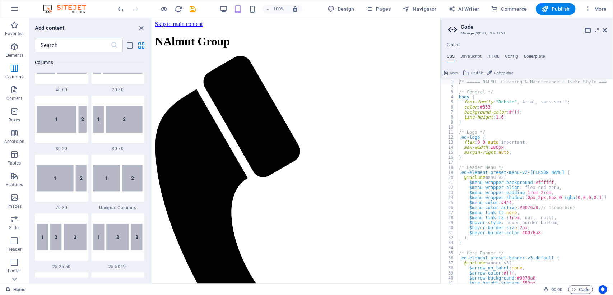
scroll to position [0, 0]
click at [135, 10] on div at bounding box center [157, 8] width 80 height 11
click at [123, 8] on icon "undo" at bounding box center [121, 9] width 8 height 8
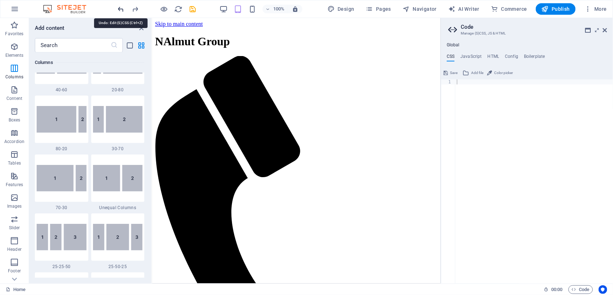
click at [121, 10] on icon "undo" at bounding box center [121, 9] width 8 height 8
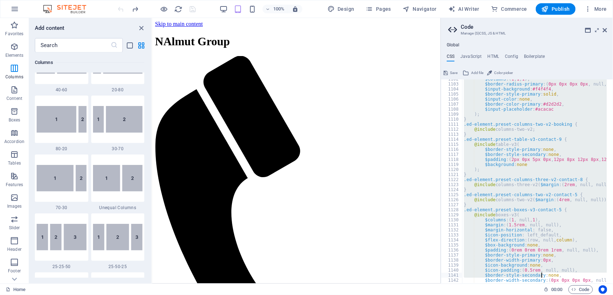
scroll to position [5632, 0]
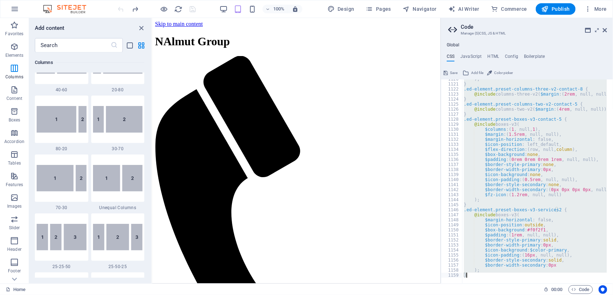
drag, startPoint x: 553, startPoint y: 225, endPoint x: 539, endPoint y: 313, distance: 88.4
click at [491, 236] on html "NAlmut Group Home (en) Favorites Elements Columns Content Boxes Accordion Table…" at bounding box center [306, 147] width 613 height 295
type textarea "); }"
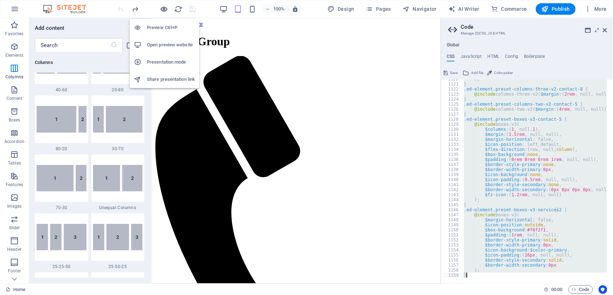
click at [166, 6] on icon "button" at bounding box center [164, 9] width 8 height 8
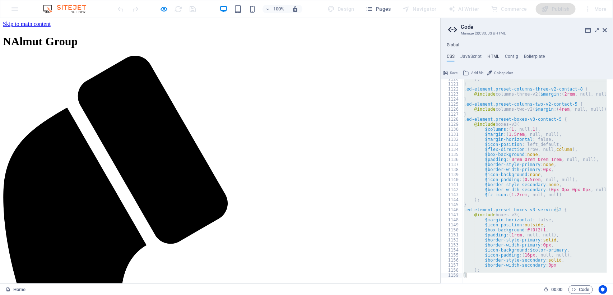
click at [491, 57] on h4 "HTML" at bounding box center [494, 58] width 12 height 8
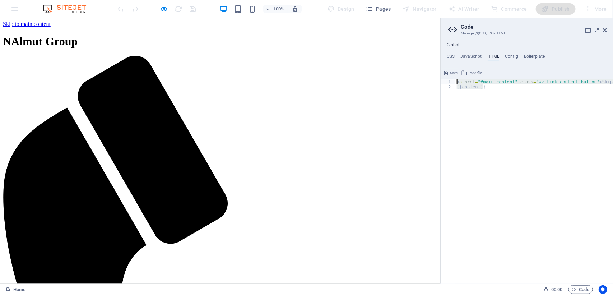
drag, startPoint x: 501, startPoint y: 89, endPoint x: 445, endPoint y: 76, distance: 58.3
click at [445, 76] on div "<a href="#main-content" class="wv-link-content button">Skip to main content</a>…" at bounding box center [527, 175] width 172 height 216
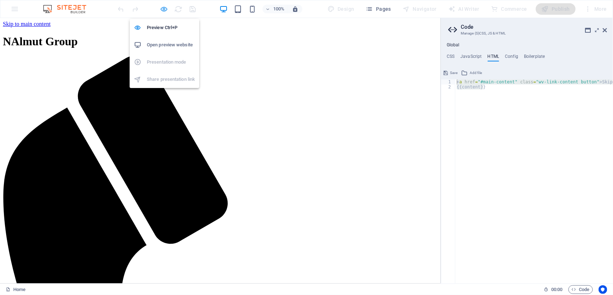
click at [165, 12] on icon "button" at bounding box center [164, 9] width 8 height 8
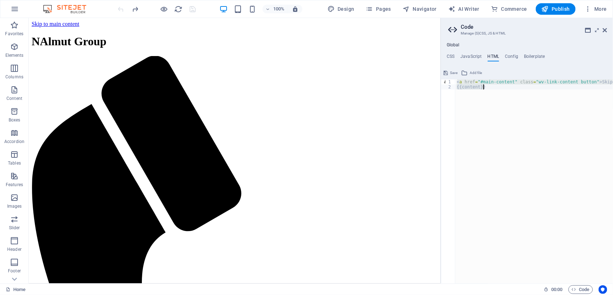
type textarea "<a href="#main-content" class="wv-link-content button">Skip to main content</a>…"
type textarea "<a href="#main-content" class="wv-link-content button">Skip to main content</a>"
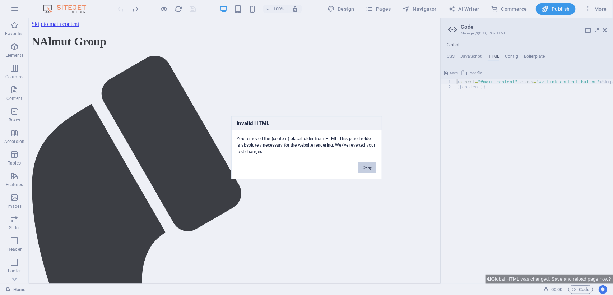
click at [364, 170] on button "Okay" at bounding box center [368, 167] width 18 height 11
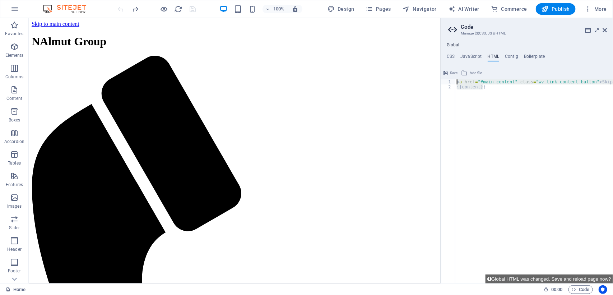
drag, startPoint x: 478, startPoint y: 95, endPoint x: 456, endPoint y: 82, distance: 25.5
click at [456, 82] on div "< a href = "#main-content" class = "wv-link-content button" > Skip to main cont…" at bounding box center [553, 186] width 194 height 215
type textarea "<a href="#main-content" class="wv-link-content button">Skip to main content</a>…"
paste textarea
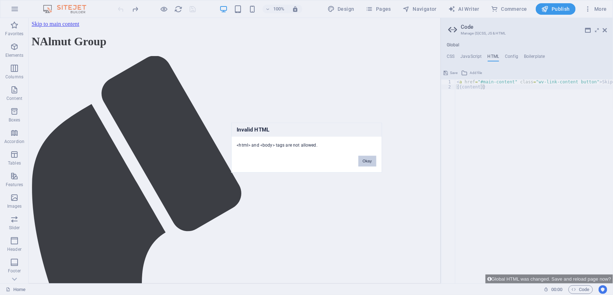
click at [360, 160] on button "Okay" at bounding box center [368, 161] width 18 height 11
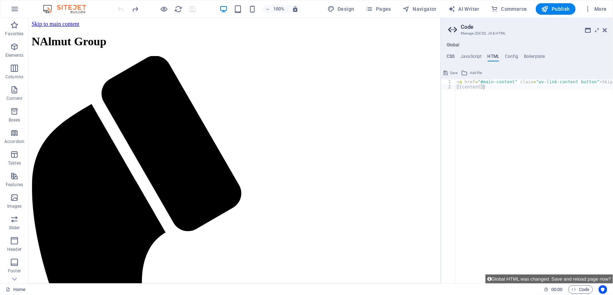
click at [447, 56] on h4 "CSS" at bounding box center [451, 58] width 8 height 8
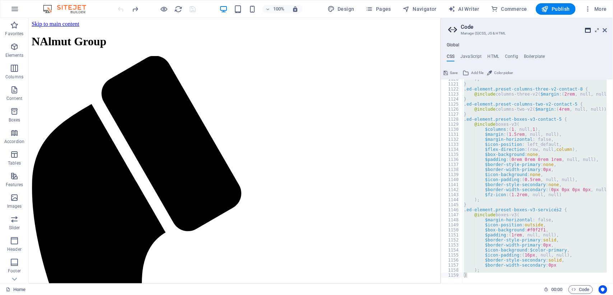
click at [491, 31] on icon at bounding box center [589, 30] width 6 height 6
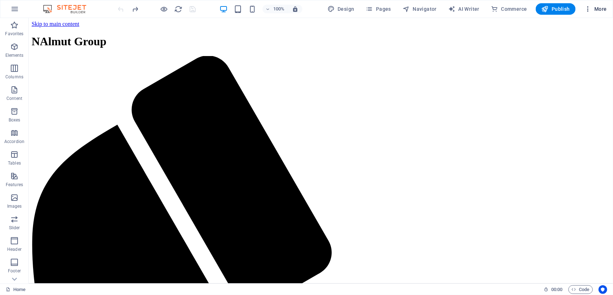
click at [491, 8] on span "More" at bounding box center [596, 8] width 23 height 7
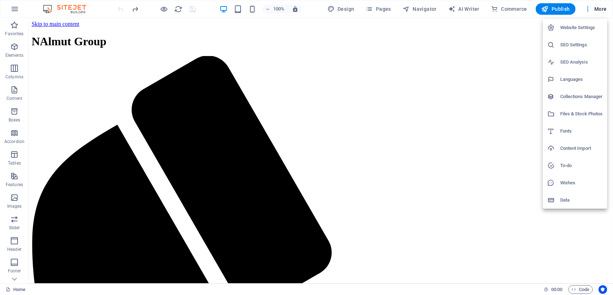
click at [491, 46] on h6 "SEO Settings" at bounding box center [582, 45] width 43 height 9
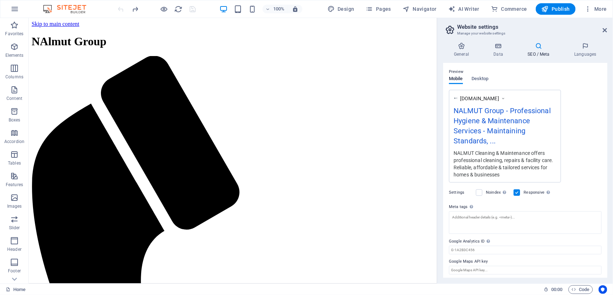
scroll to position [101, 0]
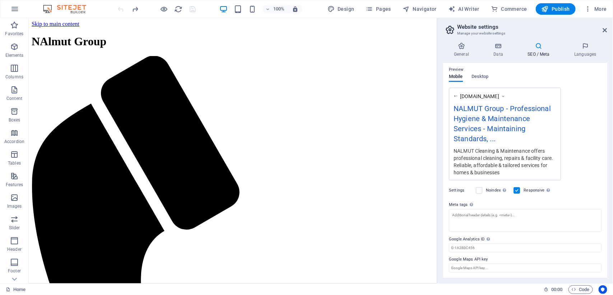
click at [491, 3] on div "100% Design Pages Navigator AI Writer Commerce Publish More" at bounding box center [306, 8] width 613 height 17
click at [491, 6] on span "More" at bounding box center [596, 8] width 23 height 7
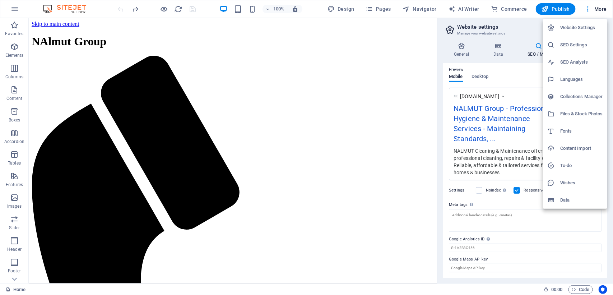
click at [491, 30] on h6 "Website Settings" at bounding box center [582, 27] width 43 height 9
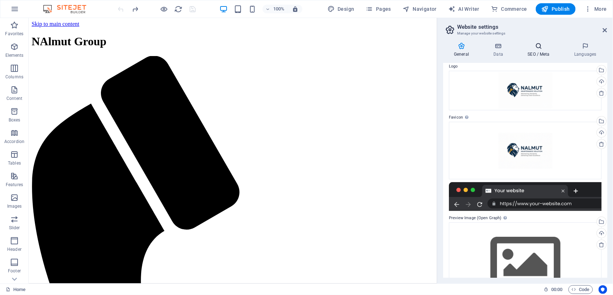
scroll to position [14, 0]
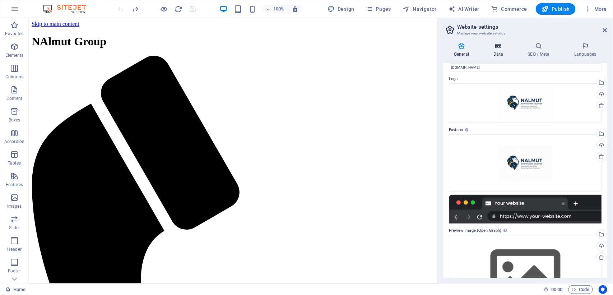
click at [491, 51] on h4 "Data" at bounding box center [500, 49] width 34 height 15
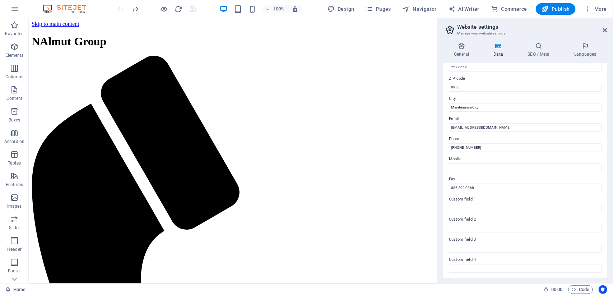
scroll to position [130, 0]
click at [491, 51] on h4 "SEO / Meta" at bounding box center [540, 49] width 47 height 15
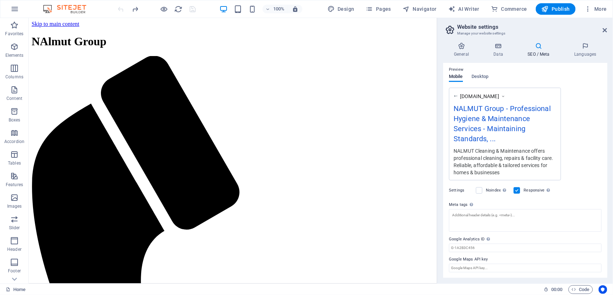
click at [491, 29] on h2 "Website settings" at bounding box center [532, 27] width 150 height 6
click at [346, 8] on span "Design" at bounding box center [341, 8] width 27 height 7
select select "px"
select select "200"
select select "px"
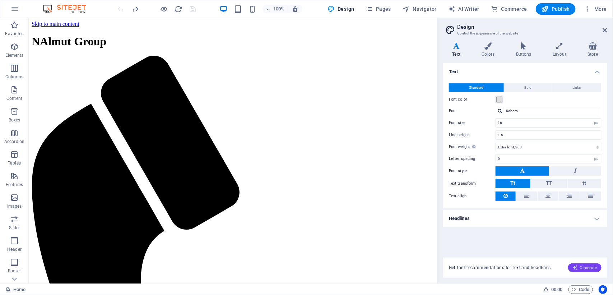
click at [491, 236] on button "Generate" at bounding box center [584, 267] width 33 height 9
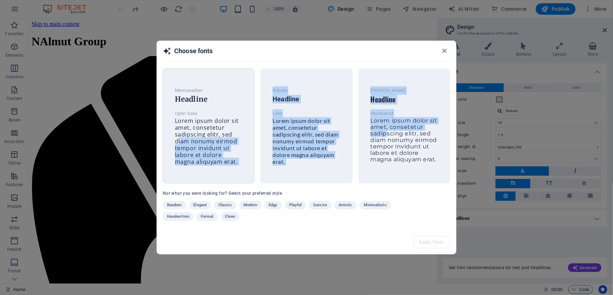
drag, startPoint x: 386, startPoint y: 132, endPoint x: 179, endPoint y: 139, distance: 207.8
click at [179, 139] on div "Merriweather Headline Open Sans Lorem ipsum dolor sit amet, consetetur sadipsci…" at bounding box center [307, 125] width 288 height 115
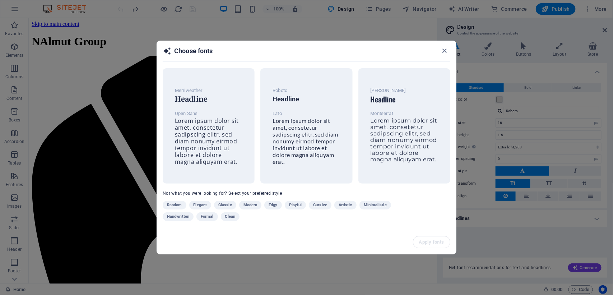
click at [255, 33] on div "Choose fonts Merriweather Headline Open Sans Lorem ipsum dolor sit amet, conset…" at bounding box center [306, 147] width 613 height 295
click at [444, 47] on icon "button" at bounding box center [445, 51] width 8 height 8
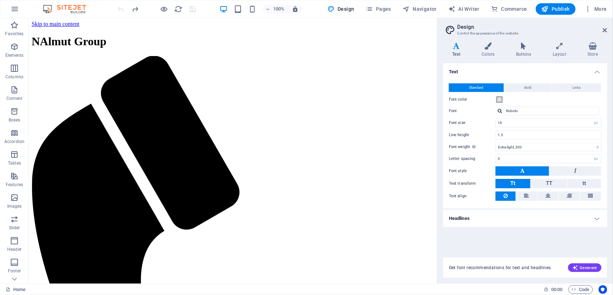
click at [491, 236] on button "Generate" at bounding box center [584, 267] width 33 height 9
